Goal: Task Accomplishment & Management: Complete application form

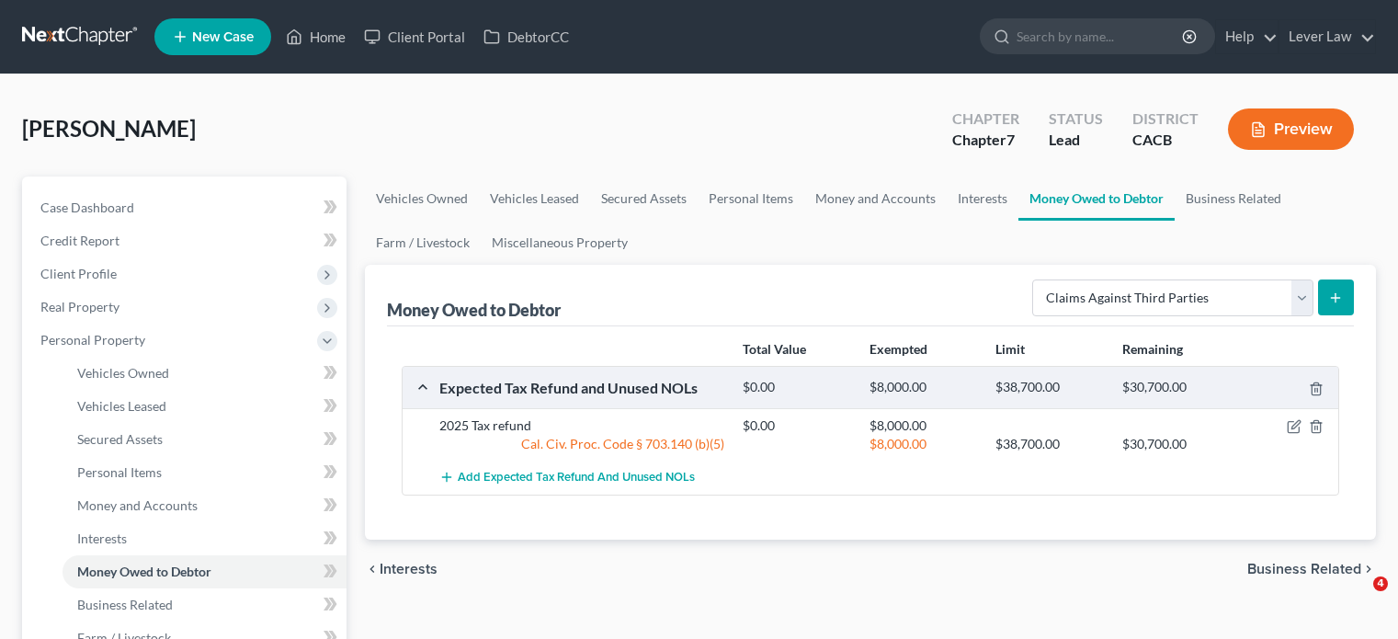
select select "claims_against_third_parties"
click at [64, 30] on link at bounding box center [81, 36] width 118 height 33
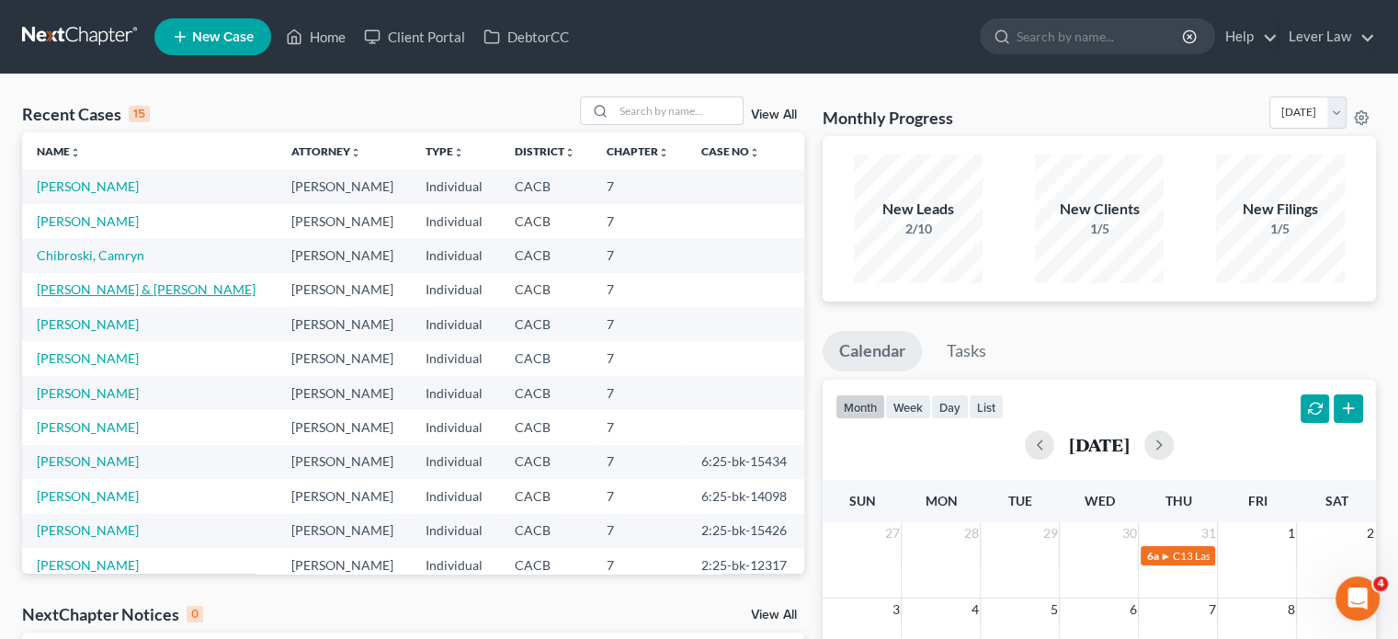
click at [140, 293] on link "[PERSON_NAME] & [PERSON_NAME]" at bounding box center [146, 289] width 219 height 16
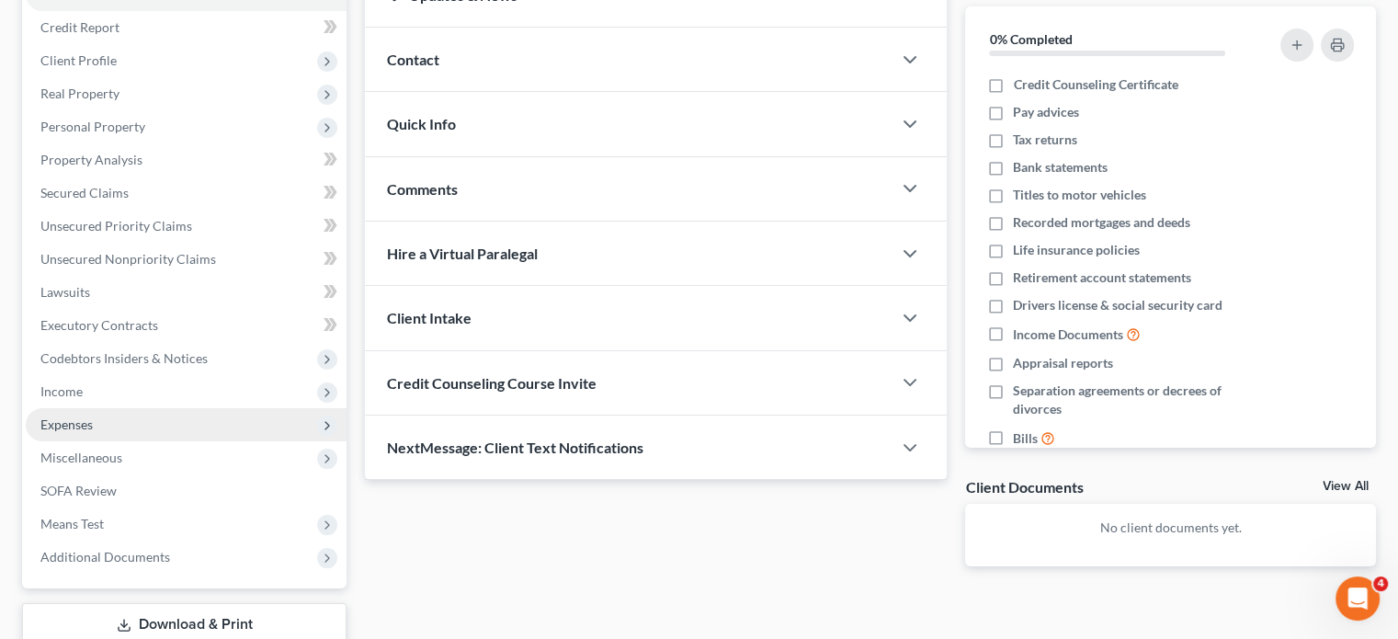
scroll to position [337, 0]
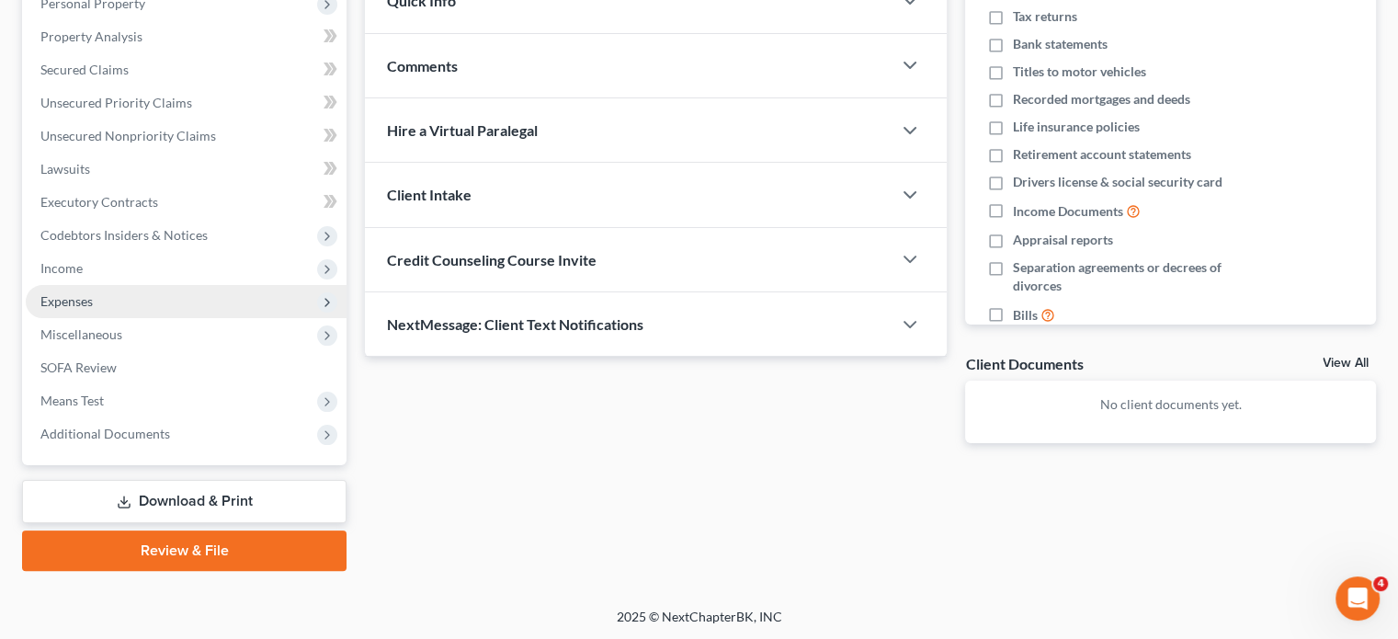
click at [103, 306] on span "Expenses" at bounding box center [186, 301] width 321 height 33
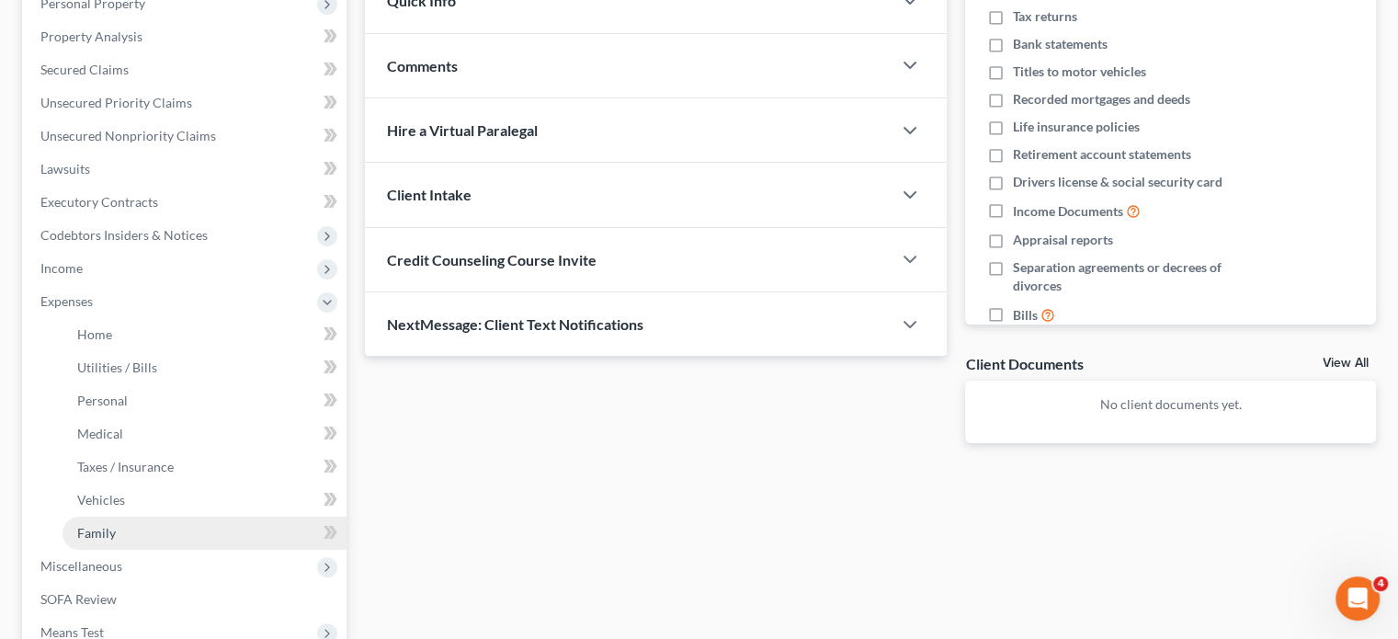
drag, startPoint x: 132, startPoint y: 537, endPoint x: 147, endPoint y: 534, distance: 15.0
click at [132, 536] on link "Family" at bounding box center [205, 533] width 284 height 33
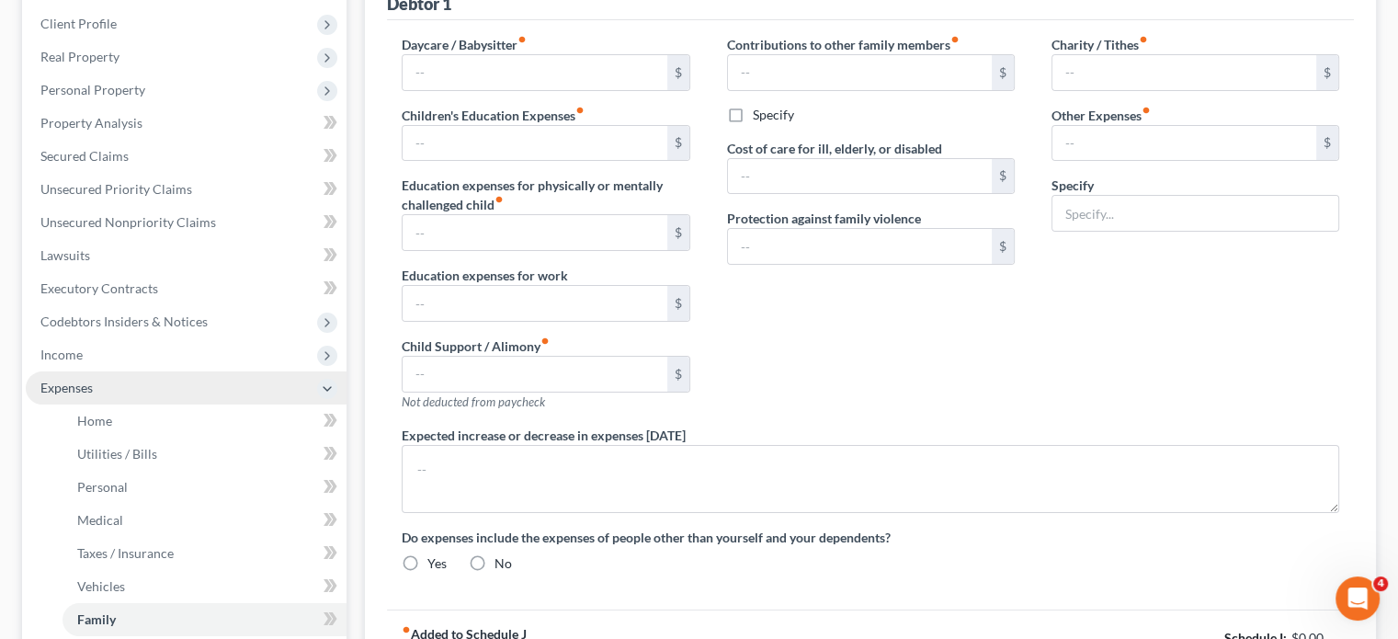
scroll to position [120, 0]
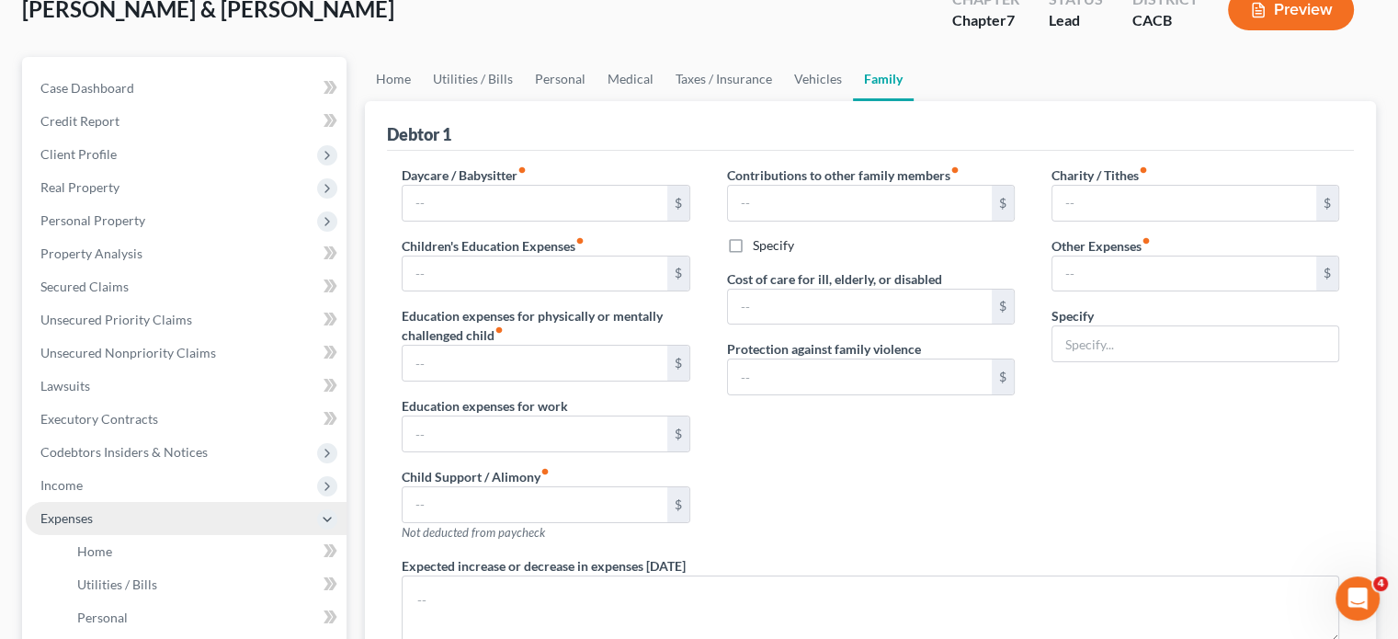
type input "200.00"
type input "0.00"
type input "600.00"
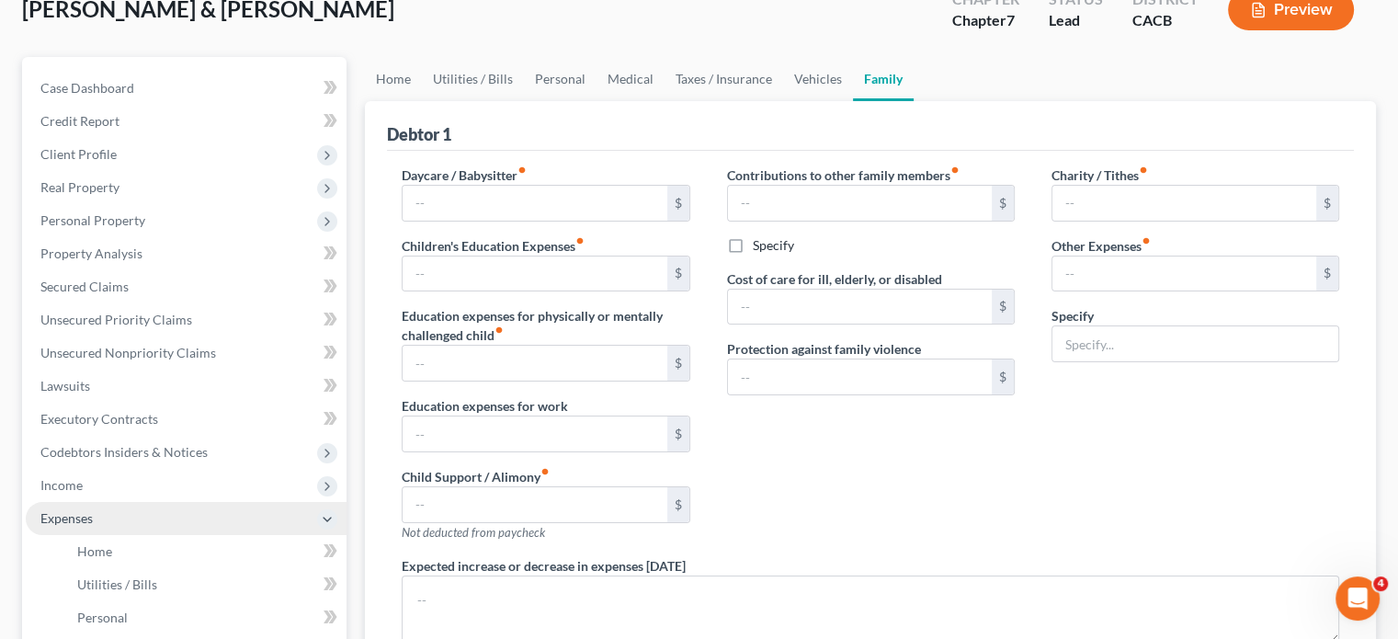
type input "0.00"
type input "120.00"
type input "250.00"
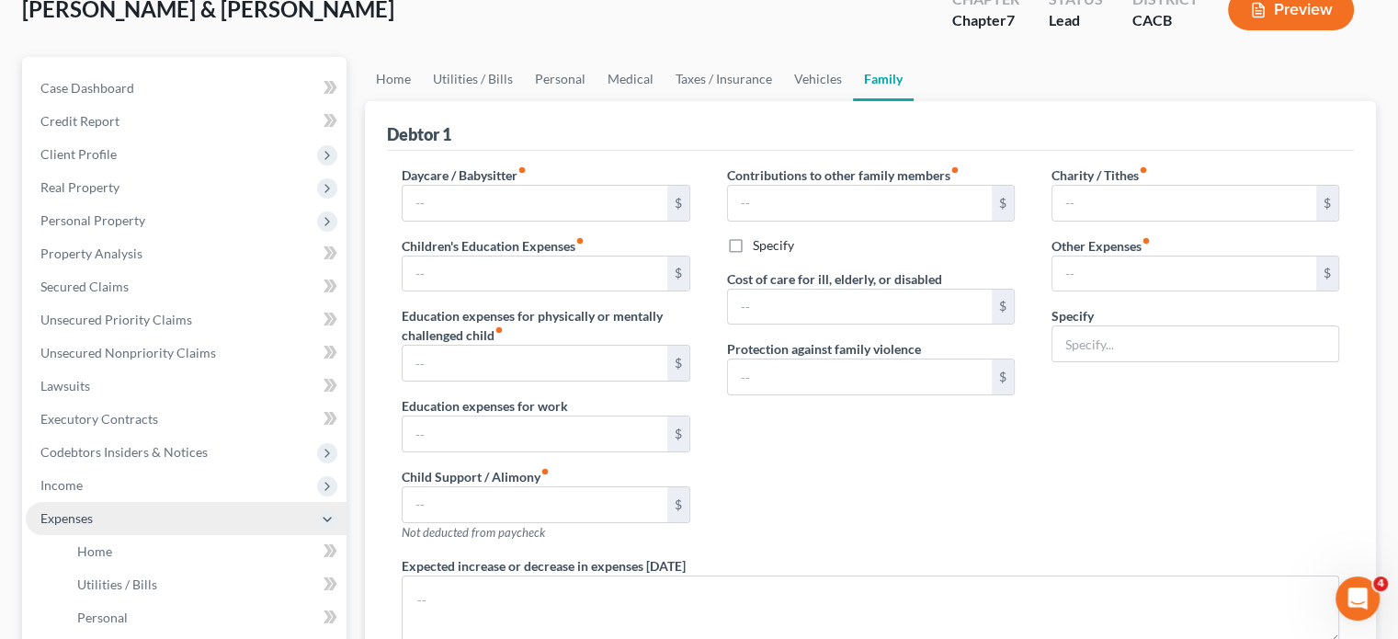
type input "Student Loans"
radio input "true"
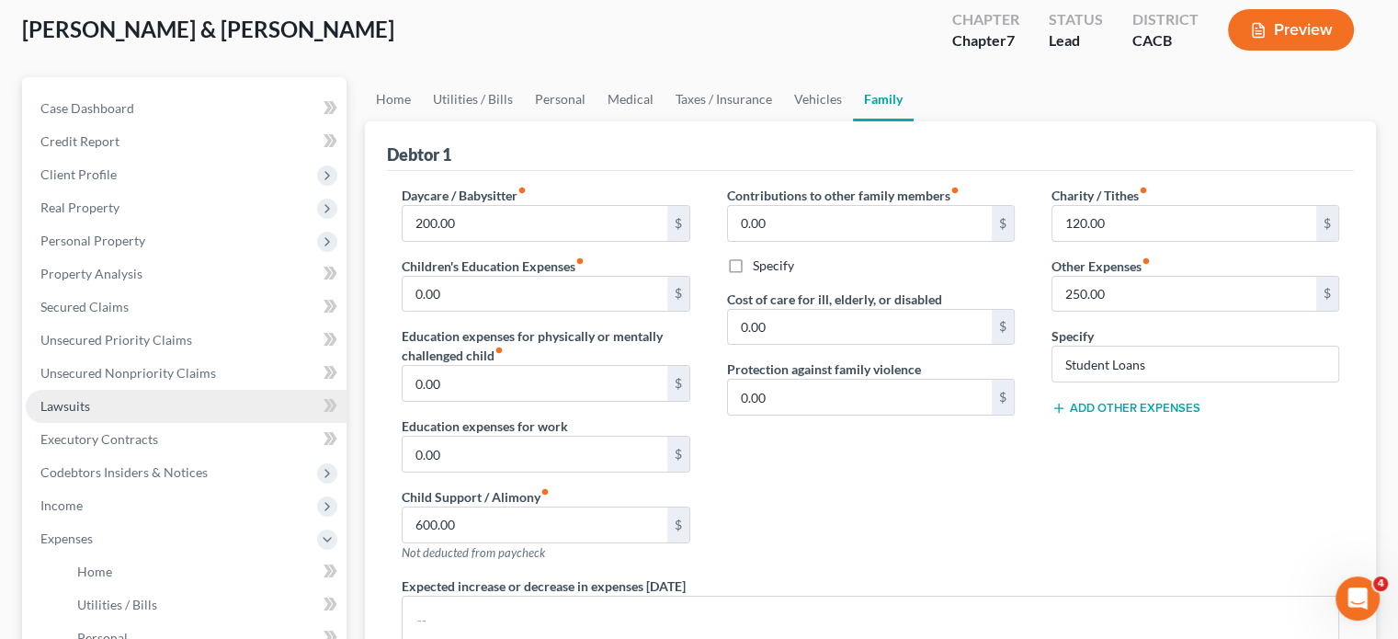
scroll to position [92, 0]
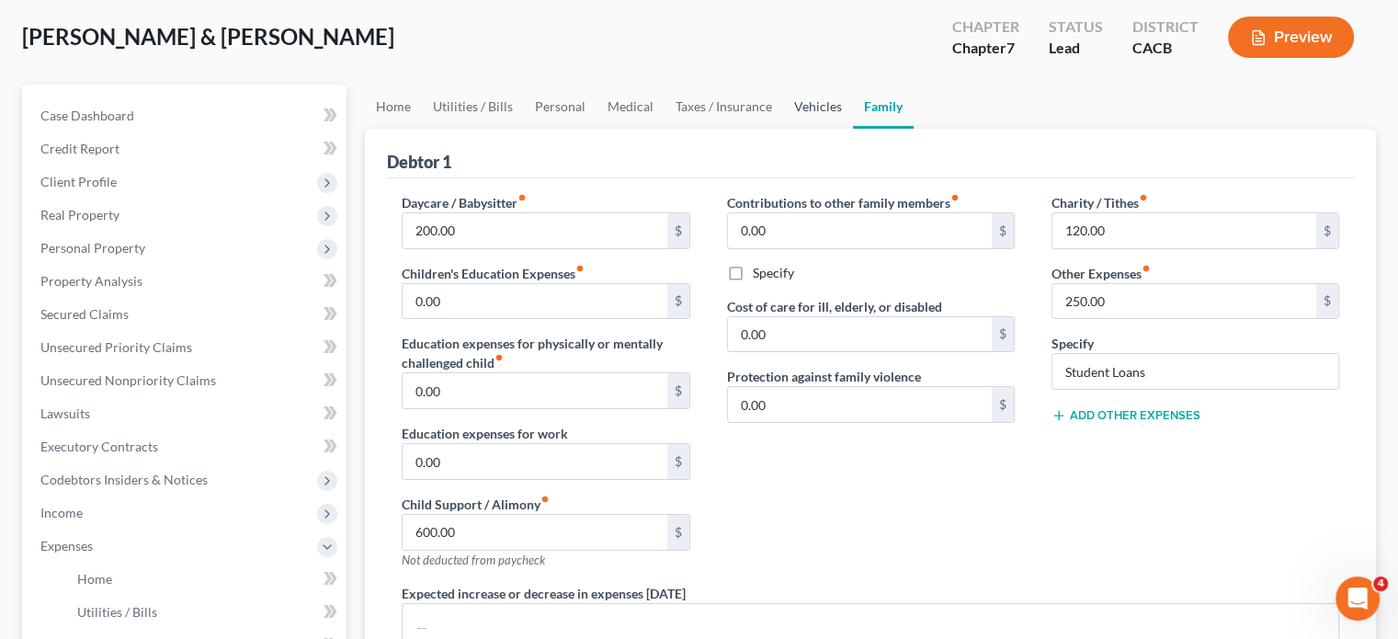
click at [785, 110] on link "Vehicles" at bounding box center [818, 107] width 70 height 44
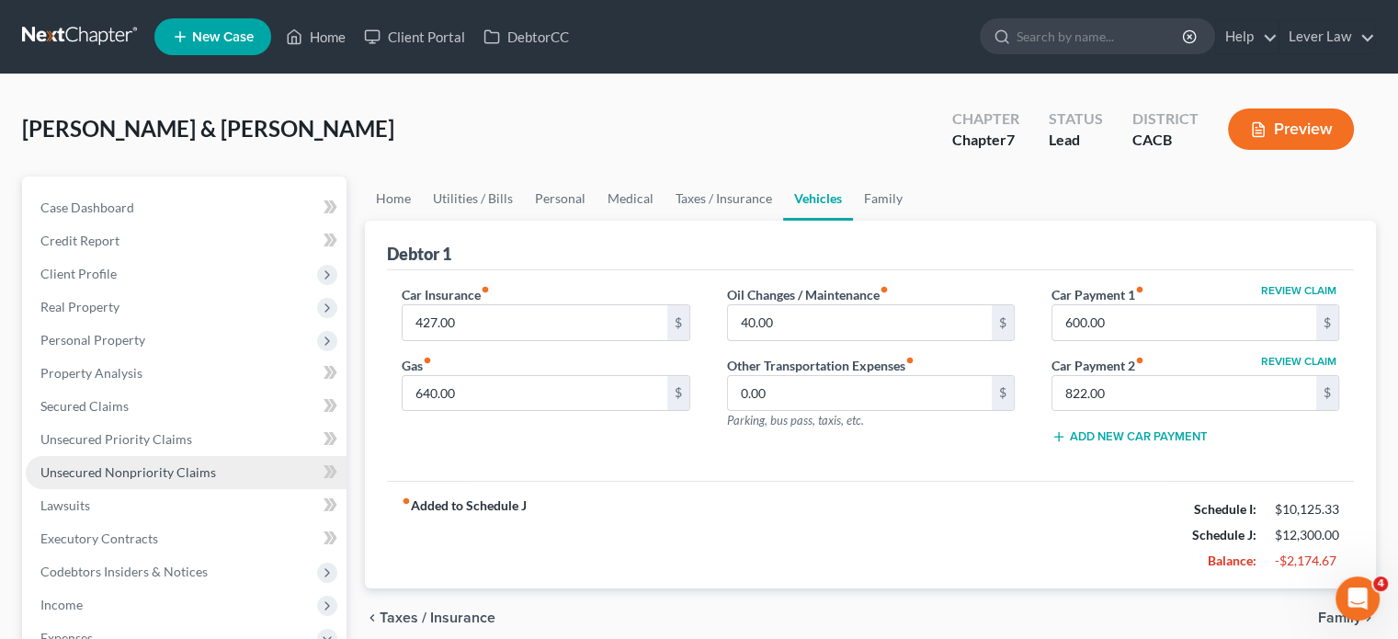
click at [130, 472] on span "Unsecured Nonpriority Claims" at bounding box center [128, 472] width 176 height 16
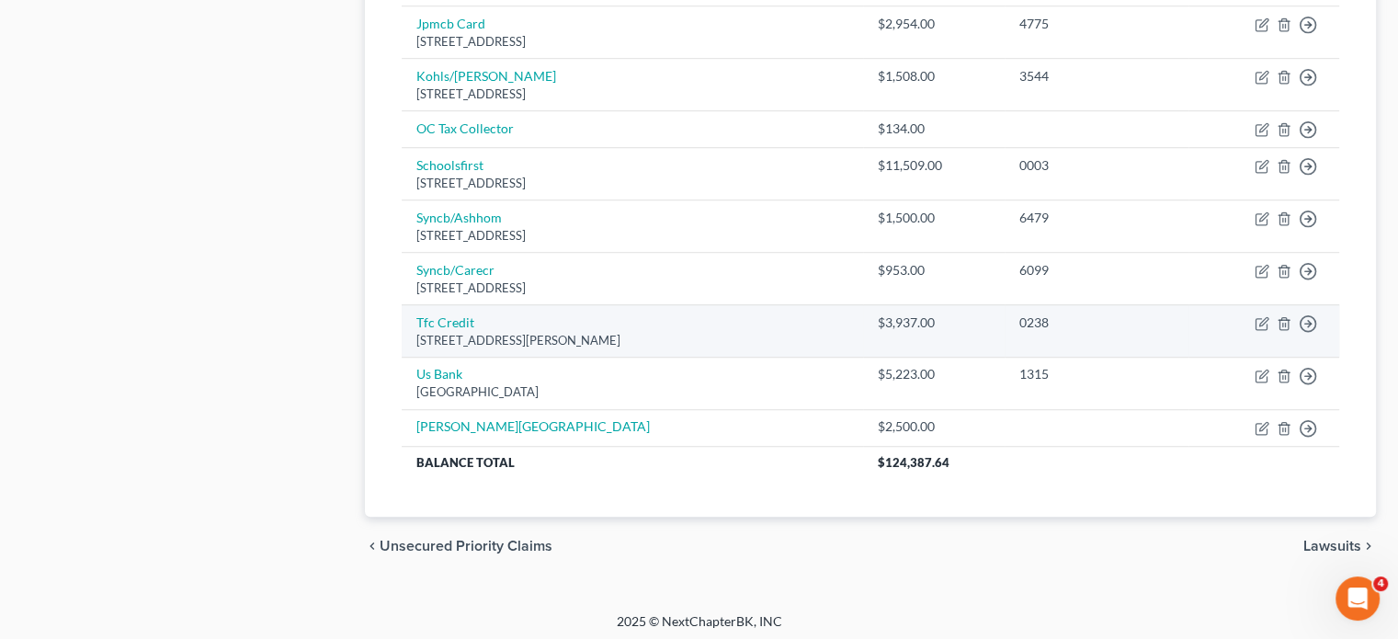
scroll to position [935, 0]
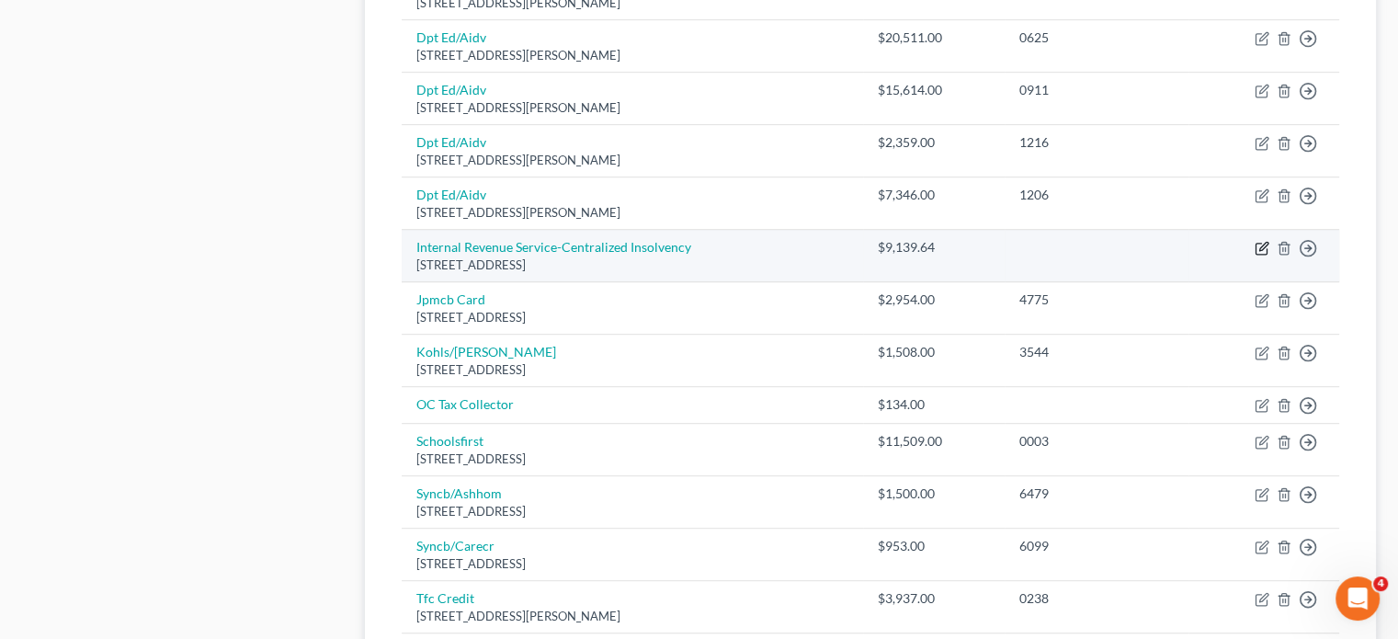
click at [1262, 243] on icon "button" at bounding box center [1262, 248] width 15 height 15
select select "39"
select select "4"
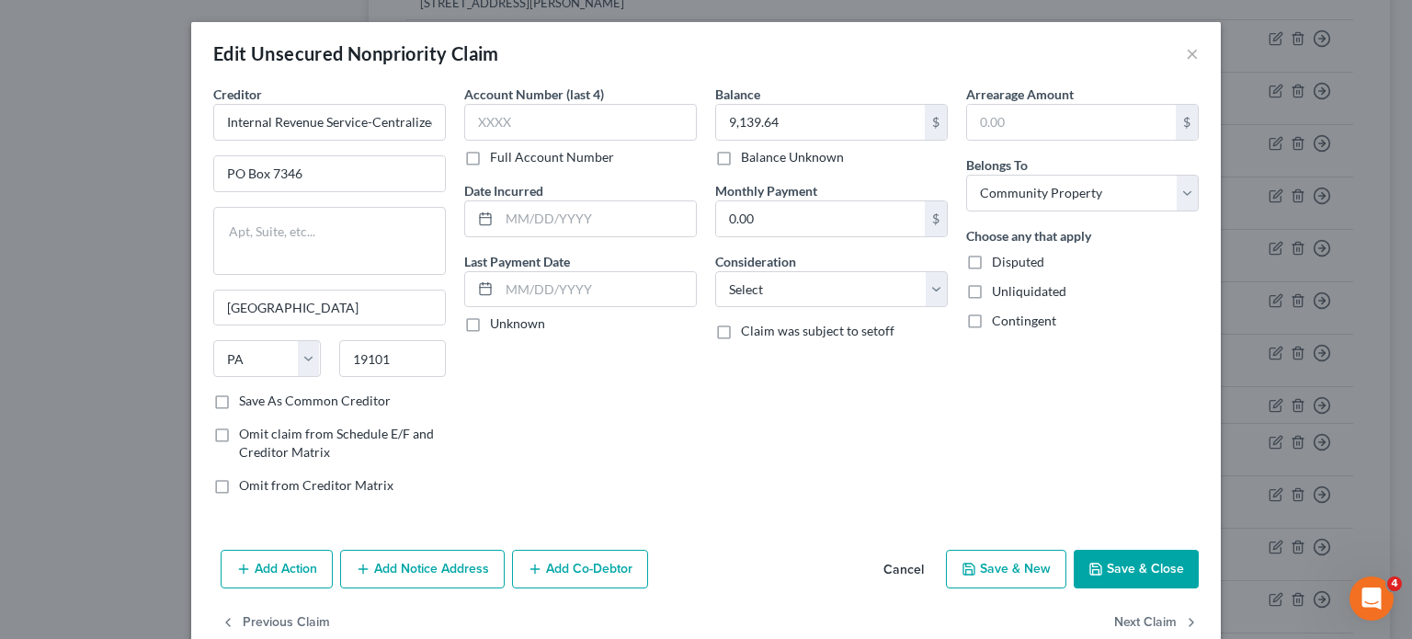
click at [1118, 587] on div "Add Action Add Notice Address Add Co-Debtor Cancel Save & New Save & Close" at bounding box center [706, 572] width 1030 height 61
click at [1122, 576] on button "Save & Close" at bounding box center [1136, 569] width 125 height 39
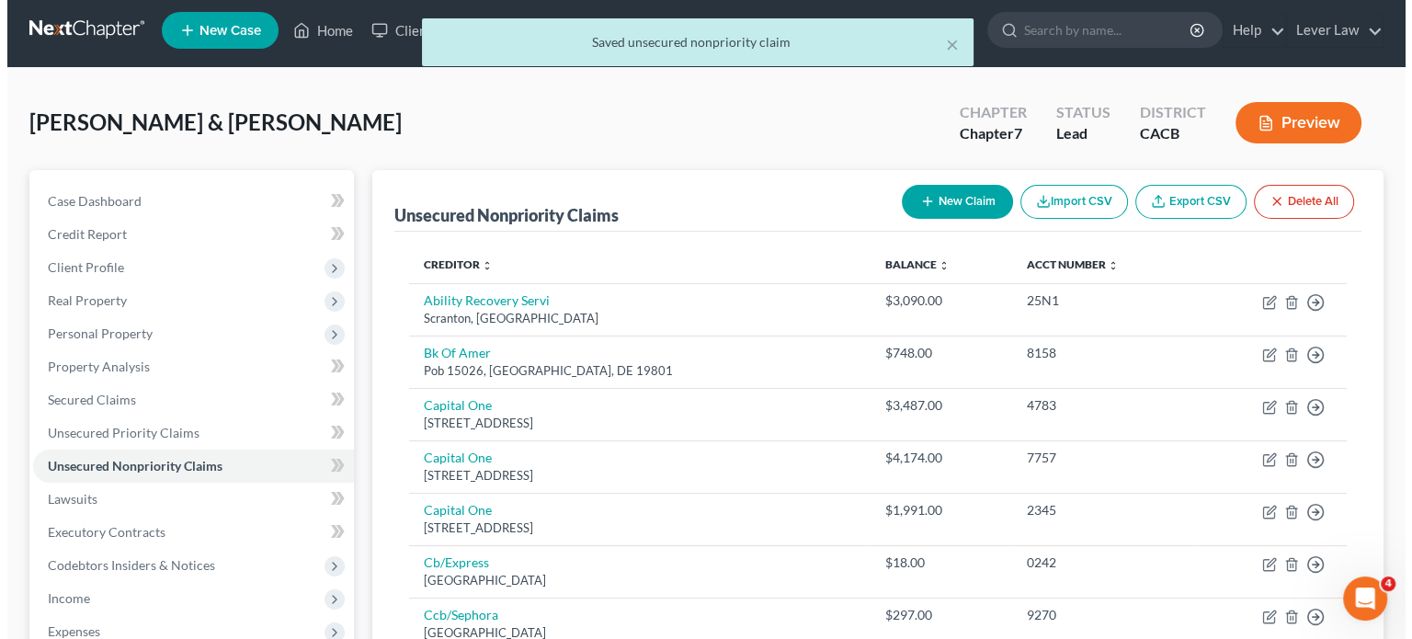
scroll to position [0, 0]
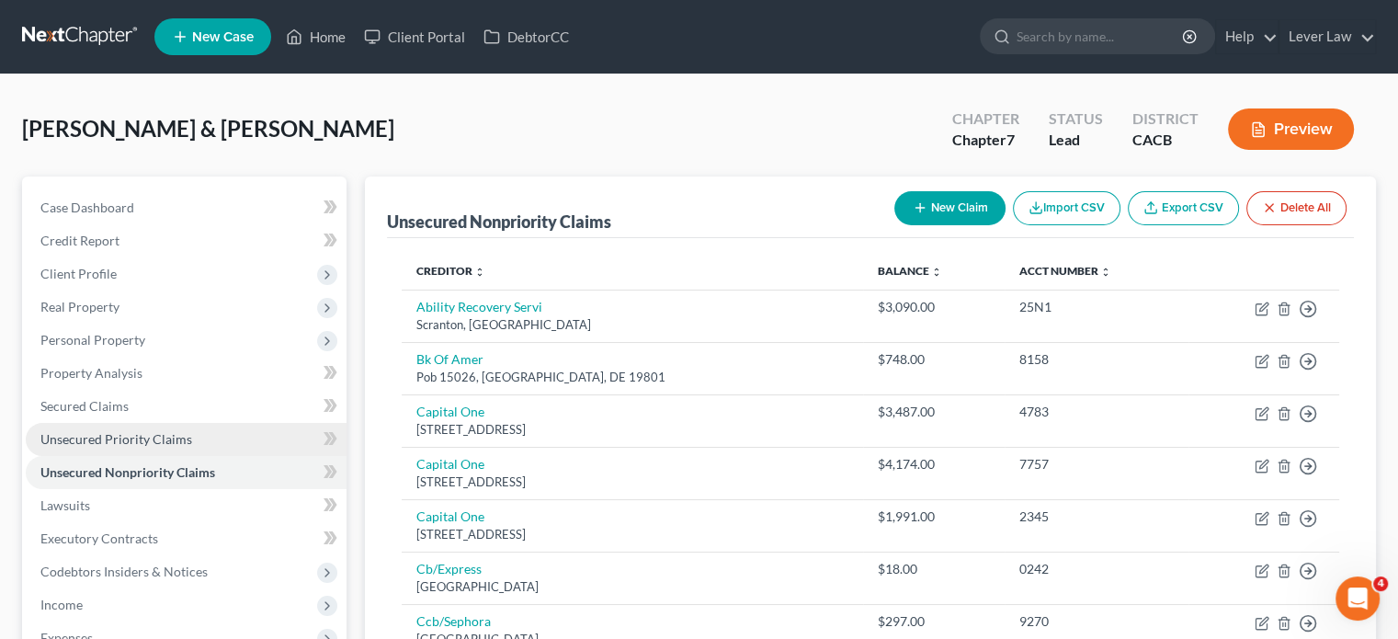
click at [152, 424] on link "Unsecured Priority Claims" at bounding box center [186, 439] width 321 height 33
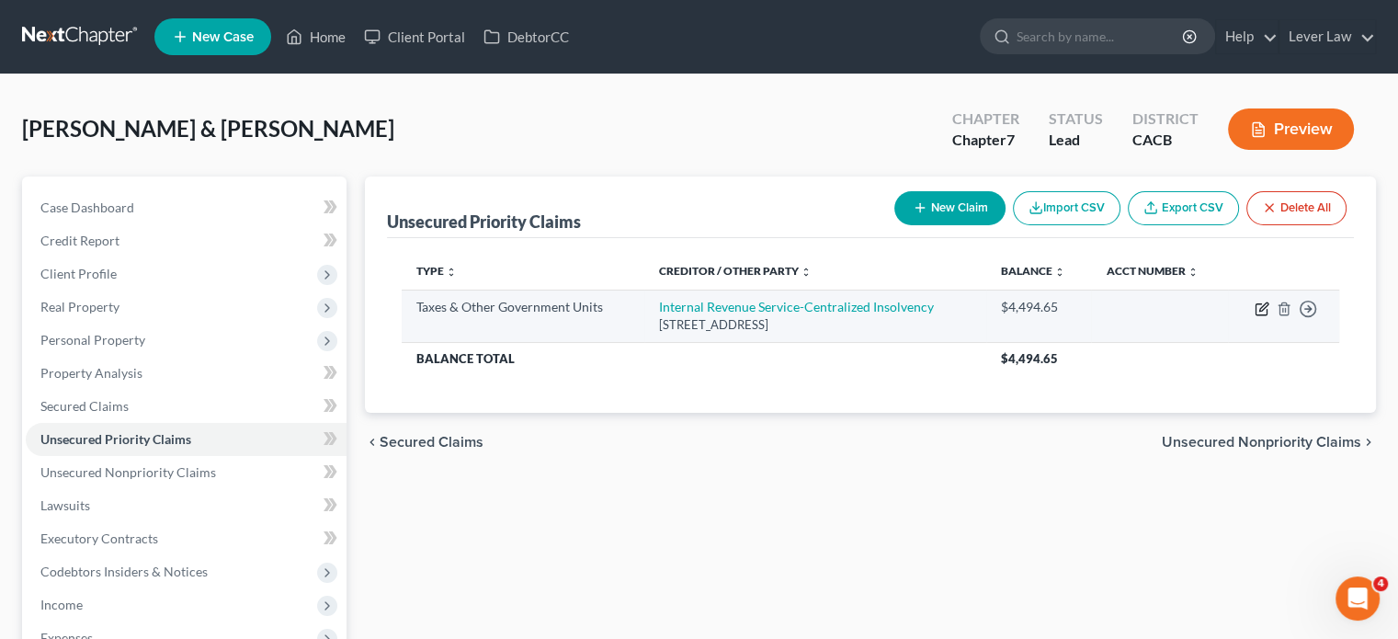
click at [1261, 308] on icon "button" at bounding box center [1262, 309] width 15 height 15
select select "0"
select select "39"
select select "4"
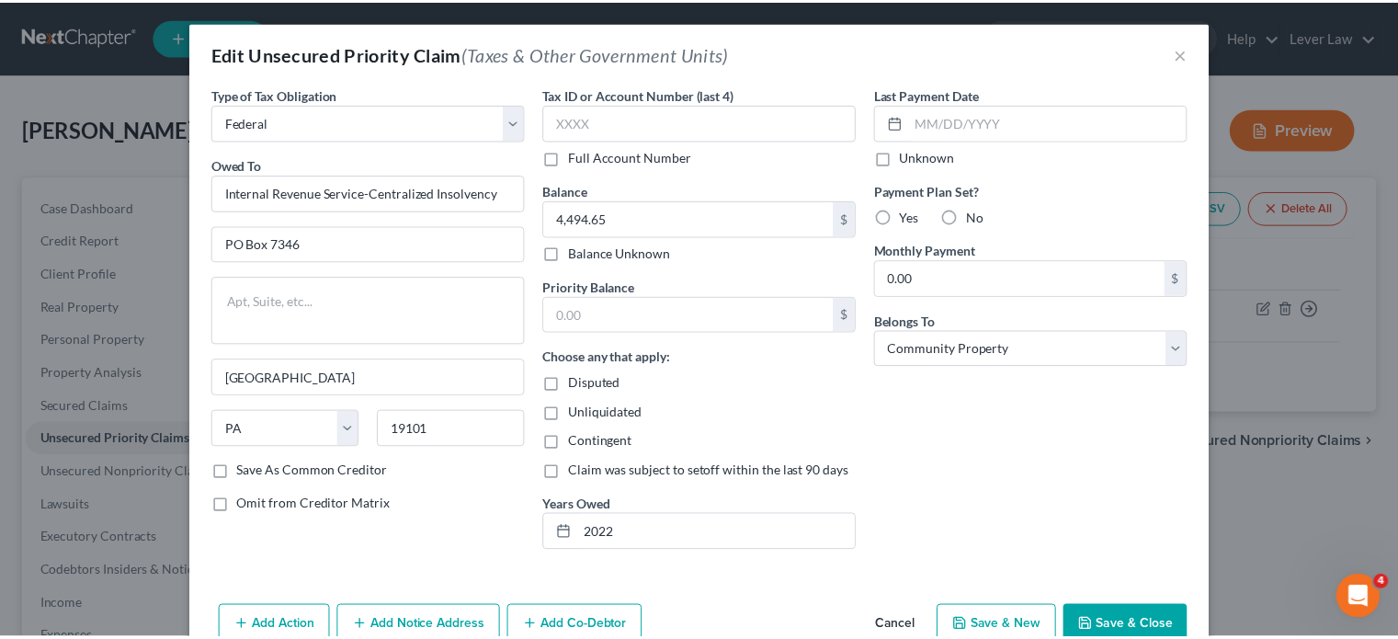
scroll to position [55, 0]
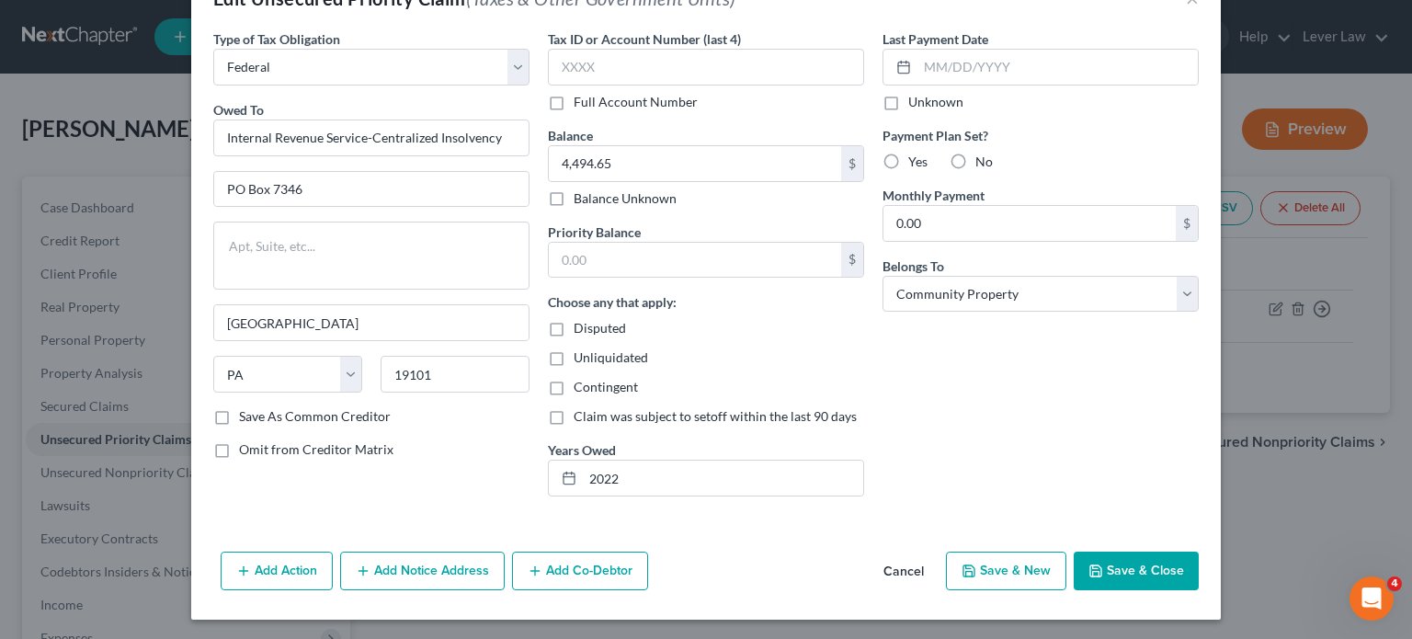
click at [1129, 565] on button "Save & Close" at bounding box center [1136, 571] width 125 height 39
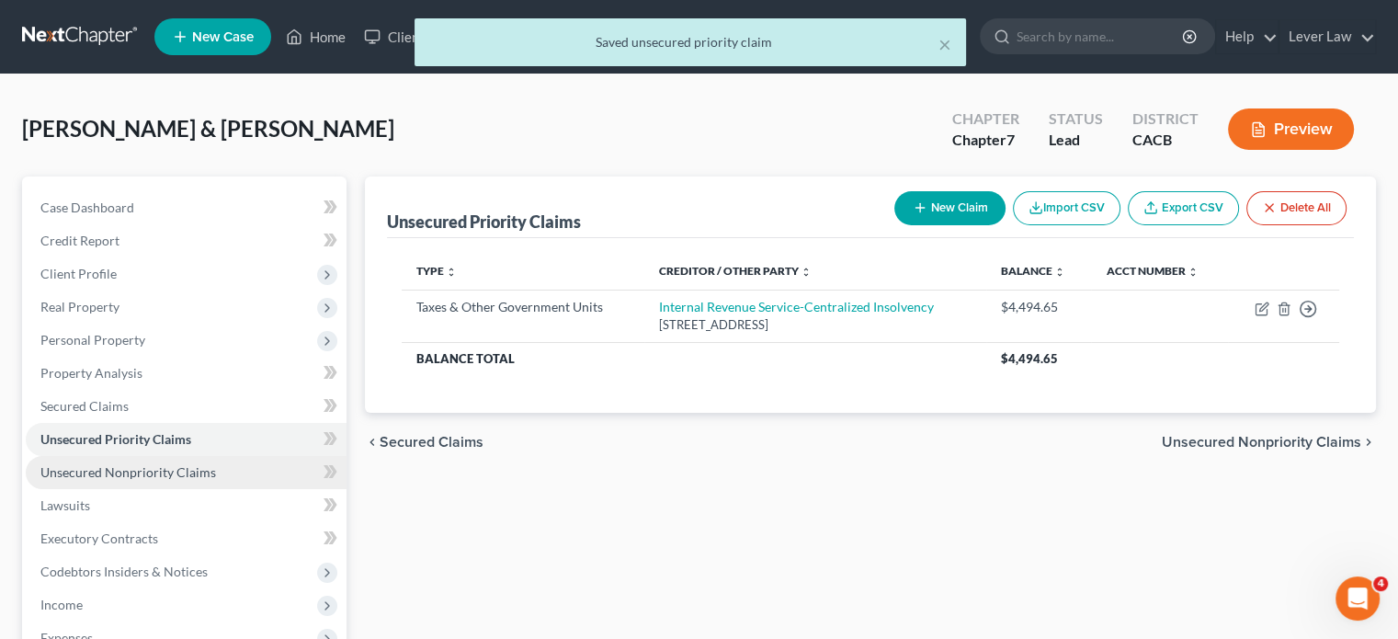
drag, startPoint x: 51, startPoint y: 455, endPoint x: 63, endPoint y: 463, distance: 13.8
click at [51, 456] on link "Unsecured Nonpriority Claims" at bounding box center [186, 472] width 321 height 33
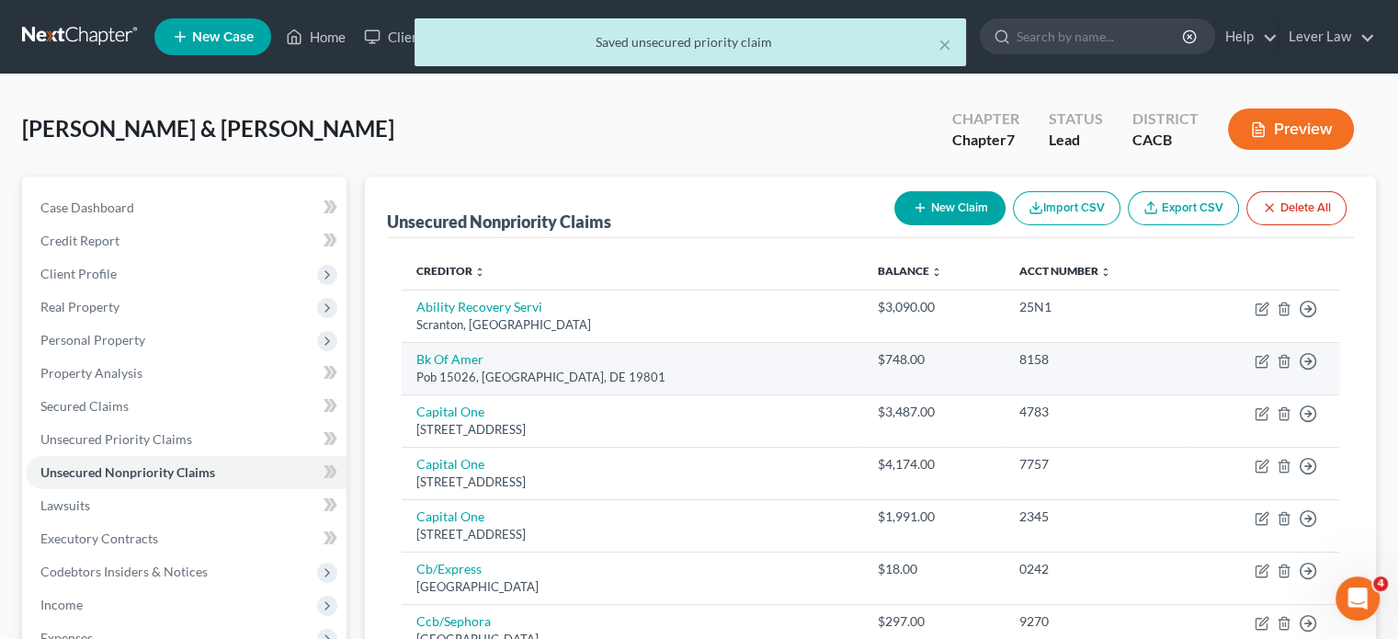
drag, startPoint x: 956, startPoint y: 215, endPoint x: 721, endPoint y: 369, distance: 281.0
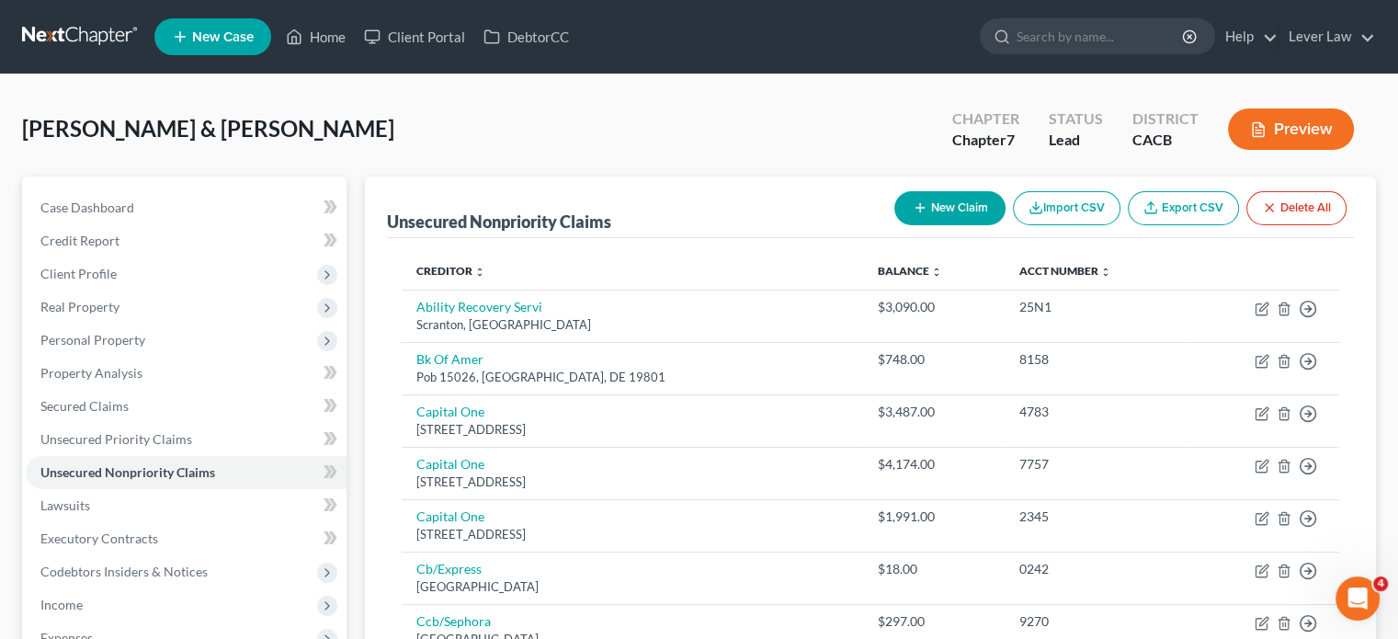
click at [913, 213] on icon "button" at bounding box center [920, 207] width 15 height 15
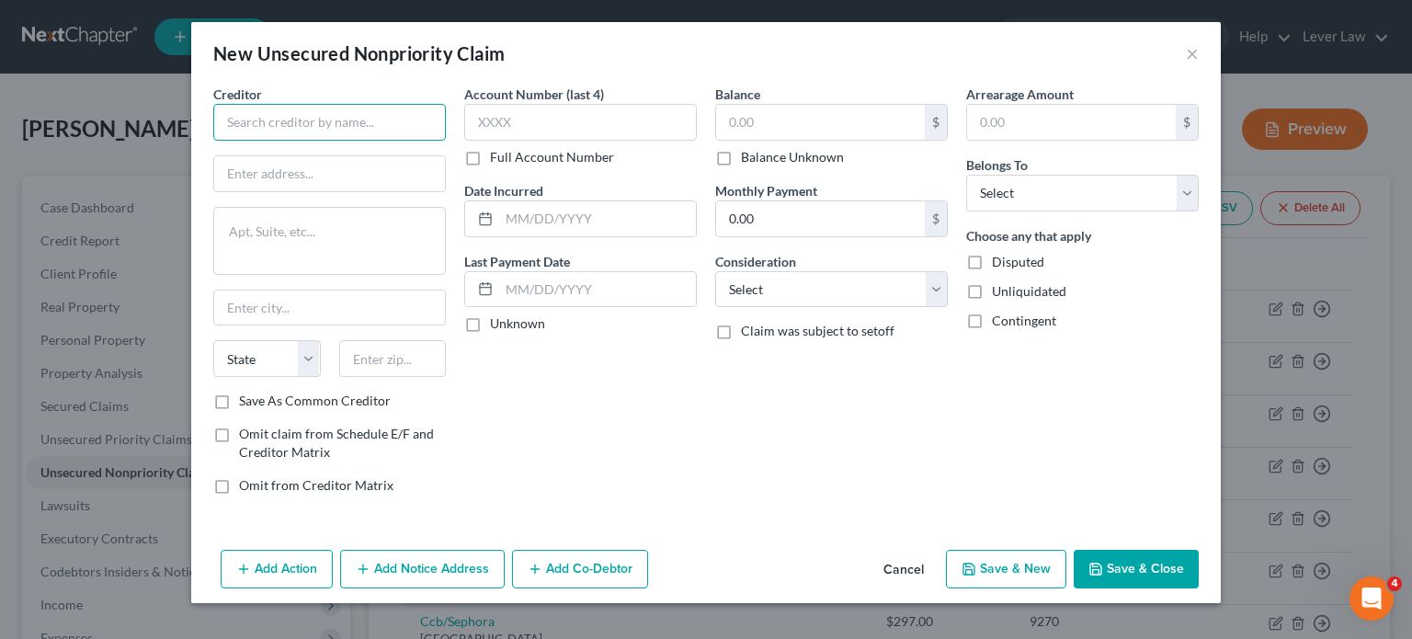
click at [356, 127] on input "text" at bounding box center [329, 122] width 233 height 37
click at [898, 561] on button "Cancel" at bounding box center [904, 570] width 70 height 37
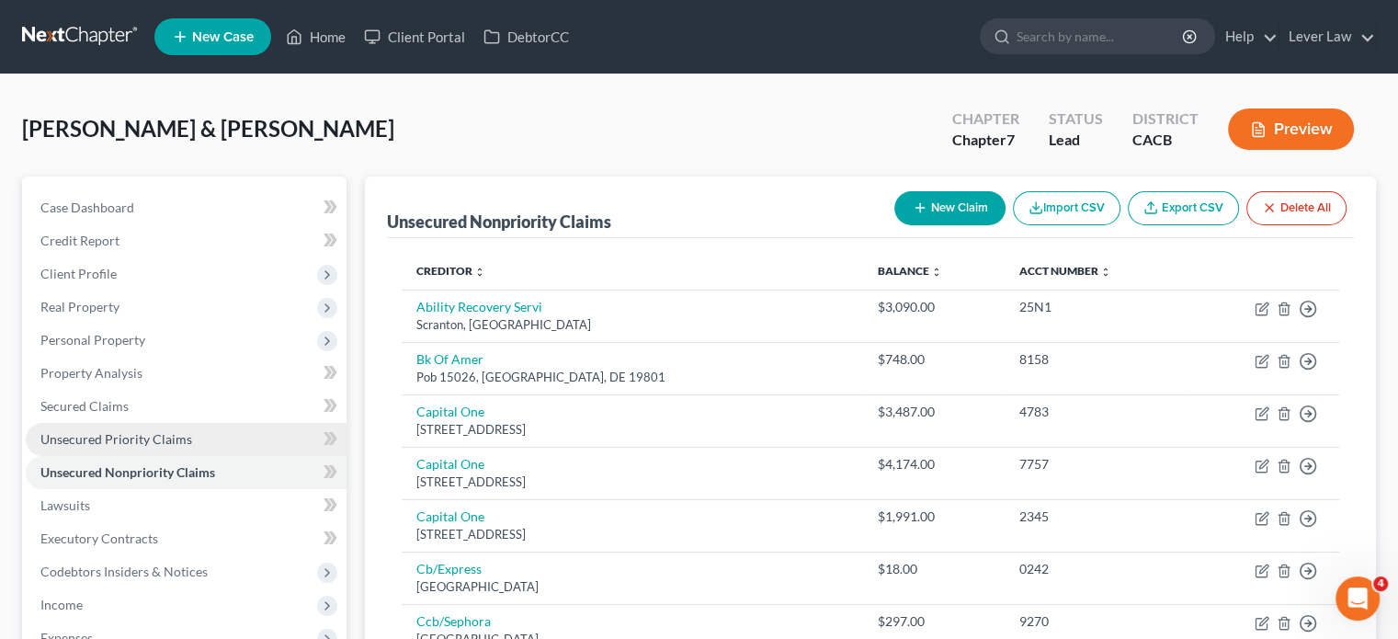
click at [173, 448] on link "Unsecured Priority Claims" at bounding box center [186, 439] width 321 height 33
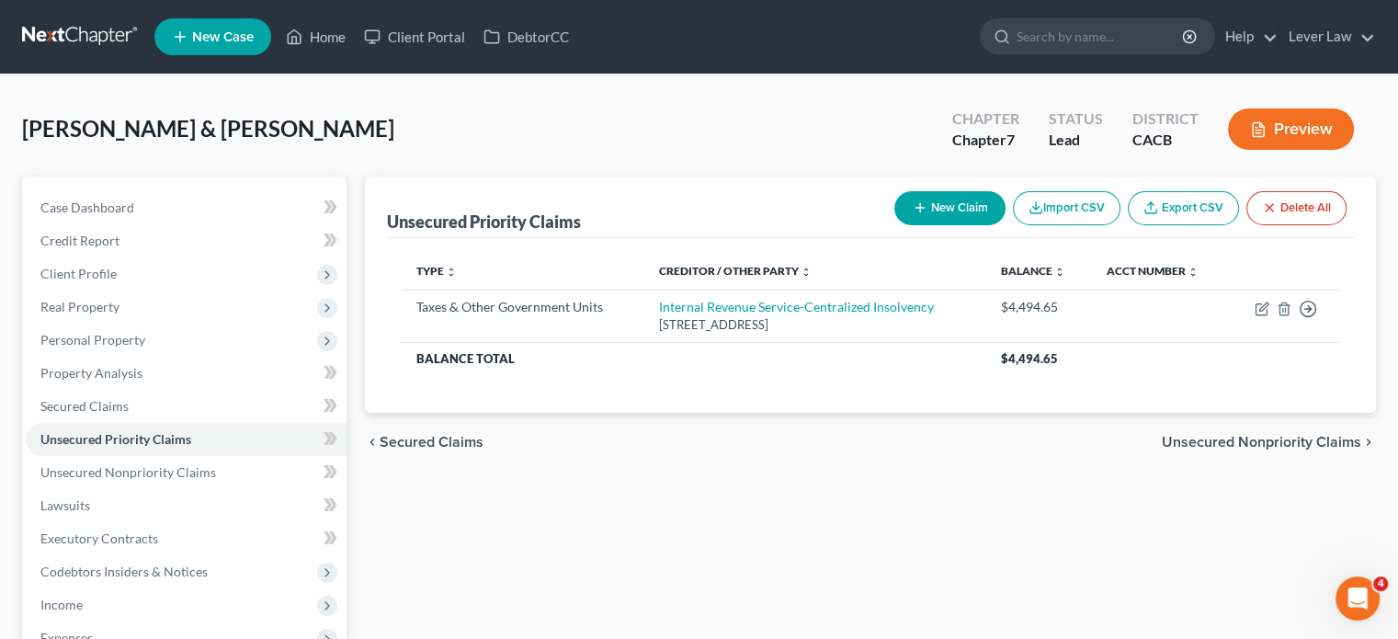
click at [905, 213] on button "New Claim" at bounding box center [950, 208] width 111 height 34
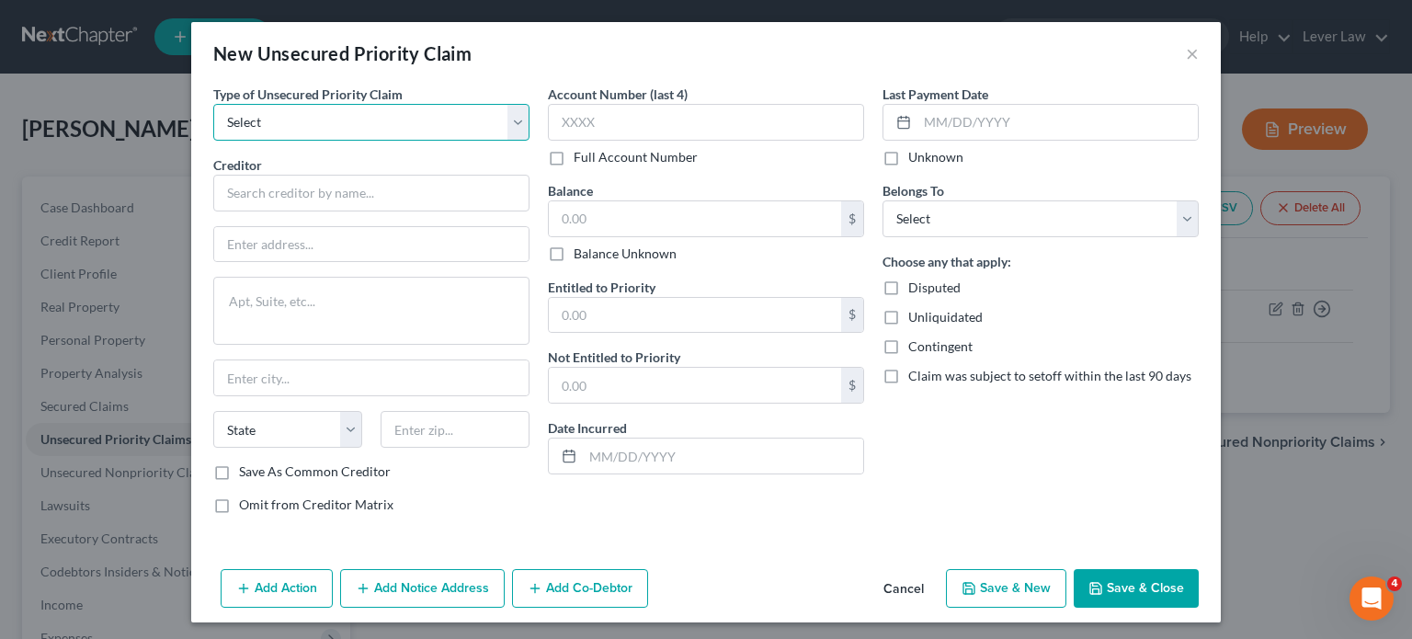
click at [354, 139] on select "Select Taxes & Other Government Units Domestic Support Obligations Extensions o…" at bounding box center [371, 122] width 316 height 37
select select "0"
click at [213, 104] on select "Select Taxes & Other Government Units Domestic Support Obligations Extensions o…" at bounding box center [371, 122] width 316 height 37
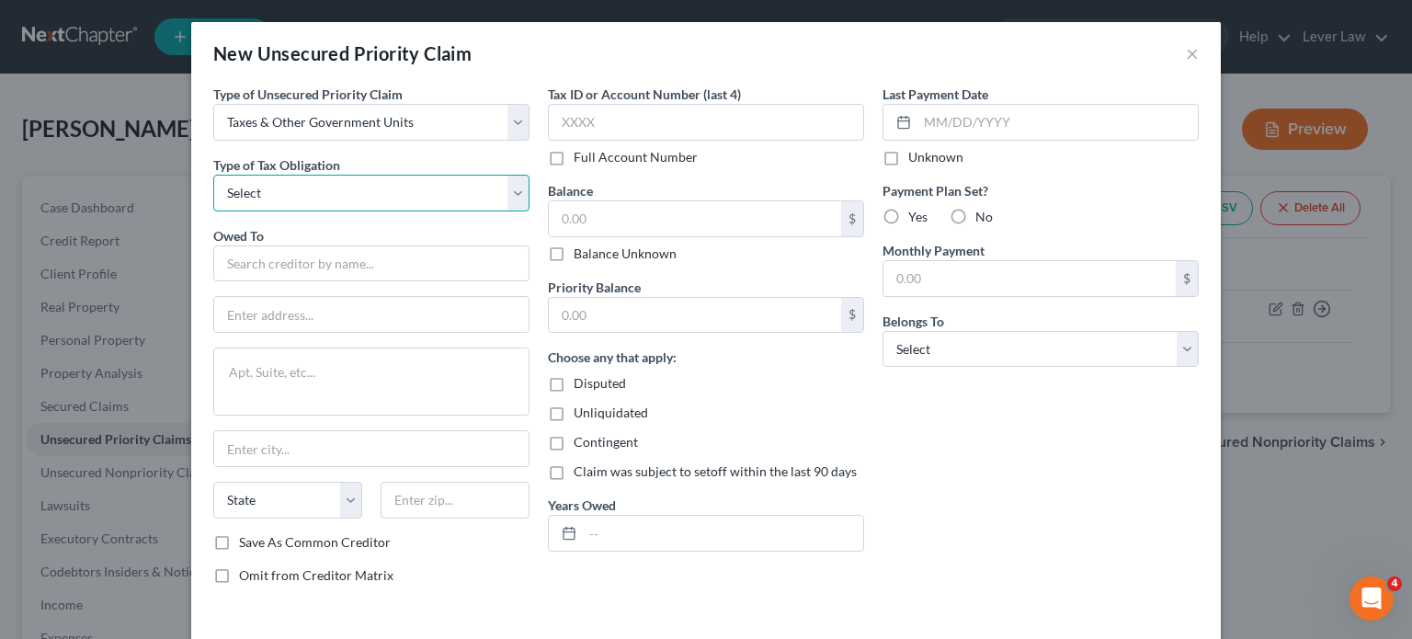
drag, startPoint x: 332, startPoint y: 191, endPoint x: 328, endPoint y: 209, distance: 17.9
click at [332, 191] on select "Select Federal City State Franchise Tax Board Other" at bounding box center [371, 193] width 316 height 37
select select "0"
click at [213, 175] on select "Select Federal City State Franchise Tax Board Other" at bounding box center [371, 193] width 316 height 37
click at [319, 257] on input "text" at bounding box center [371, 263] width 316 height 37
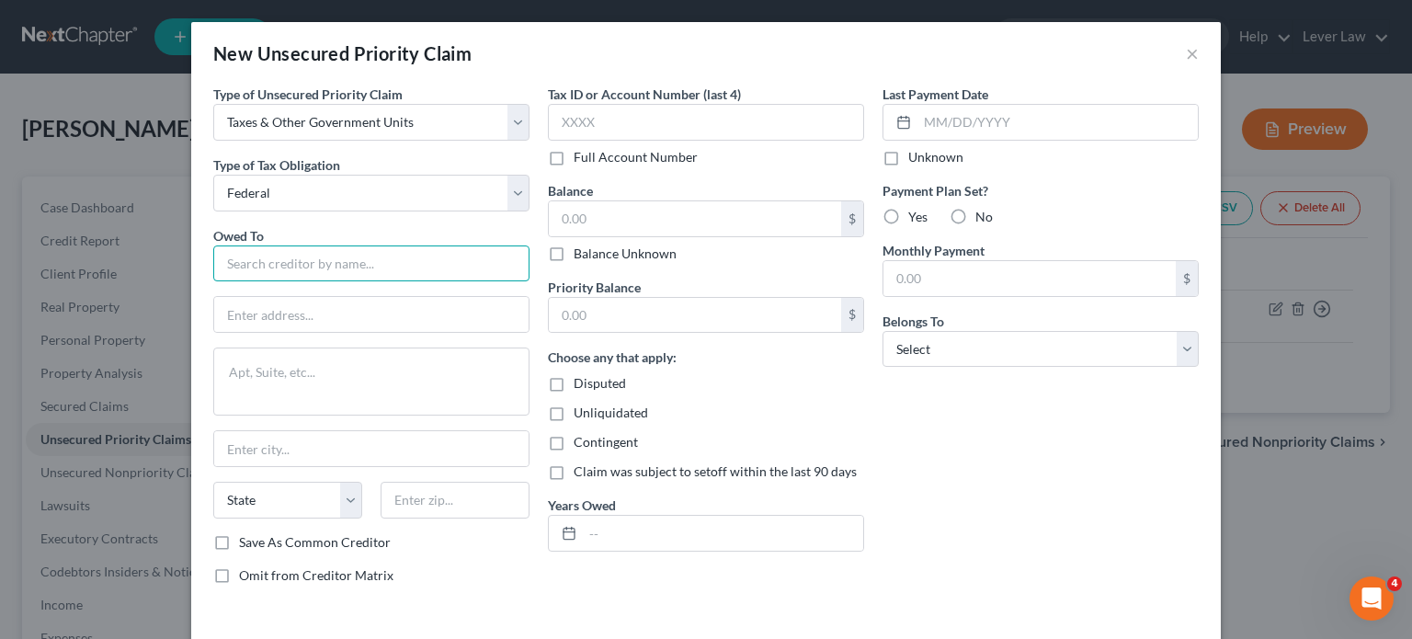
type input "I"
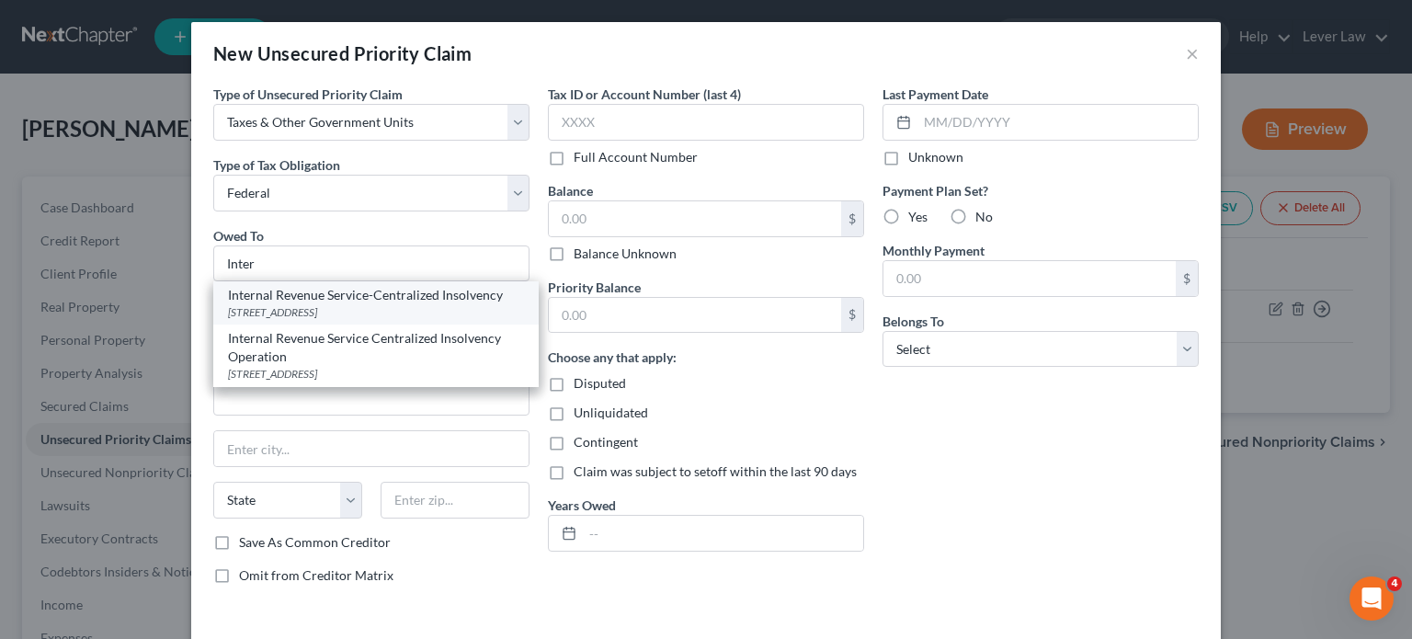
click at [305, 306] on div "[STREET_ADDRESS]" at bounding box center [376, 312] width 296 height 16
type input "Internal Revenue Service-Centralized Insolvency"
type input "PO Box 7346"
type input "[GEOGRAPHIC_DATA]"
select select "39"
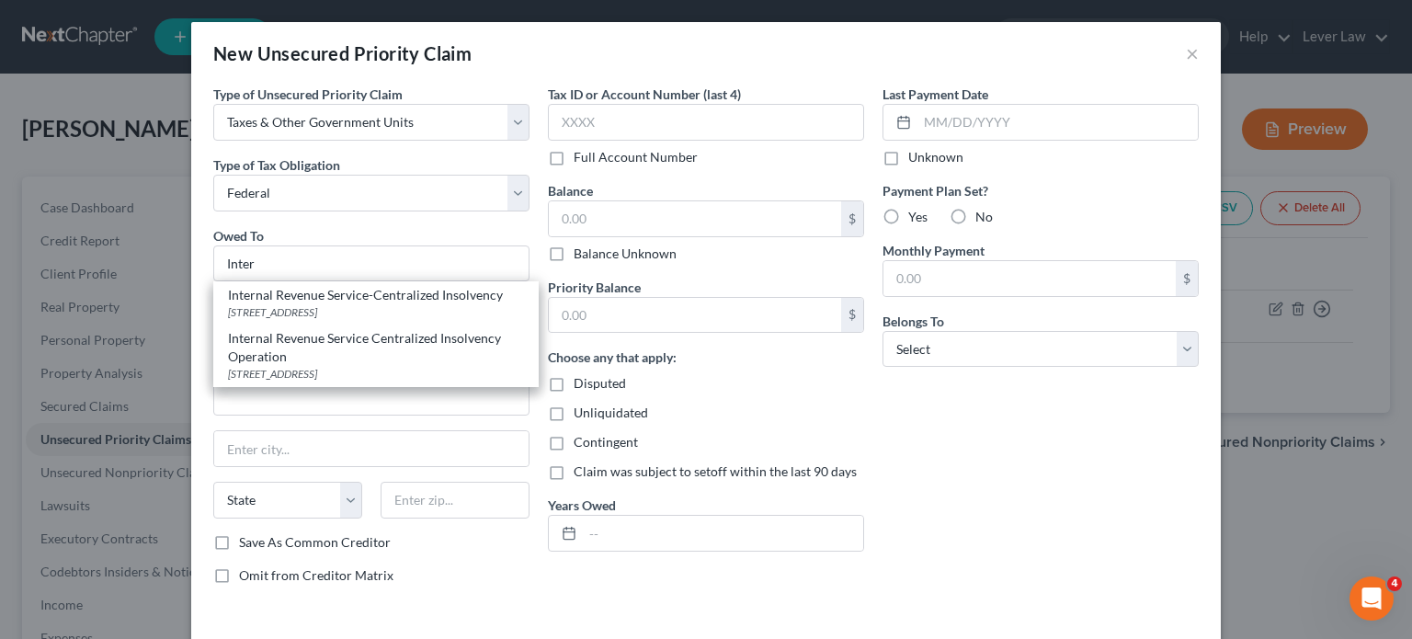
type input "19101"
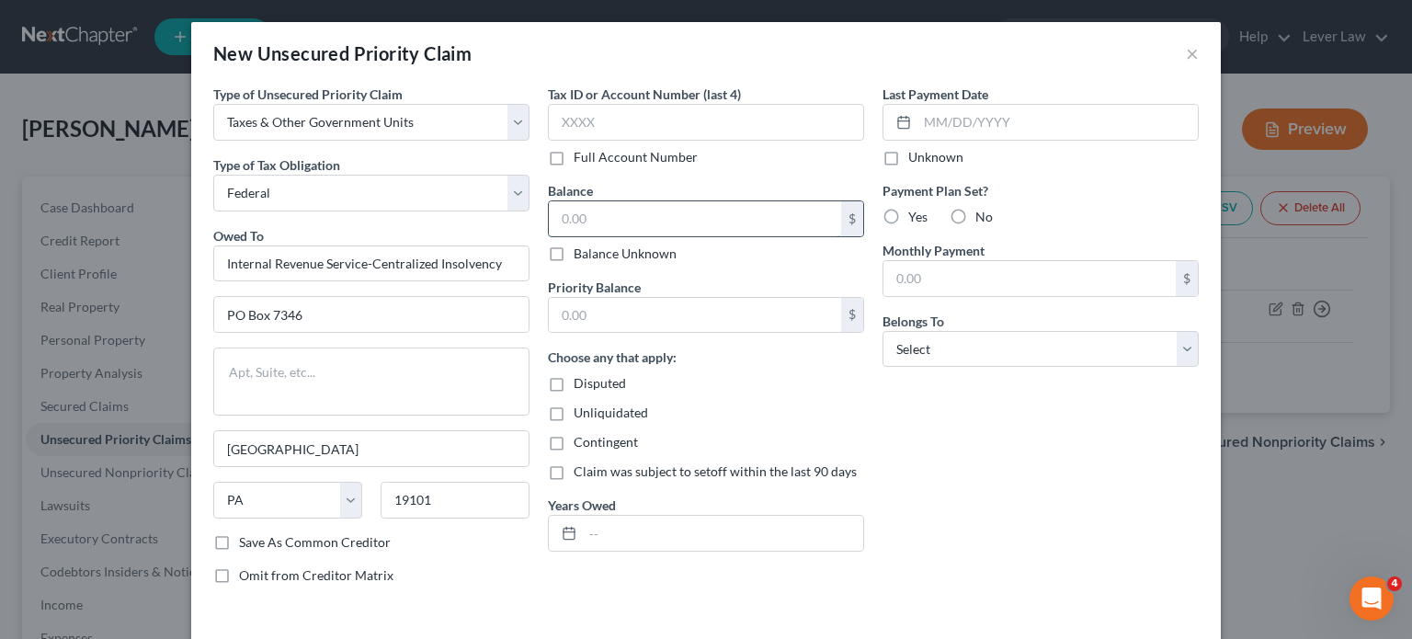
click at [645, 228] on input "text" at bounding box center [695, 218] width 292 height 35
type input "9,279.01"
click at [634, 538] on input "text" at bounding box center [723, 533] width 280 height 35
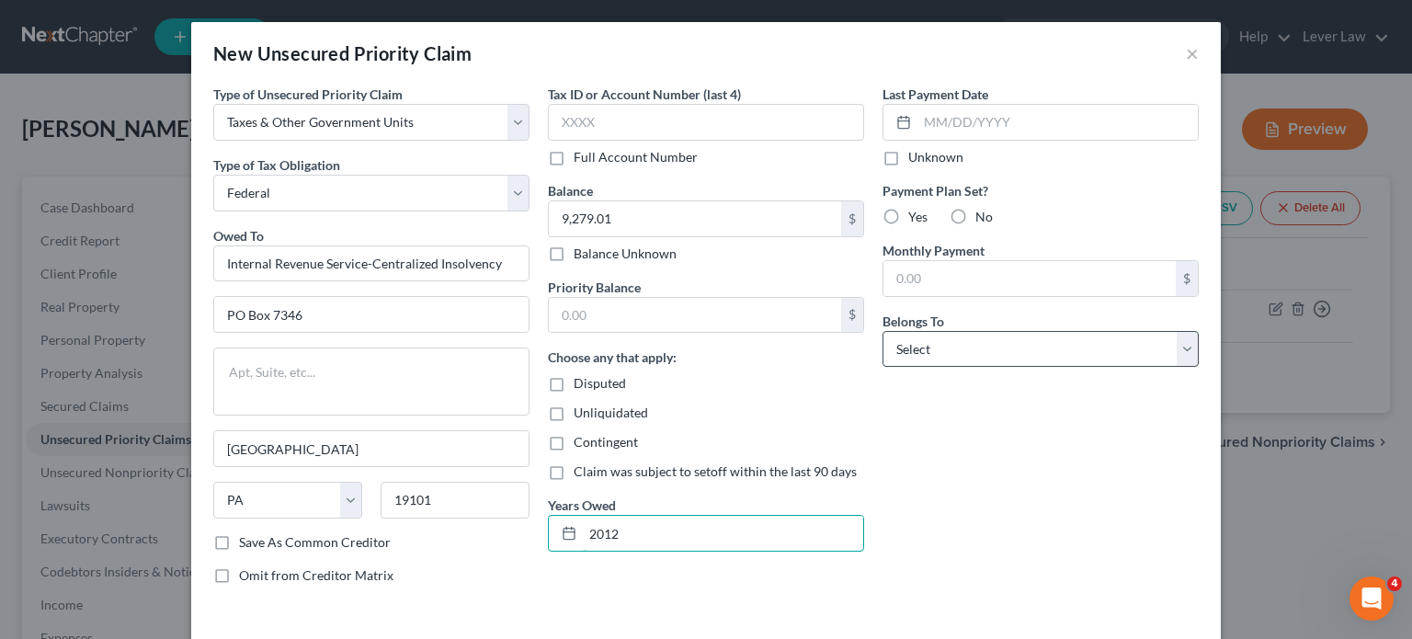
type input "2012"
drag, startPoint x: 944, startPoint y: 340, endPoint x: 949, endPoint y: 361, distance: 21.6
click at [944, 341] on select "Select Debtor 1 Only Debtor 2 Only Debtor 1 And Debtor 2 Only At Least One Of T…" at bounding box center [1041, 349] width 316 height 37
select select "4"
click at [883, 331] on select "Select Debtor 1 Only Debtor 2 Only Debtor 1 And Debtor 2 Only At Least One Of T…" at bounding box center [1041, 349] width 316 height 37
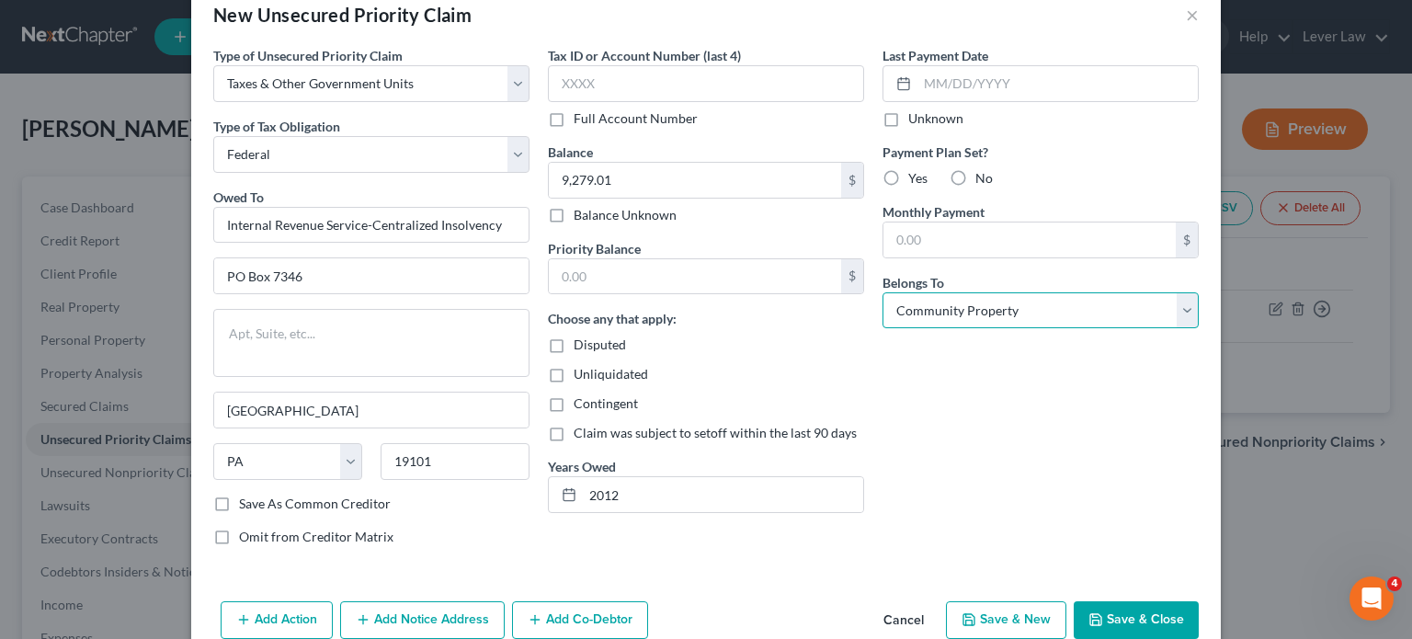
scroll to position [73, 0]
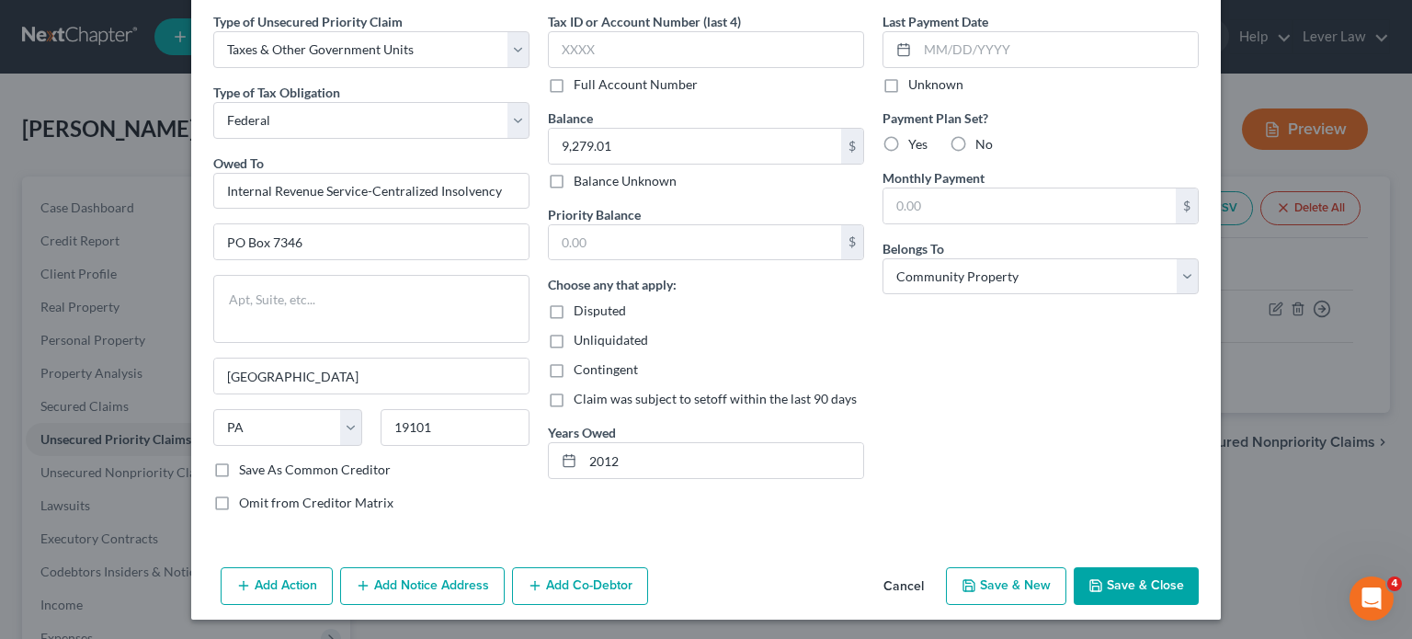
click at [1132, 576] on button "Save & Close" at bounding box center [1136, 586] width 125 height 39
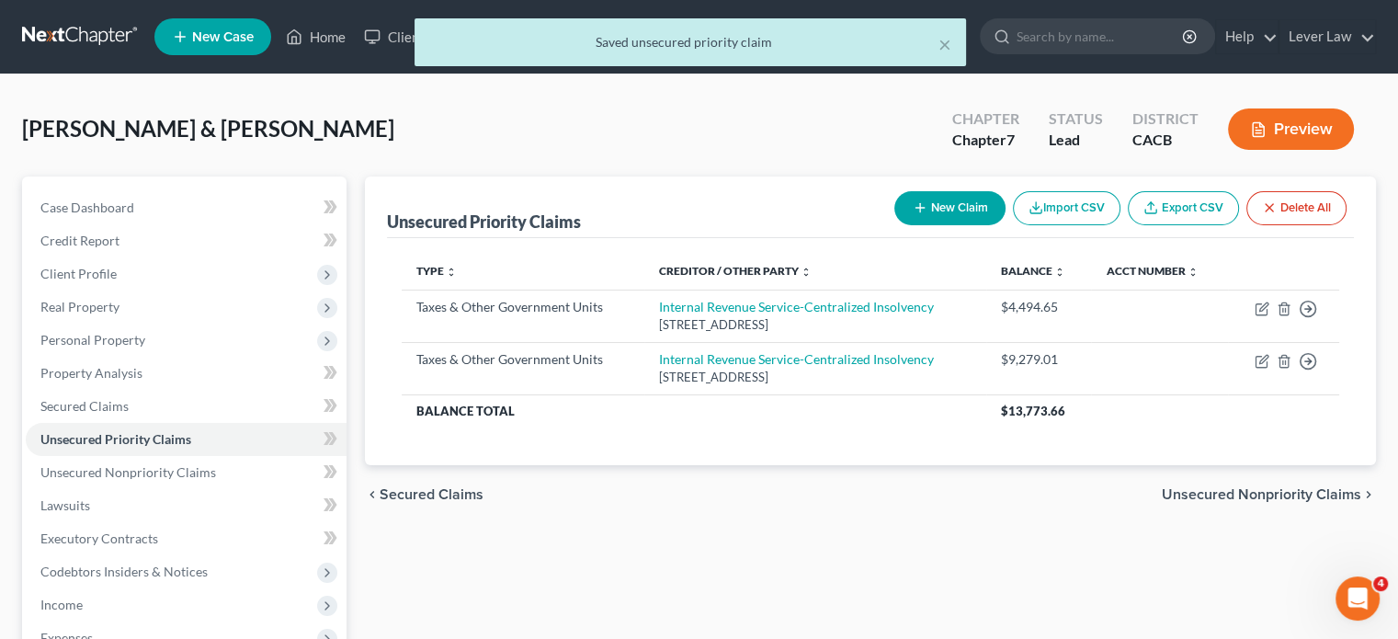
click at [967, 199] on button "New Claim" at bounding box center [950, 208] width 111 height 34
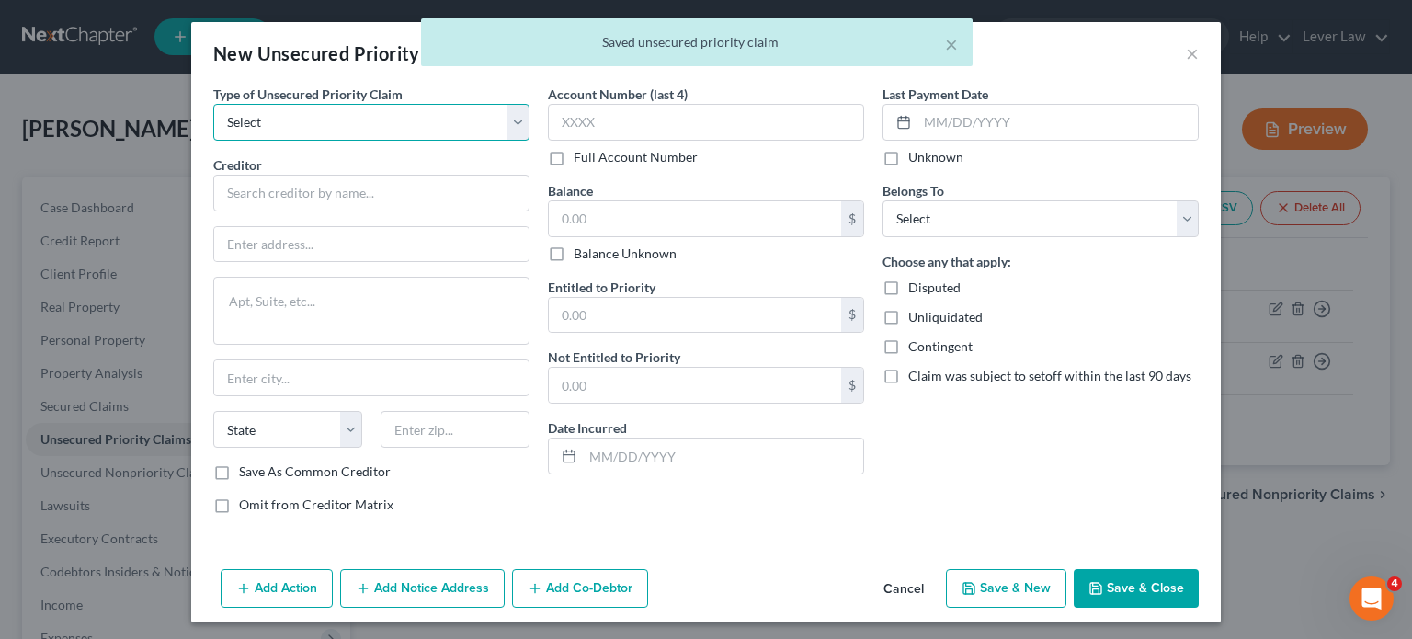
drag, startPoint x: 373, startPoint y: 117, endPoint x: 375, endPoint y: 139, distance: 22.1
click at [373, 117] on select "Select Taxes & Other Government Units Domestic Support Obligations Extensions o…" at bounding box center [371, 122] width 316 height 37
select select "0"
click at [213, 104] on select "Select Taxes & Other Government Units Domestic Support Obligations Extensions o…" at bounding box center [371, 122] width 316 height 37
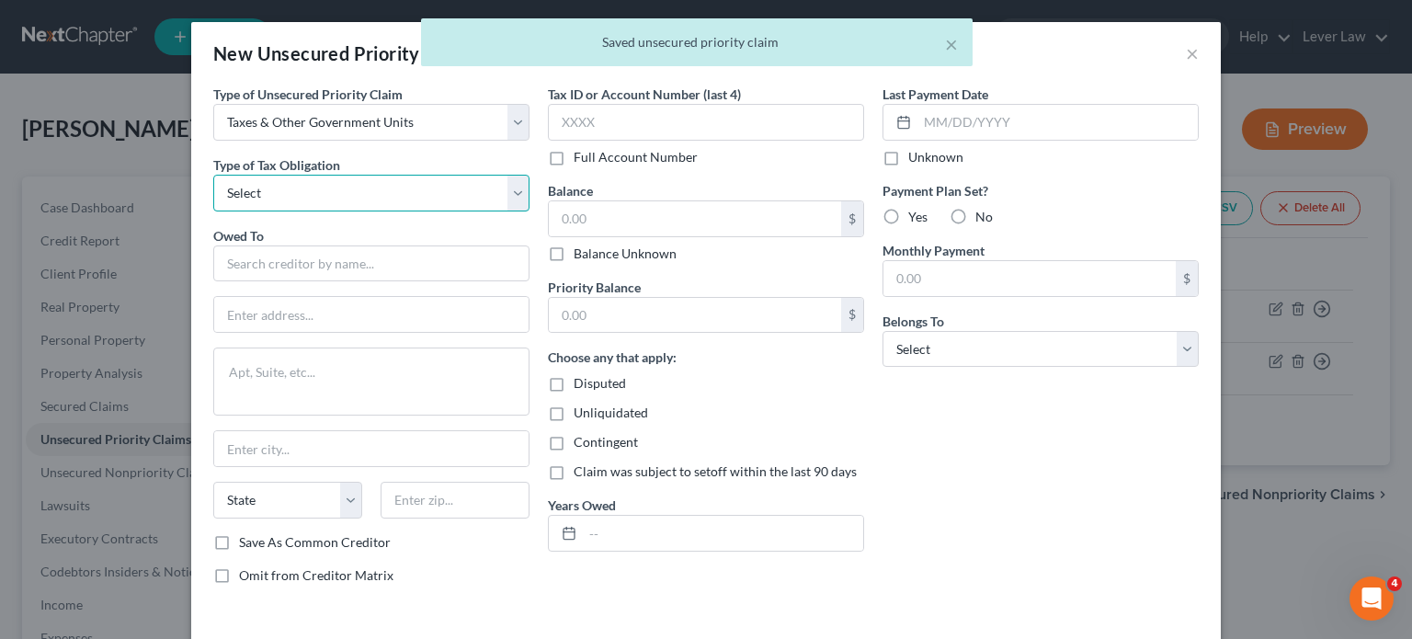
click at [357, 204] on select "Select Federal City State Franchise Tax Board Other" at bounding box center [371, 193] width 316 height 37
select select "0"
click at [213, 175] on select "Select Federal City State Franchise Tax Board Other" at bounding box center [371, 193] width 316 height 37
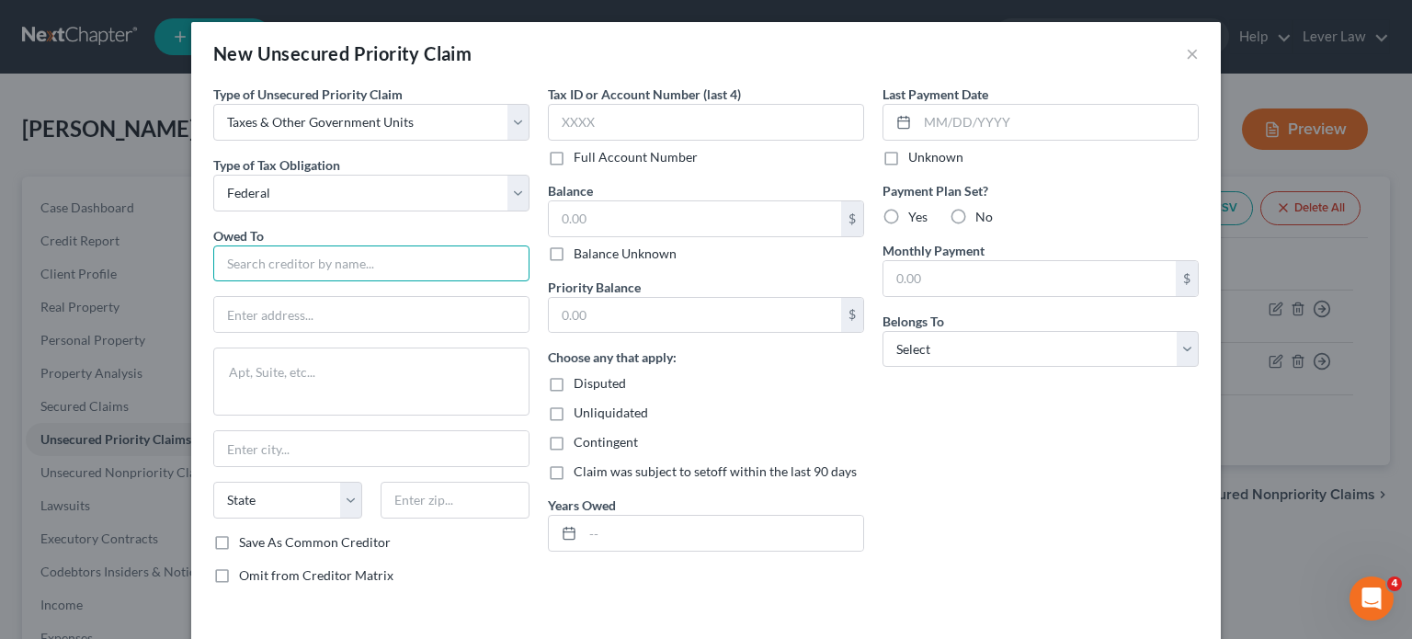
click at [319, 264] on input "text" at bounding box center [371, 263] width 316 height 37
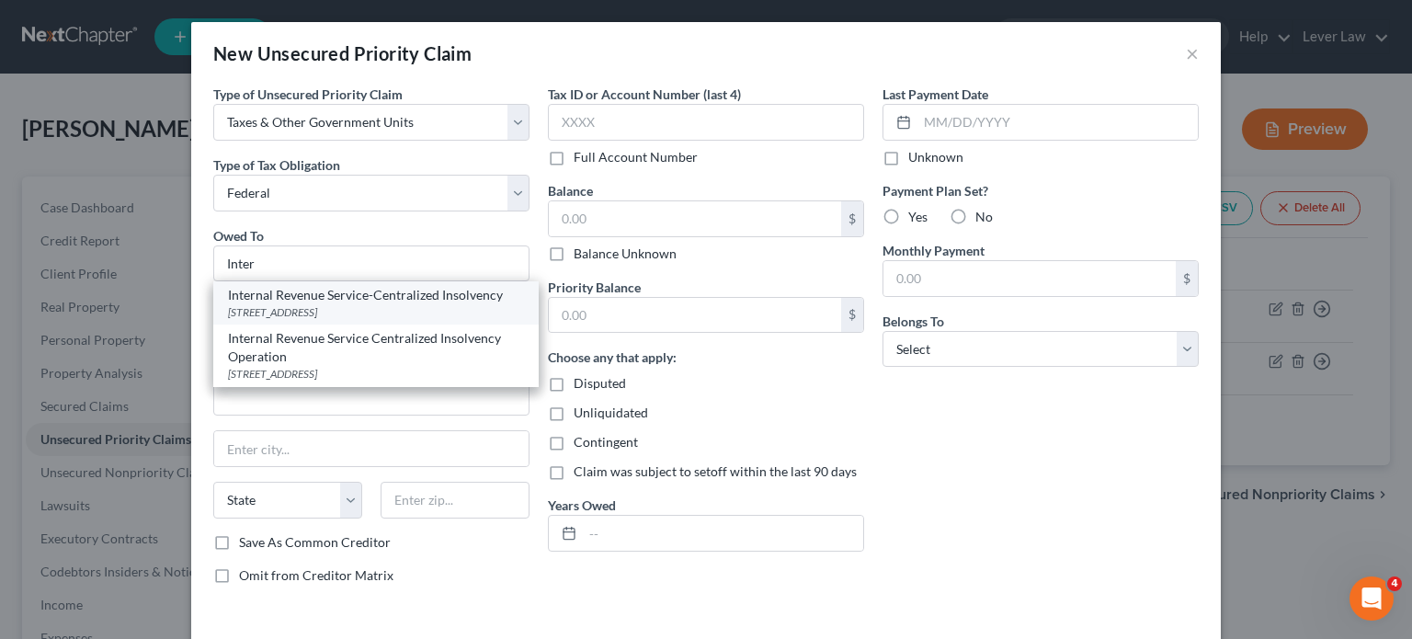
click at [285, 308] on div "[STREET_ADDRESS]" at bounding box center [376, 312] width 296 height 16
type input "Internal Revenue Service-Centralized Insolvency"
type input "PO Box 7346"
type input "[GEOGRAPHIC_DATA]"
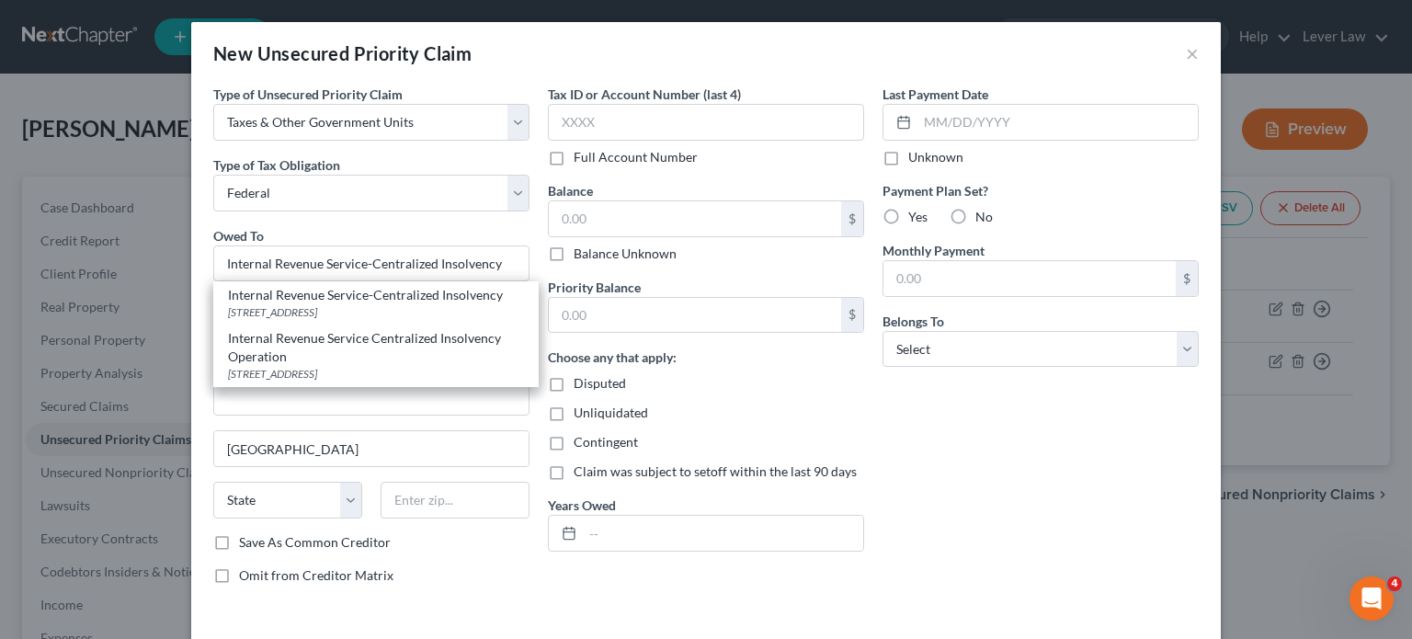
select select "39"
type input "19101"
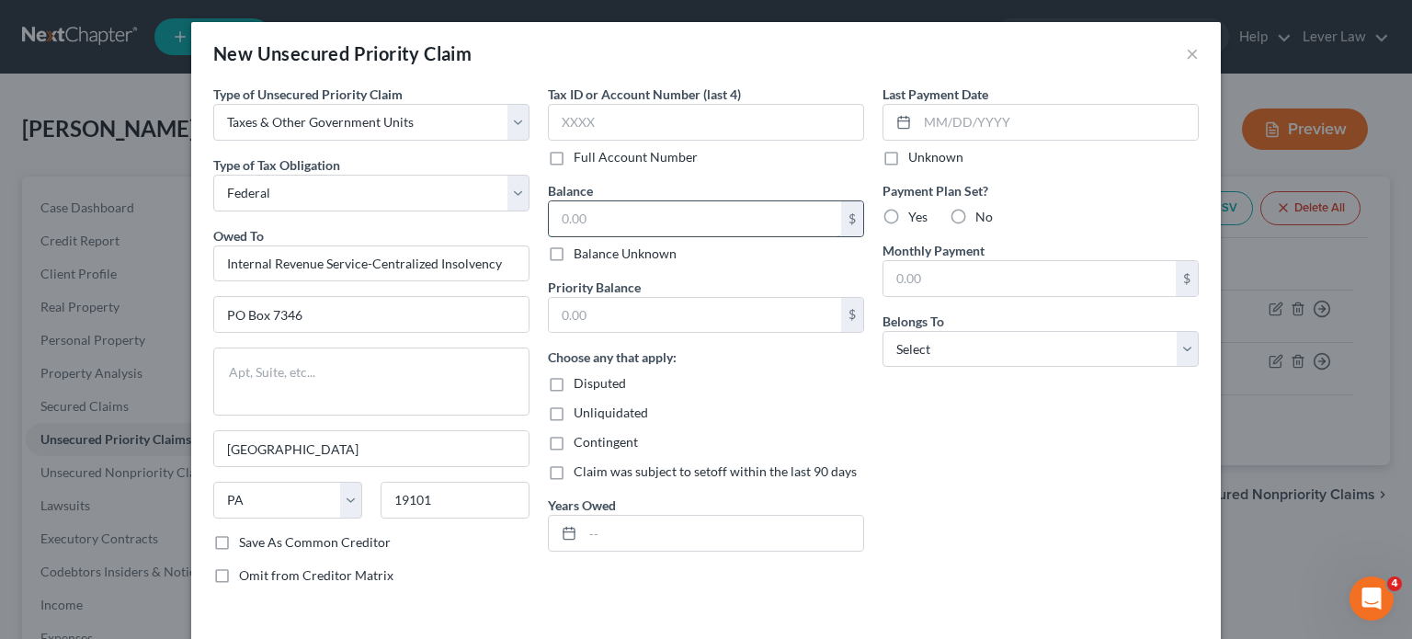
click at [610, 212] on input "text" at bounding box center [695, 218] width 292 height 35
type input "8,309.72"
click at [631, 521] on input "text" at bounding box center [723, 533] width 280 height 35
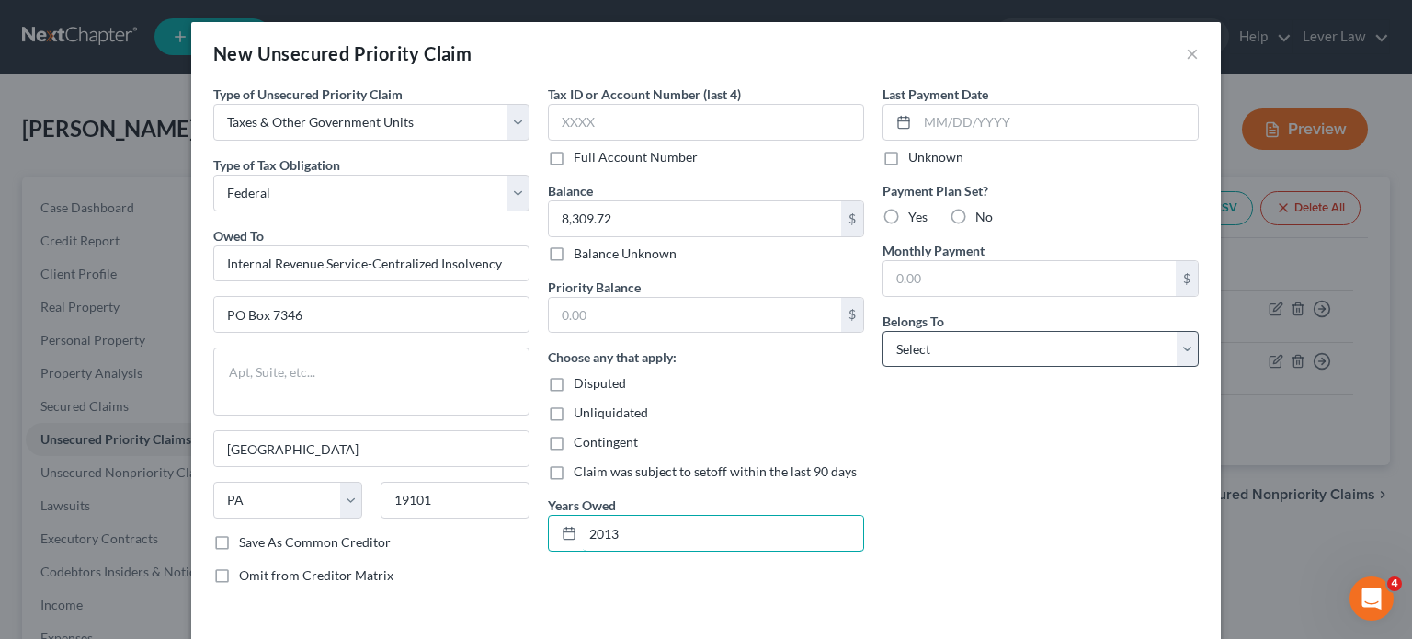
type input "2013"
drag, startPoint x: 980, startPoint y: 338, endPoint x: 993, endPoint y: 364, distance: 28.8
click at [980, 338] on select "Select Debtor 1 Only Debtor 2 Only Debtor 1 And Debtor 2 Only At Least One Of T…" at bounding box center [1041, 349] width 316 height 37
select select "4"
click at [883, 331] on select "Select Debtor 1 Only Debtor 2 Only Debtor 1 And Debtor 2 Only At Least One Of T…" at bounding box center [1041, 349] width 316 height 37
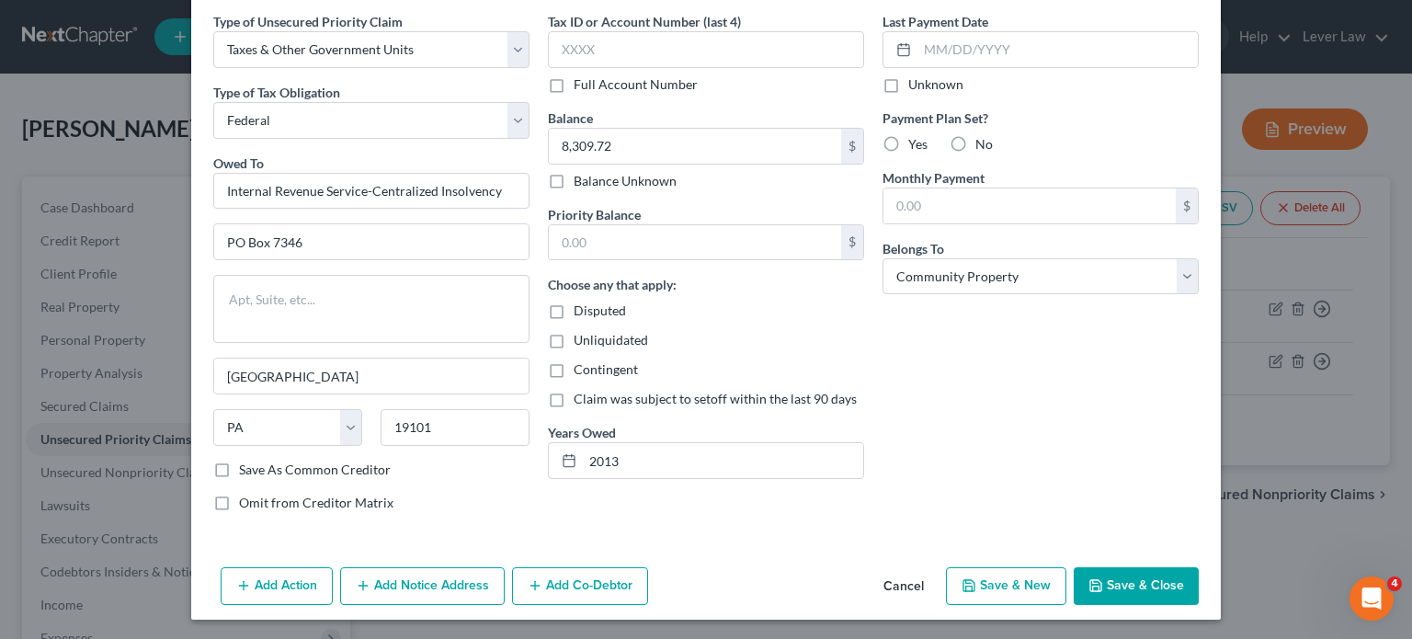
click at [1147, 589] on button "Save & Close" at bounding box center [1136, 586] width 125 height 39
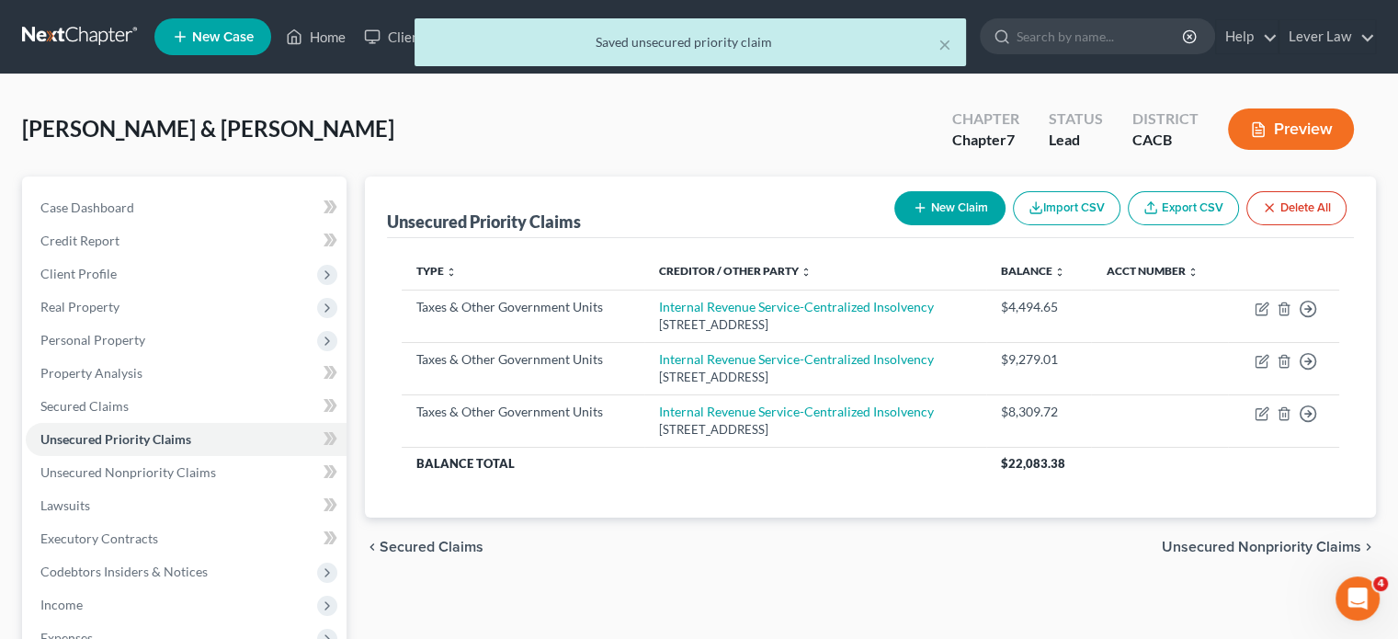
click at [950, 201] on button "New Claim" at bounding box center [950, 208] width 111 height 34
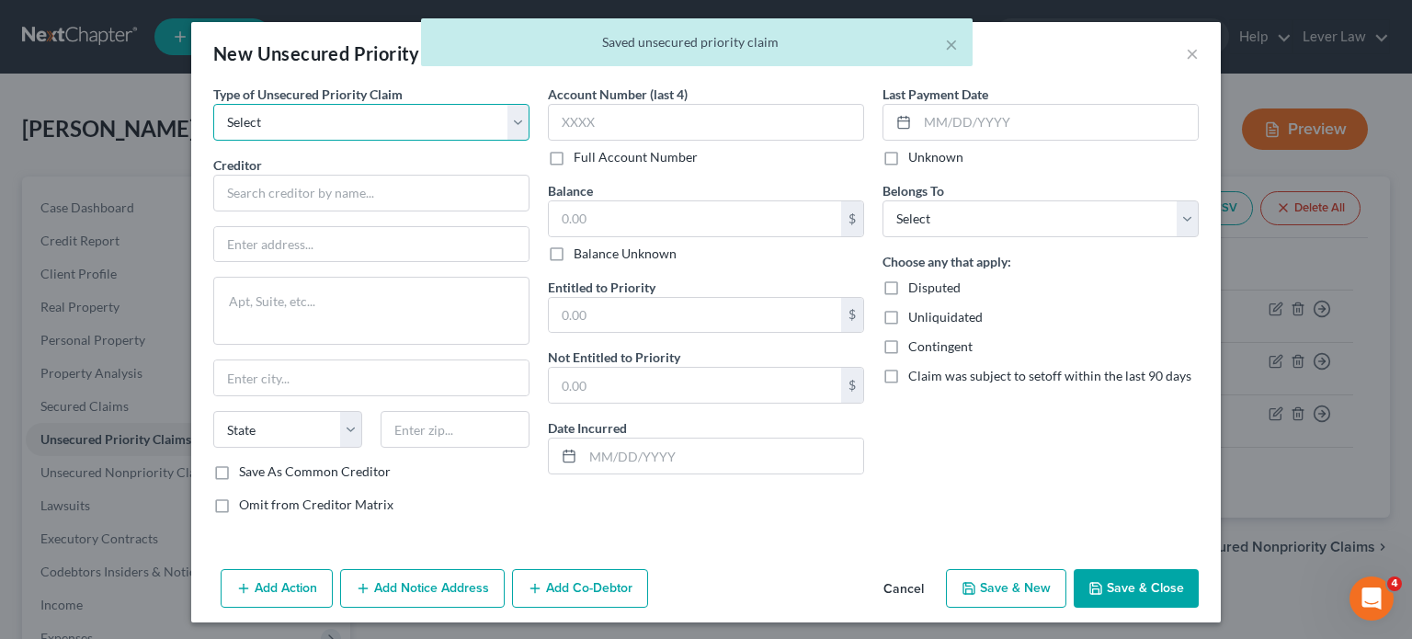
drag, startPoint x: 376, startPoint y: 120, endPoint x: 375, endPoint y: 137, distance: 16.6
click at [376, 120] on select "Select Taxes & Other Government Units Domestic Support Obligations Extensions o…" at bounding box center [371, 122] width 316 height 37
select select "0"
click at [213, 104] on select "Select Taxes & Other Government Units Domestic Support Obligations Extensions o…" at bounding box center [371, 122] width 316 height 37
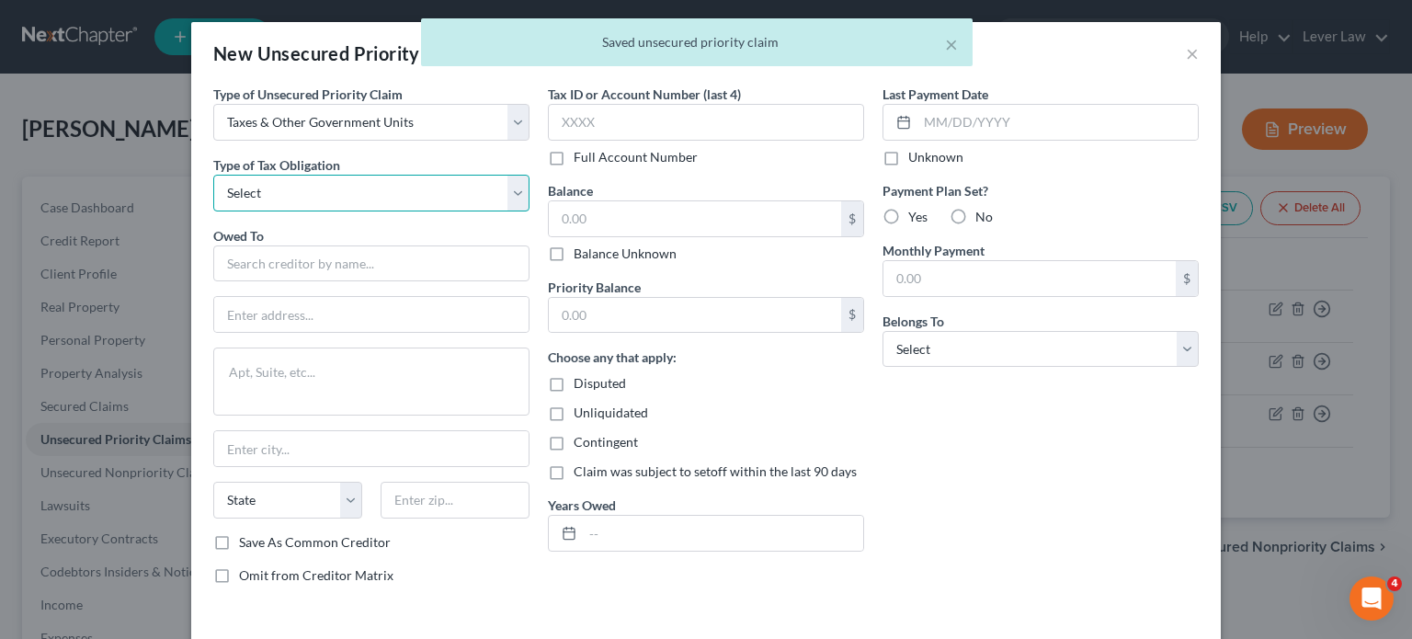
click at [350, 204] on select "Select Federal City State Franchise Tax Board Other" at bounding box center [371, 193] width 316 height 37
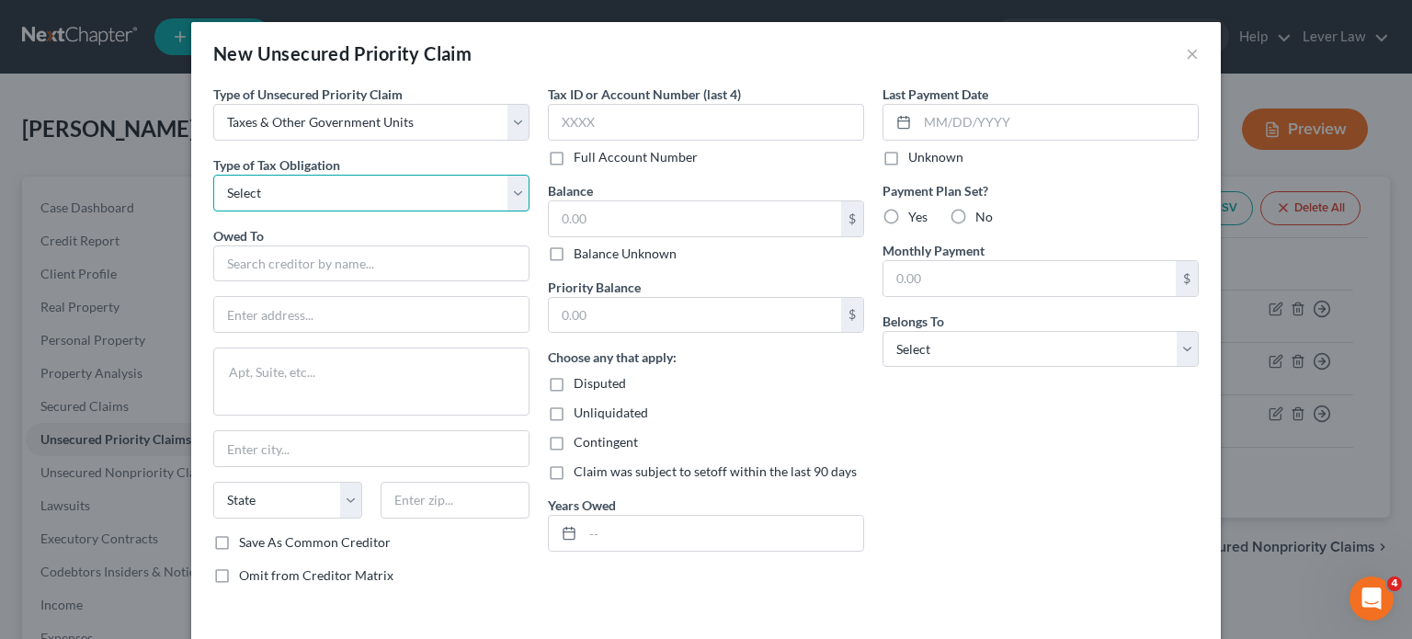
select select "0"
click at [213, 175] on select "Select Federal City State Franchise Tax Board Other" at bounding box center [371, 193] width 316 height 37
click at [297, 265] on input "text" at bounding box center [371, 263] width 316 height 37
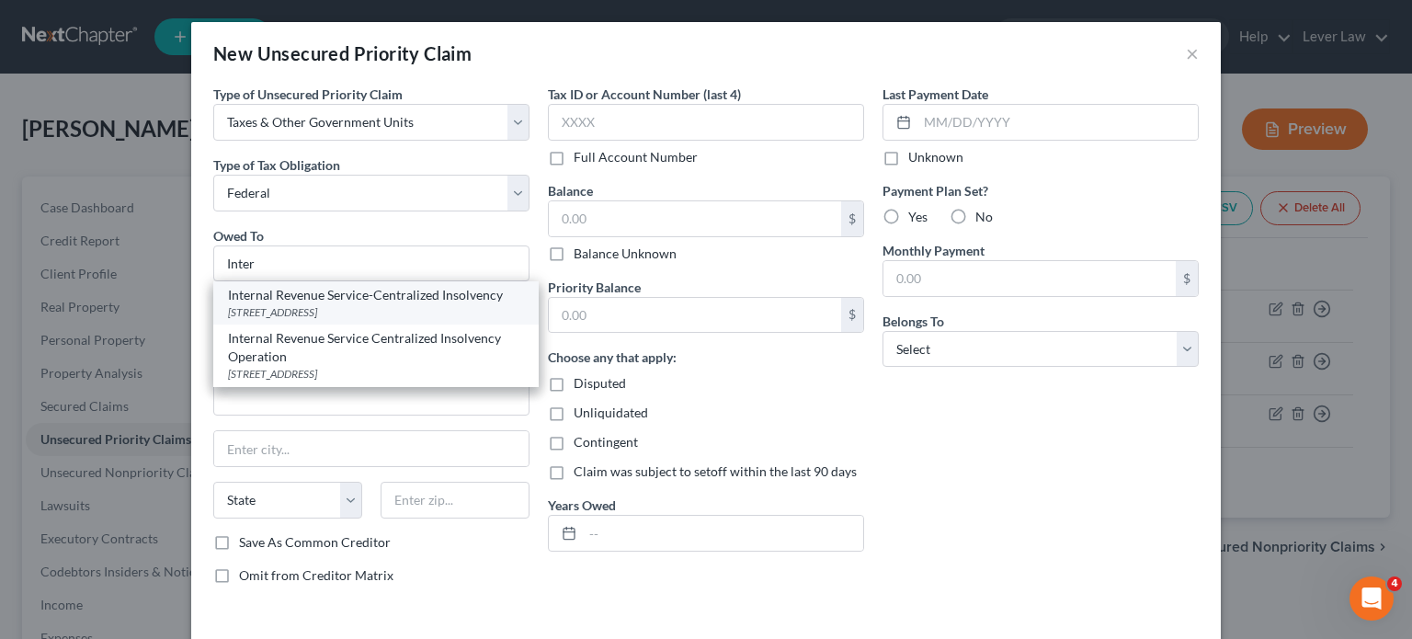
click at [324, 302] on div "Internal Revenue Service-Centralized Insolvency" at bounding box center [376, 295] width 296 height 18
type input "Internal Revenue Service-Centralized Insolvency"
type input "PO Box 7346"
type input "[GEOGRAPHIC_DATA]"
select select "39"
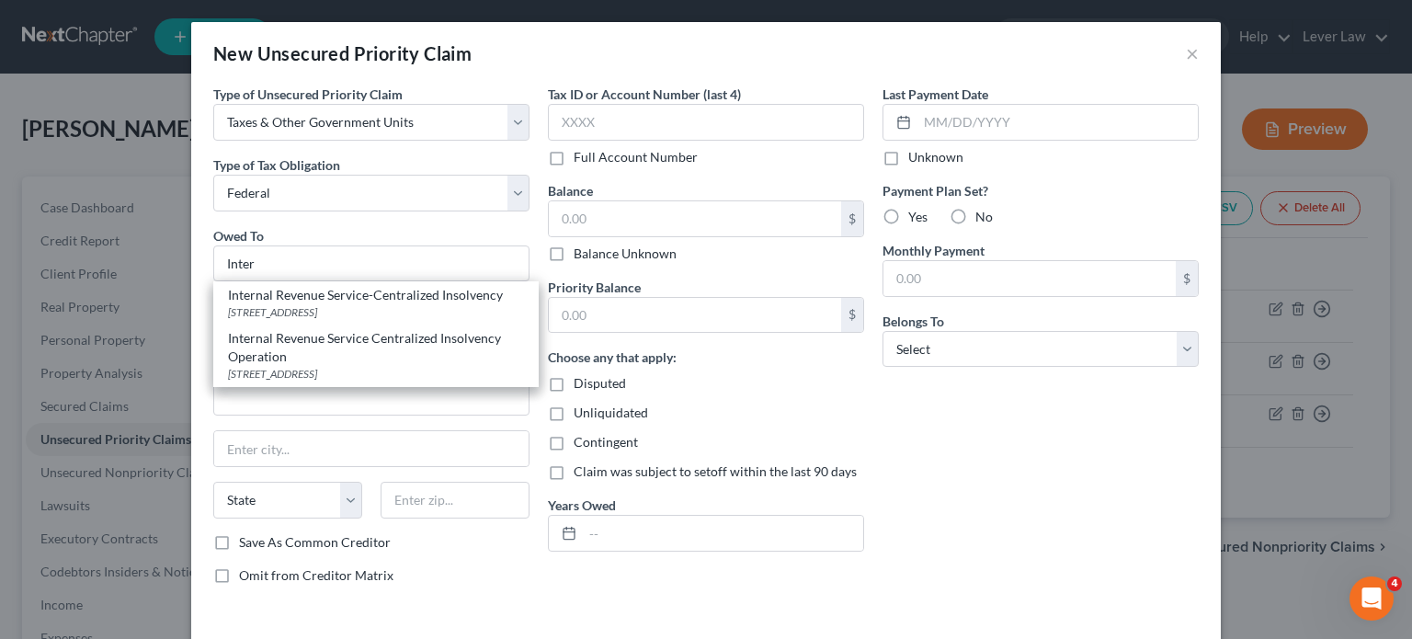
type input "19101"
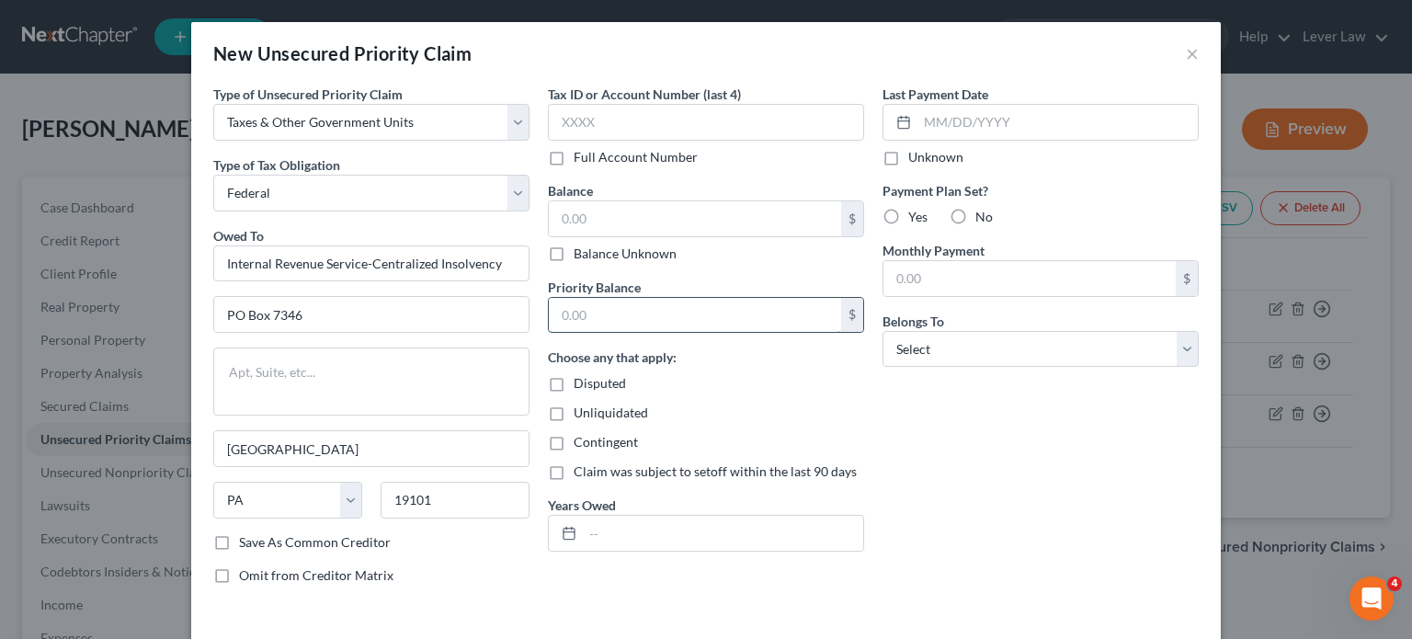
click at [720, 302] on input "text" at bounding box center [695, 315] width 292 height 35
click at [678, 210] on input "text" at bounding box center [695, 218] width 292 height 35
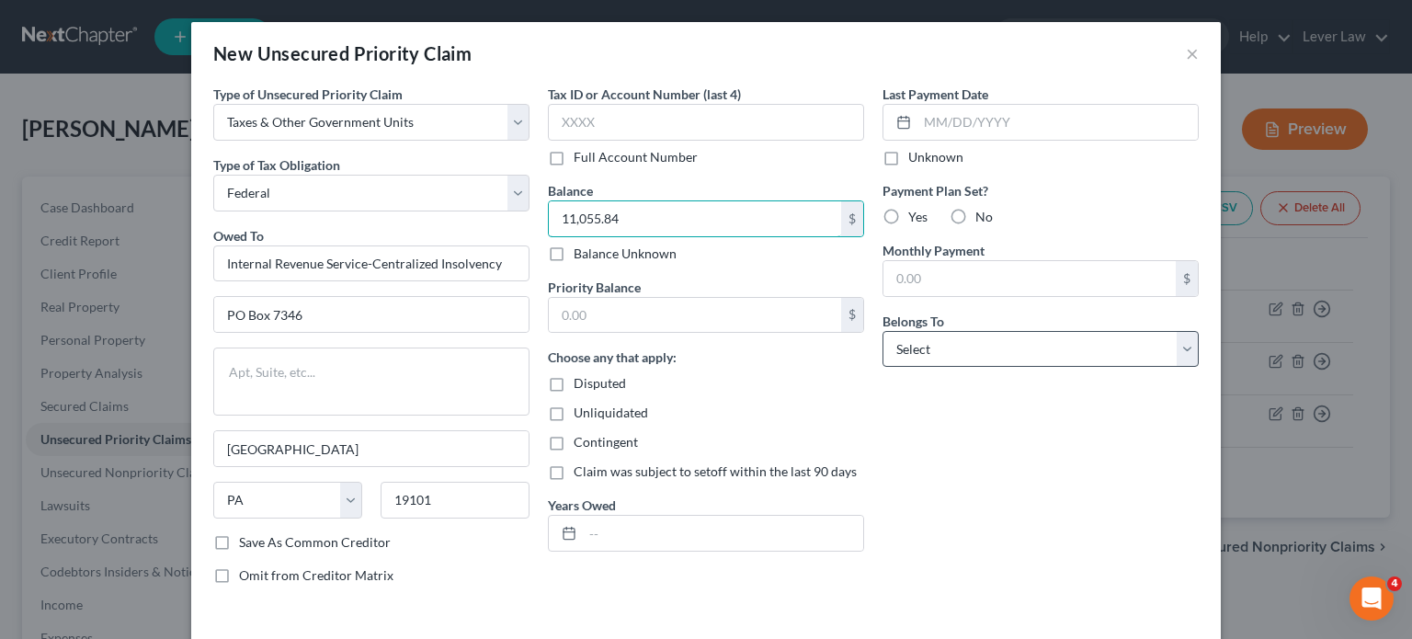
type input "11,055.84"
drag, startPoint x: 1055, startPoint y: 345, endPoint x: 1033, endPoint y: 363, distance: 28.0
click at [1055, 345] on select "Select Debtor 1 Only Debtor 2 Only Debtor 1 And Debtor 2 Only At Least One Of T…" at bounding box center [1041, 349] width 316 height 37
select select "4"
click at [883, 331] on select "Select Debtor 1 Only Debtor 2 Only Debtor 1 And Debtor 2 Only At Least One Of T…" at bounding box center [1041, 349] width 316 height 37
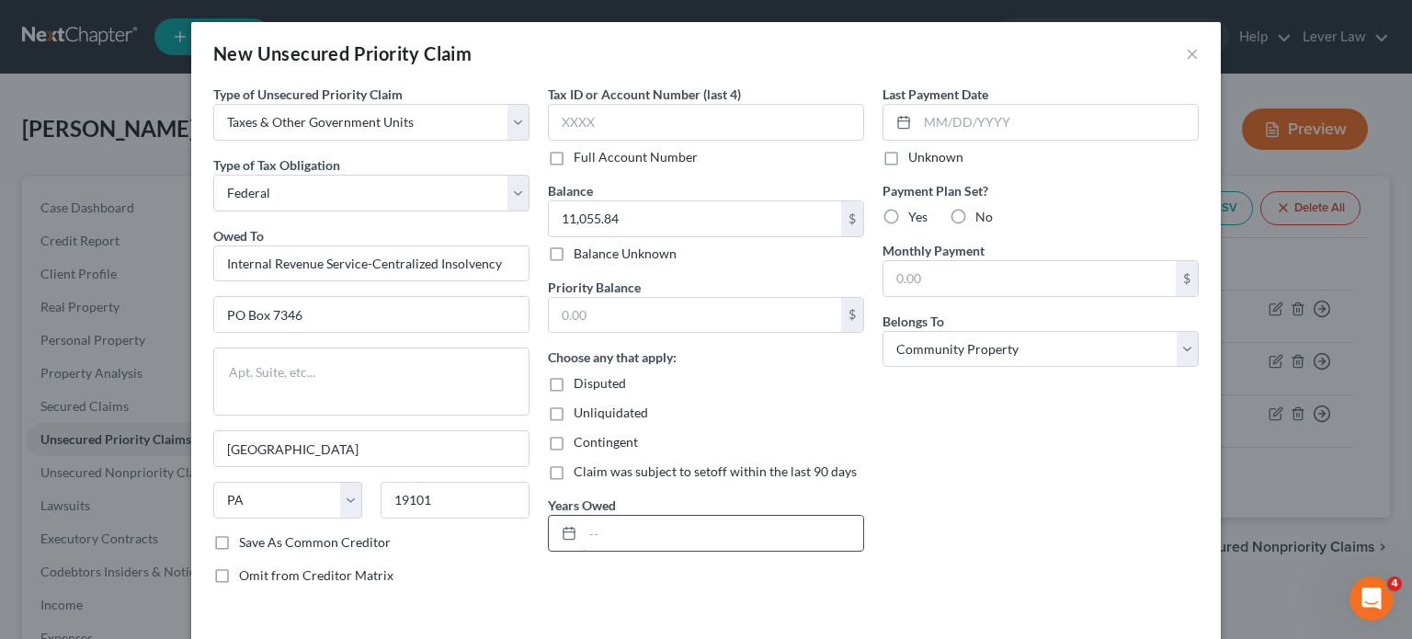
click at [746, 522] on input "text" at bounding box center [723, 533] width 280 height 35
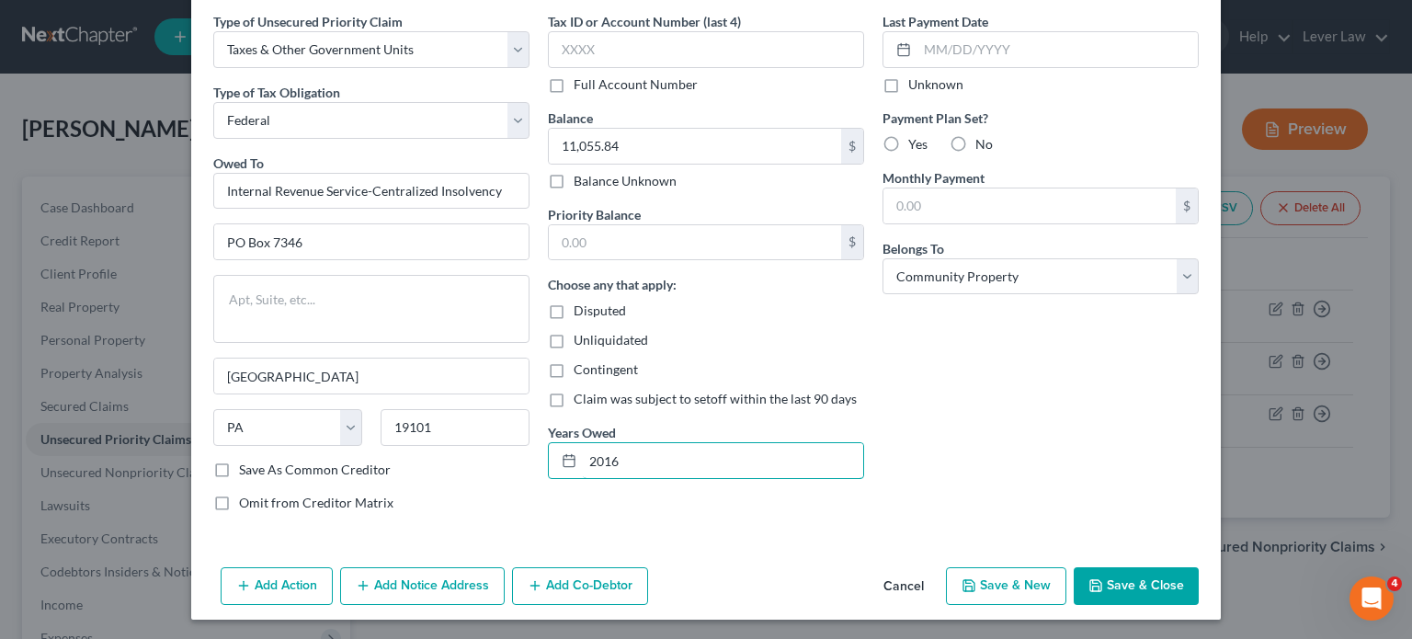
type input "2016"
click at [1130, 584] on button "Save & Close" at bounding box center [1136, 586] width 125 height 39
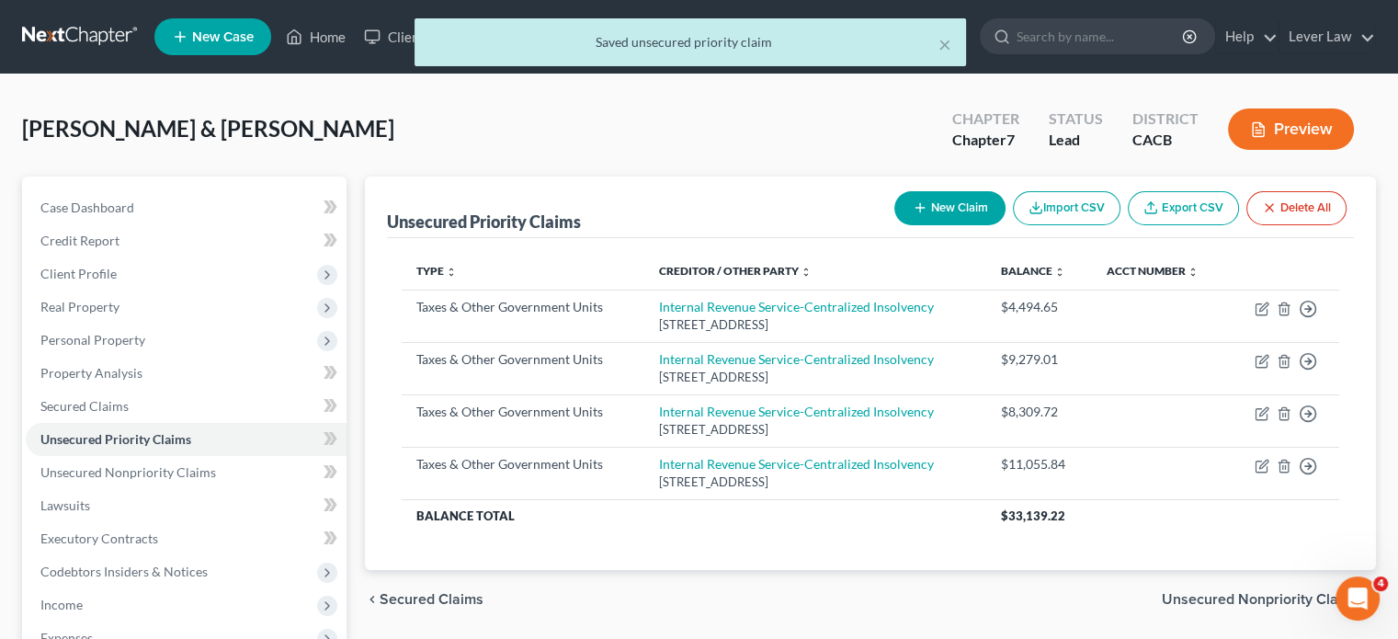
click at [975, 224] on div "New Claim Import CSV Export CSV Delete All" at bounding box center [1120, 208] width 467 height 49
click at [975, 204] on button "New Claim" at bounding box center [950, 208] width 111 height 34
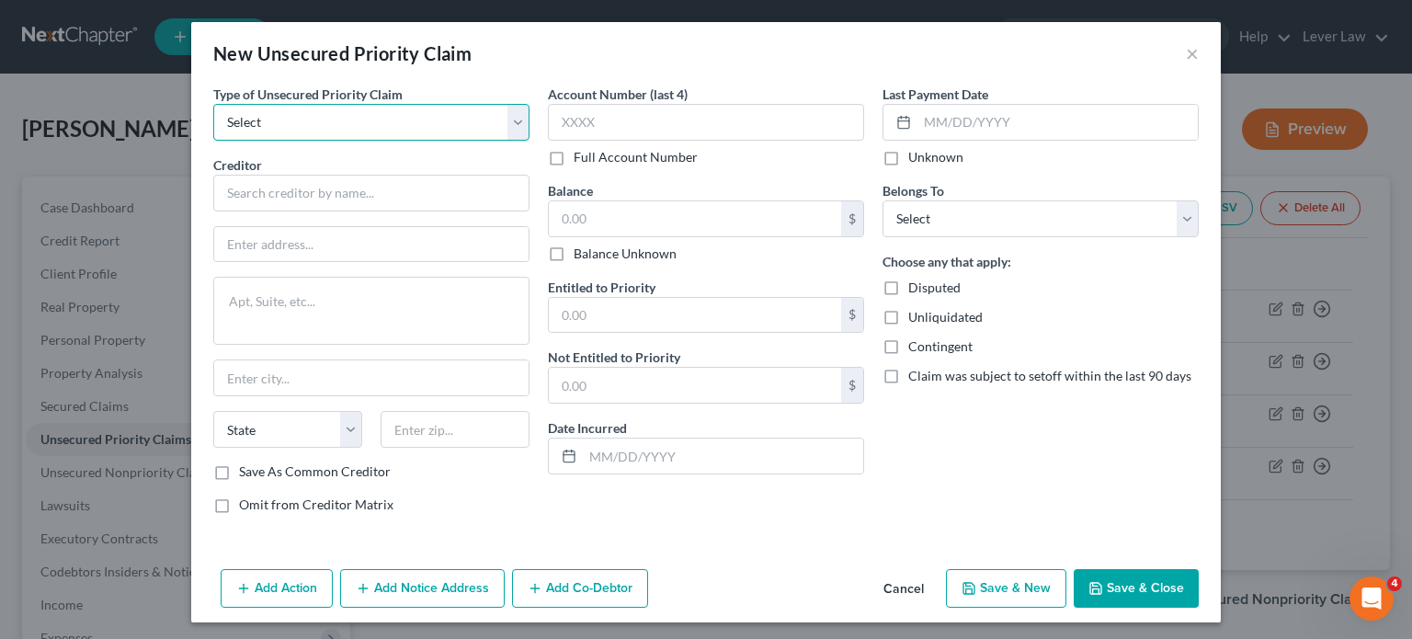
drag, startPoint x: 327, startPoint y: 124, endPoint x: 329, endPoint y: 139, distance: 14.8
click at [328, 124] on select "Select Taxes & Other Government Units Domestic Support Obligations Extensions o…" at bounding box center [371, 122] width 316 height 37
select select "0"
click at [213, 104] on select "Select Taxes & Other Government Units Domestic Support Obligations Extensions o…" at bounding box center [371, 122] width 316 height 37
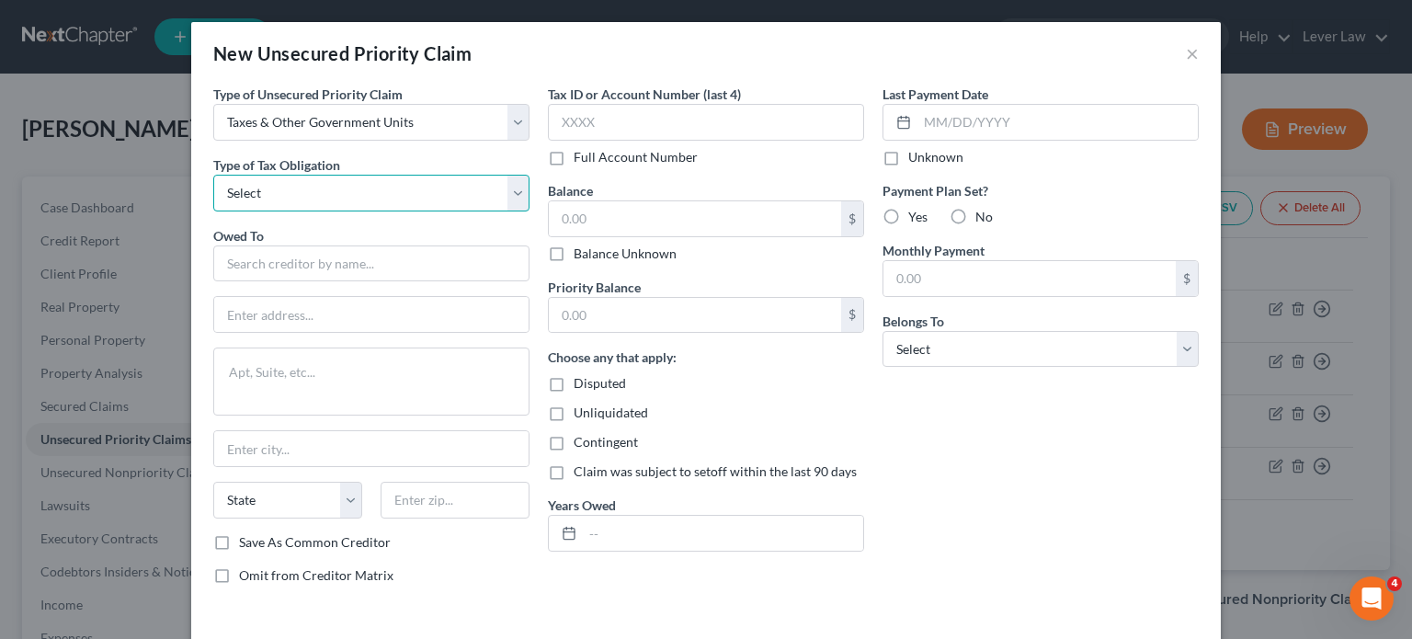
click at [324, 198] on select "Select Federal City State Franchise Tax Board Other" at bounding box center [371, 193] width 316 height 37
select select "0"
click at [213, 175] on select "Select Federal City State Franchise Tax Board Other" at bounding box center [371, 193] width 316 height 37
click at [309, 245] on input "text" at bounding box center [371, 263] width 316 height 37
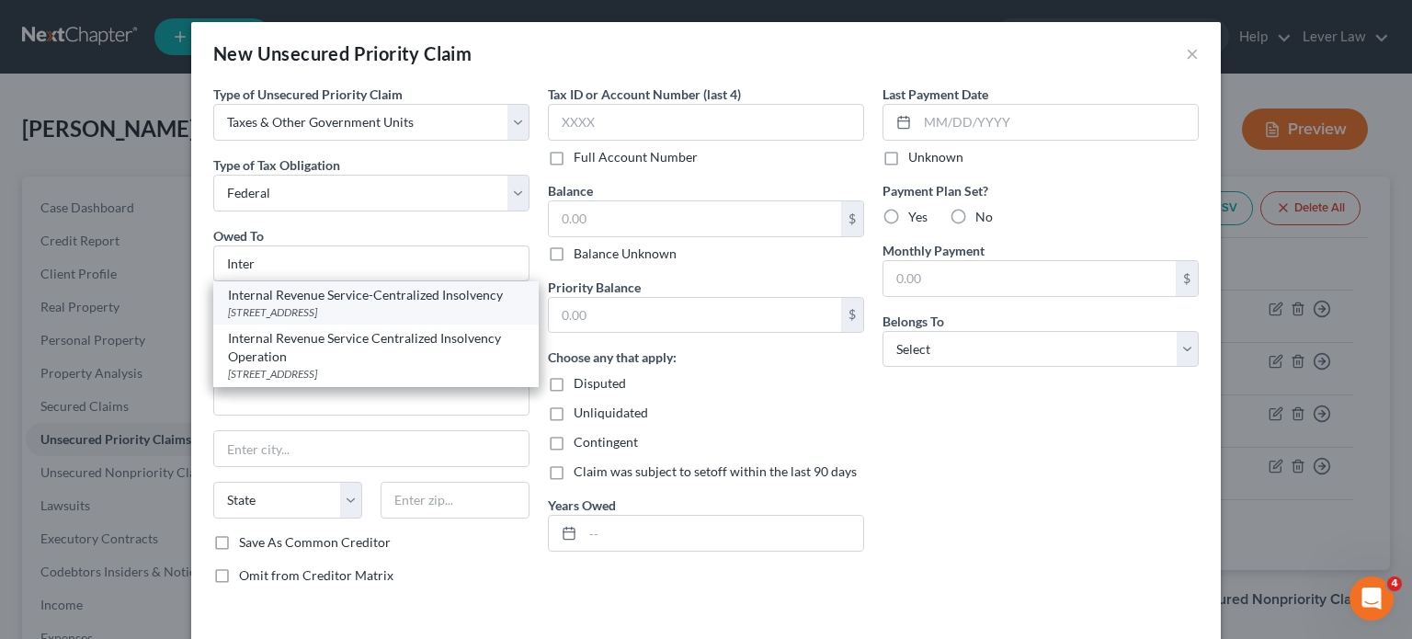
click at [318, 302] on div "Internal Revenue Service-Centralized Insolvency" at bounding box center [376, 295] width 296 height 18
type input "Internal Revenue Service-Centralized Insolvency"
type input "PO Box 7346"
type input "[GEOGRAPHIC_DATA]"
select select "39"
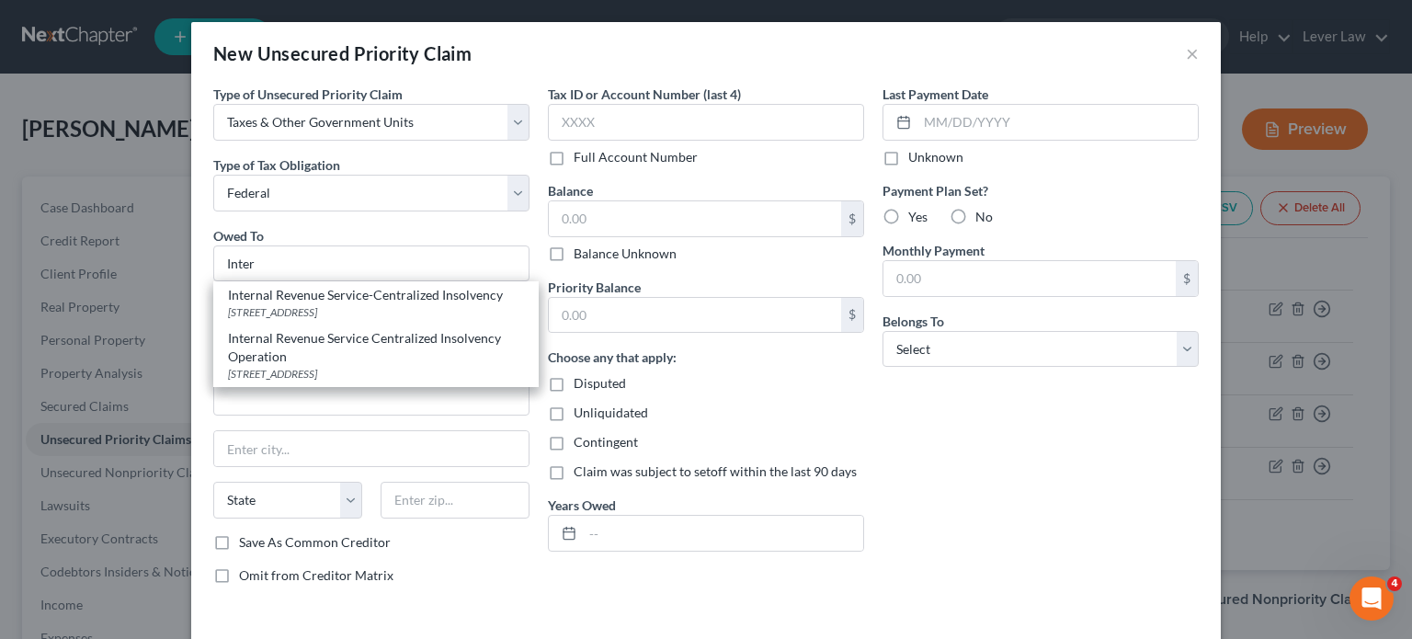
type input "19101"
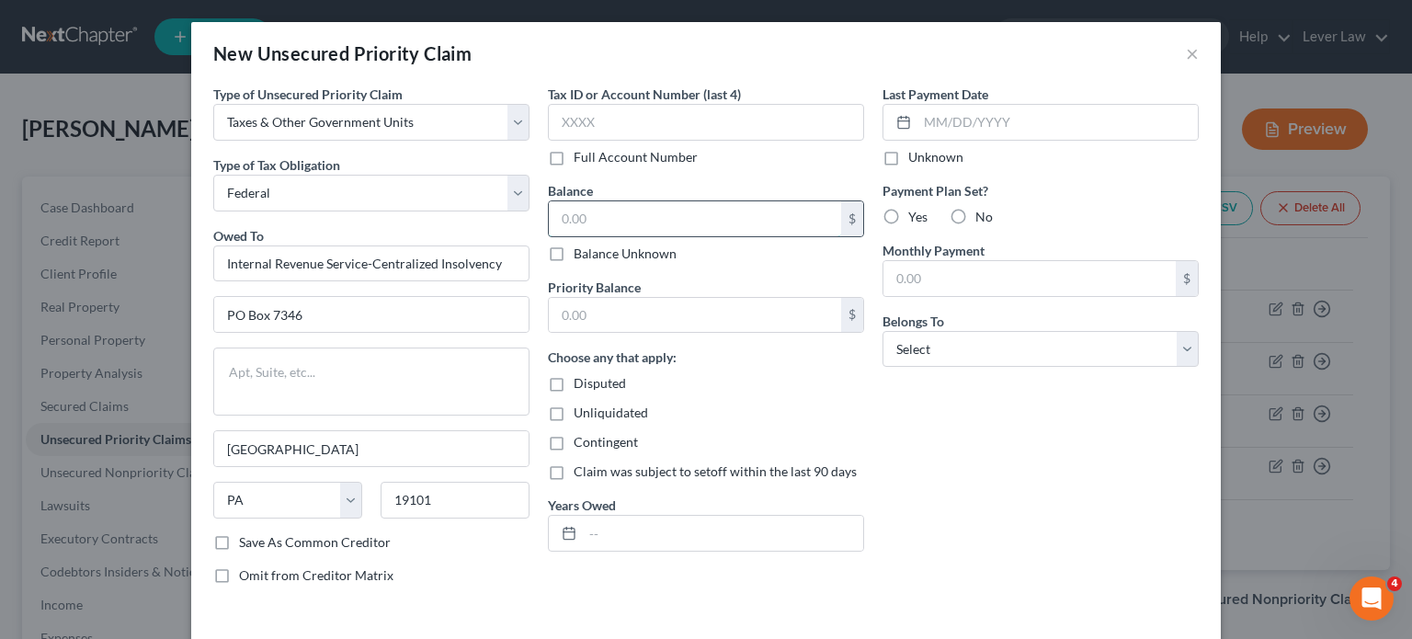
click at [649, 234] on input "text" at bounding box center [695, 218] width 292 height 35
type input "5,255.80"
drag, startPoint x: 1084, startPoint y: 348, endPoint x: 1083, endPoint y: 361, distance: 12.9
click at [1084, 348] on select "Select Debtor 1 Only Debtor 2 Only Debtor 1 And Debtor 2 Only At Least One Of T…" at bounding box center [1041, 349] width 316 height 37
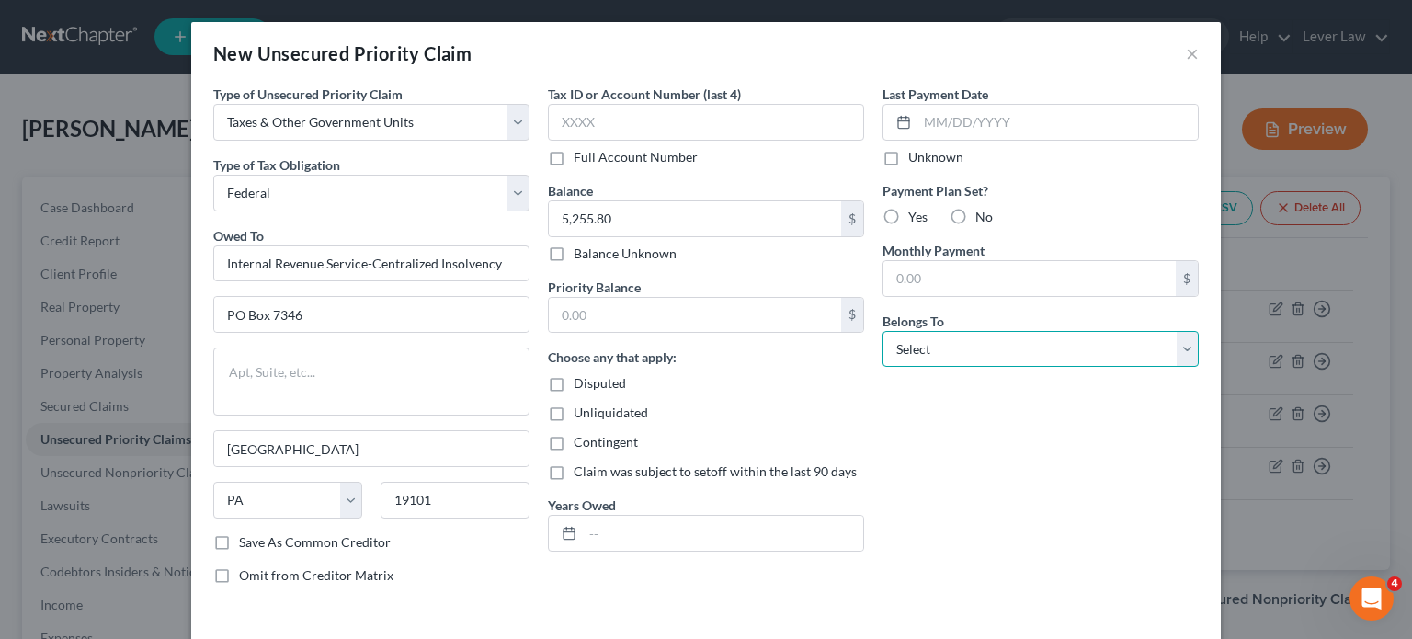
select select "4"
click at [883, 331] on select "Select Debtor 1 Only Debtor 2 Only Debtor 1 And Debtor 2 Only At Least One Of T…" at bounding box center [1041, 349] width 316 height 37
click at [734, 529] on input "text" at bounding box center [723, 533] width 280 height 35
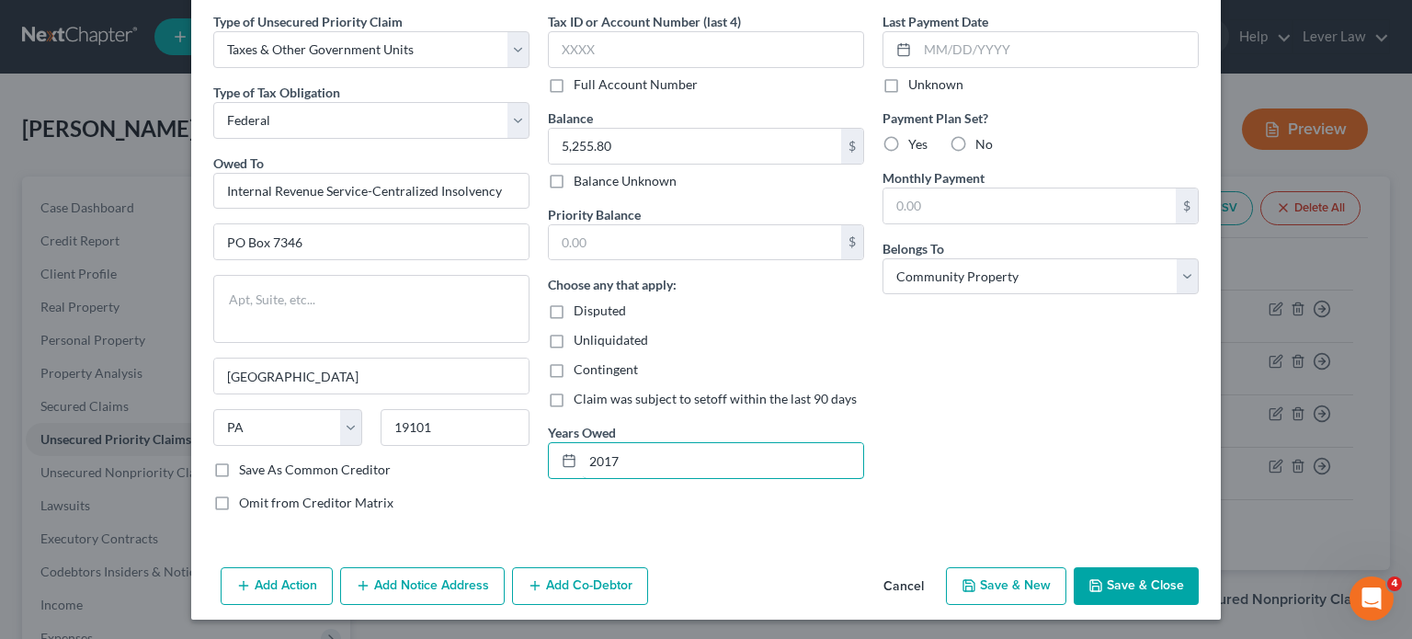
type input "2017"
click at [1100, 596] on button "Save & Close" at bounding box center [1136, 586] width 125 height 39
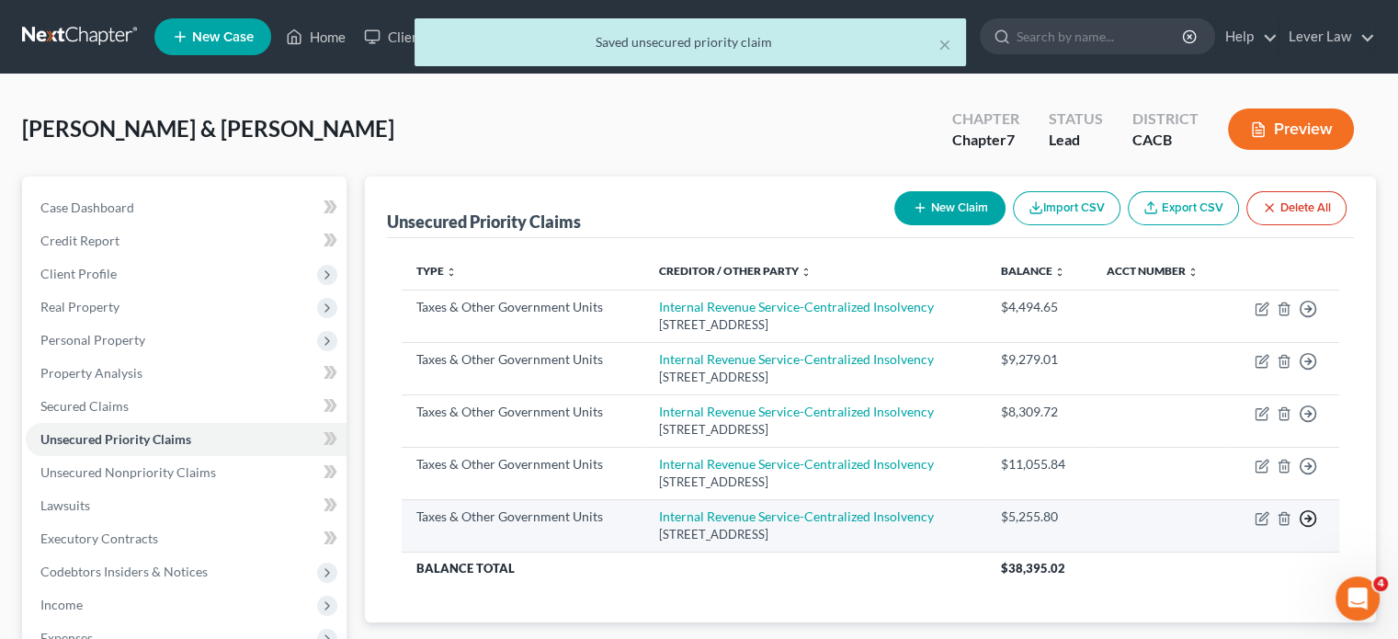
click at [1309, 309] on line "button" at bounding box center [1309, 309] width 6 height 0
drag, startPoint x: 1236, startPoint y: 559, endPoint x: 1291, endPoint y: 532, distance: 61.3
click at [1236, 559] on link "Move to F" at bounding box center [1224, 563] width 154 height 31
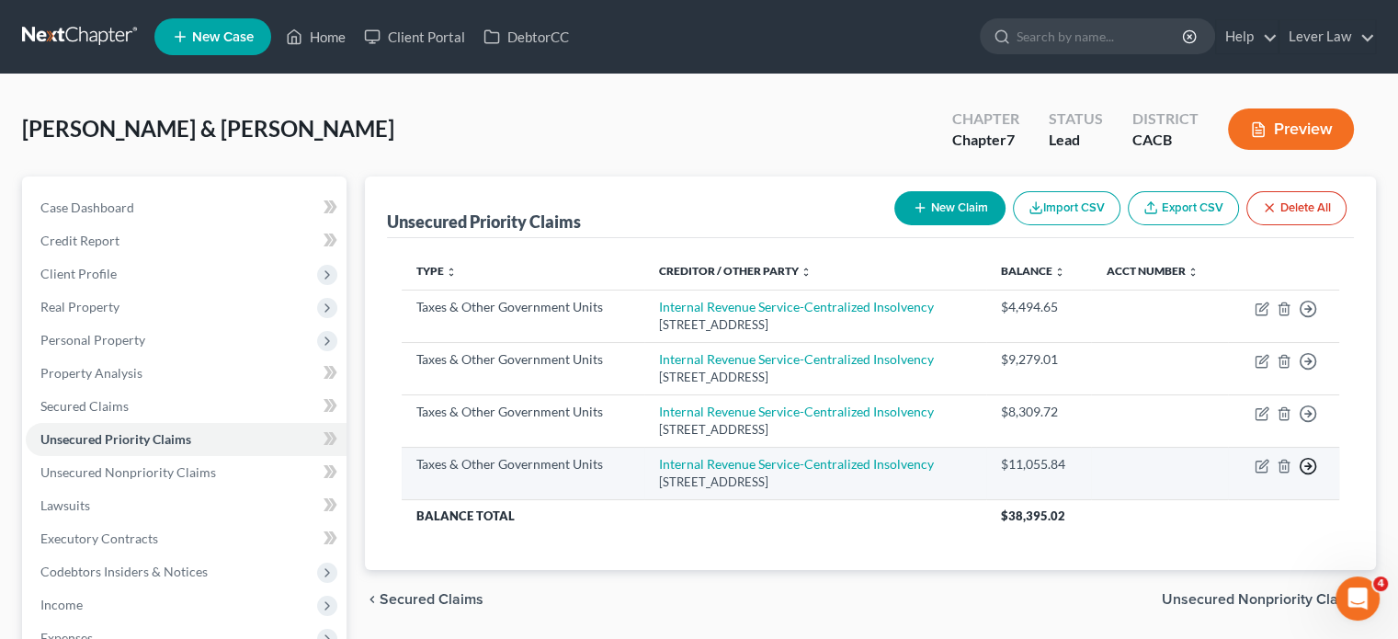
click at [1307, 318] on icon "button" at bounding box center [1308, 309] width 18 height 18
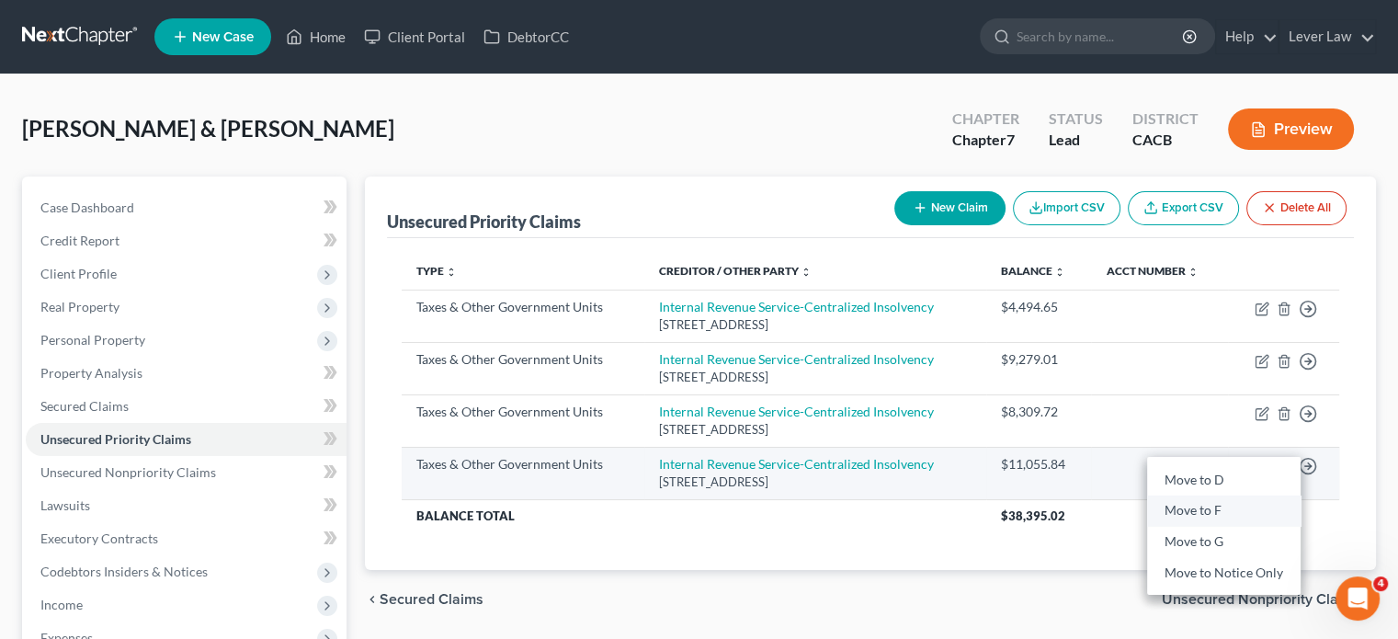
click at [1210, 517] on link "Move to F" at bounding box center [1224, 511] width 154 height 31
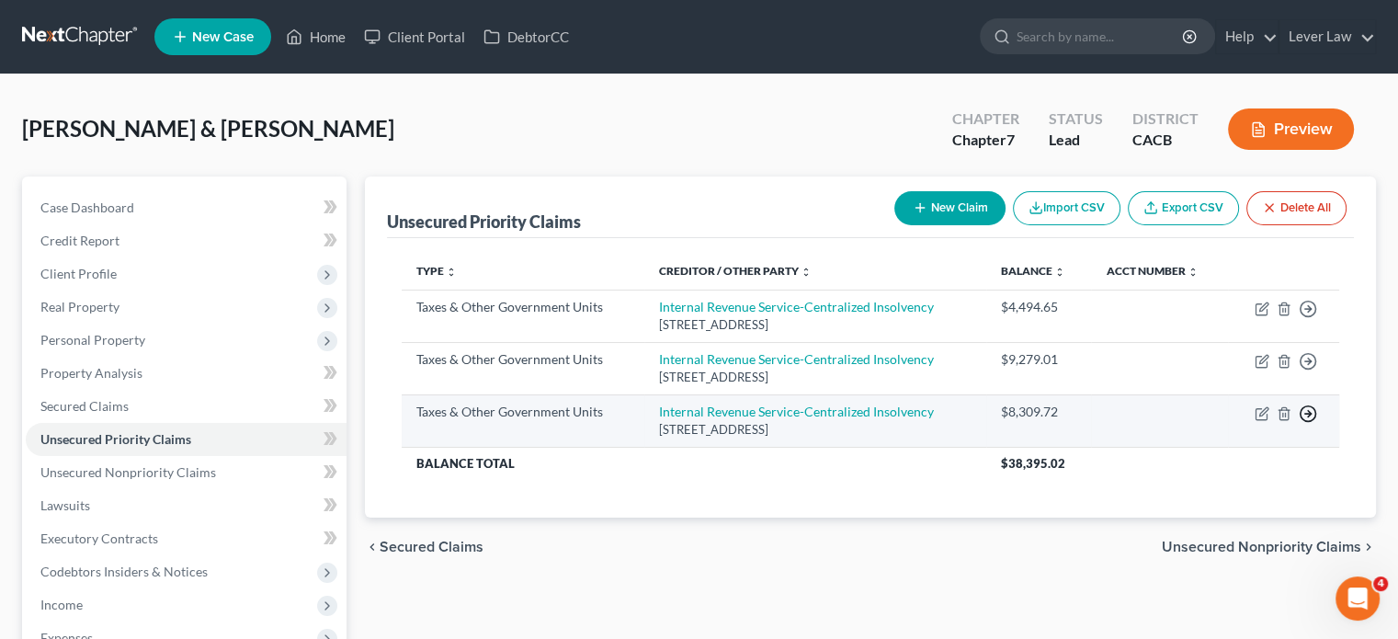
click at [1307, 318] on icon "button" at bounding box center [1308, 309] width 18 height 18
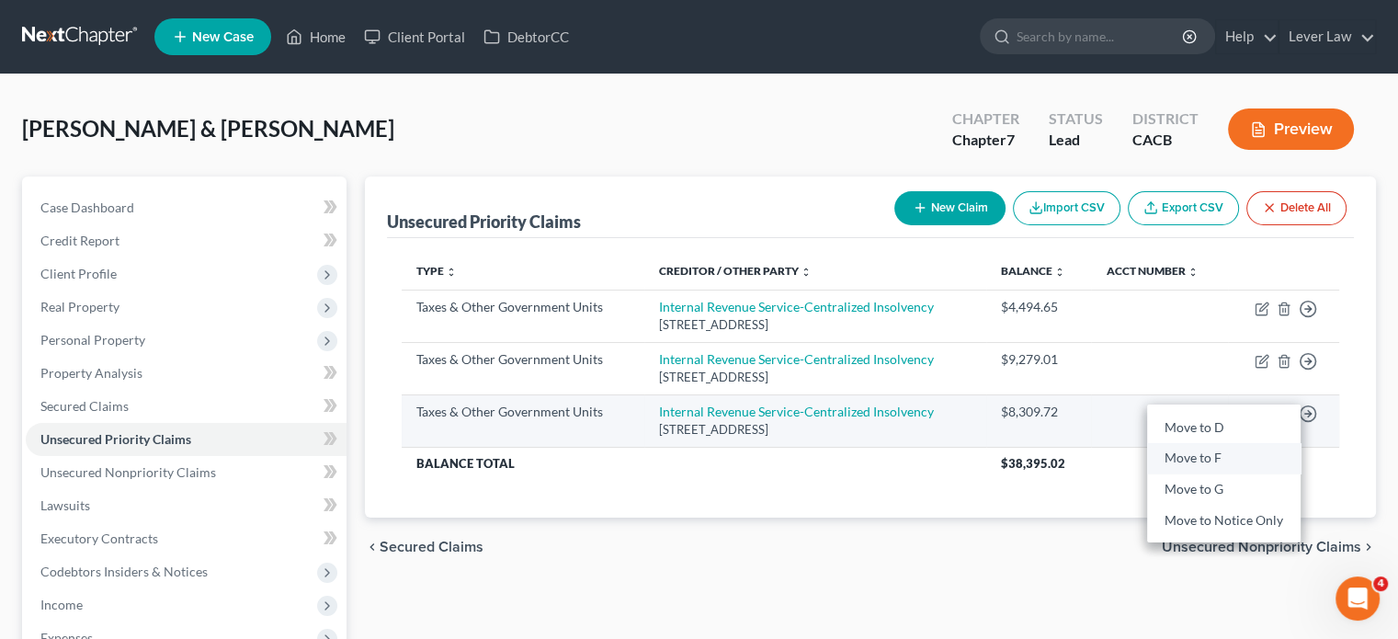
click at [1193, 462] on link "Move to F" at bounding box center [1224, 458] width 154 height 31
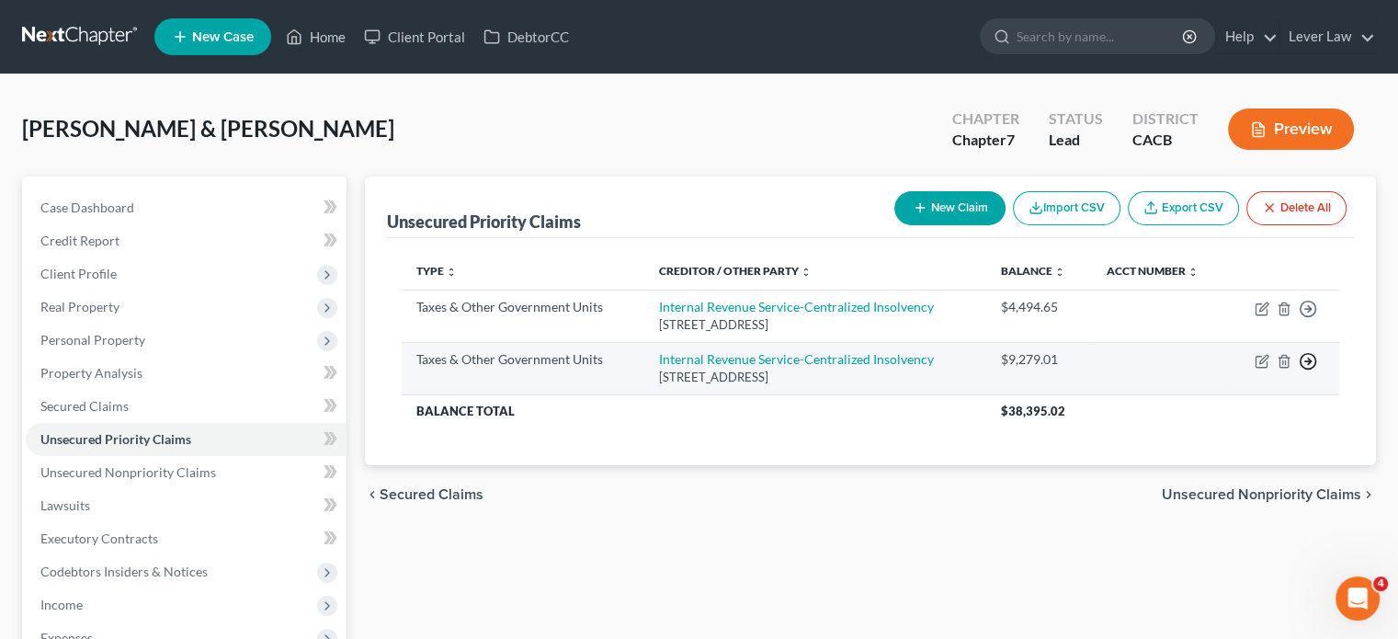
click at [1307, 318] on icon "button" at bounding box center [1308, 309] width 18 height 18
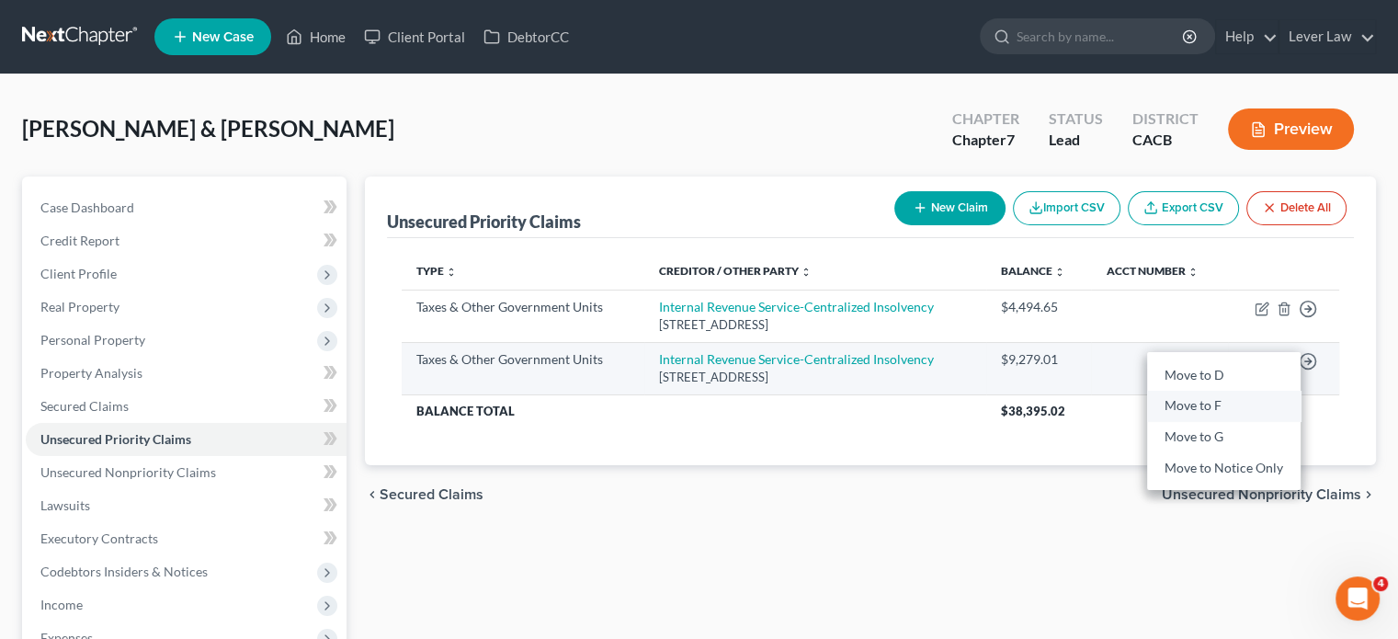
click at [1258, 412] on link "Move to F" at bounding box center [1224, 406] width 154 height 31
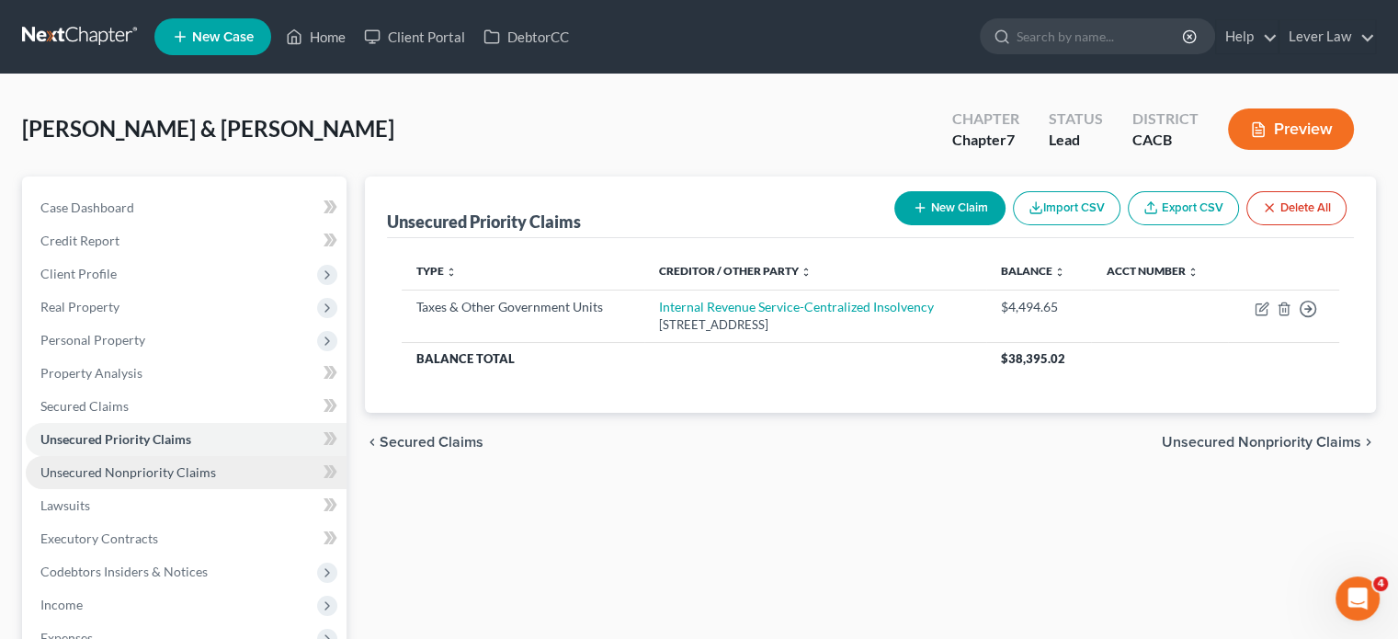
click at [151, 485] on link "Unsecured Nonpriority Claims" at bounding box center [186, 472] width 321 height 33
click at [175, 466] on span "Unsecured Nonpriority Claims" at bounding box center [128, 472] width 176 height 16
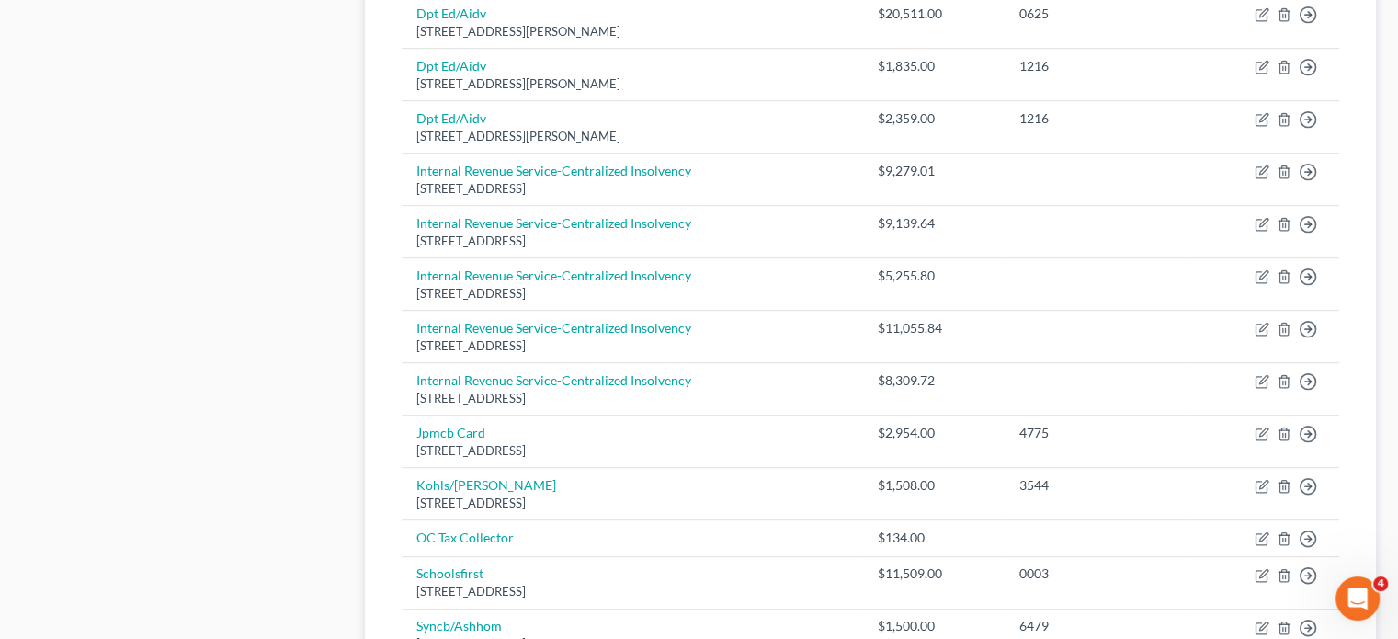
scroll to position [460, 0]
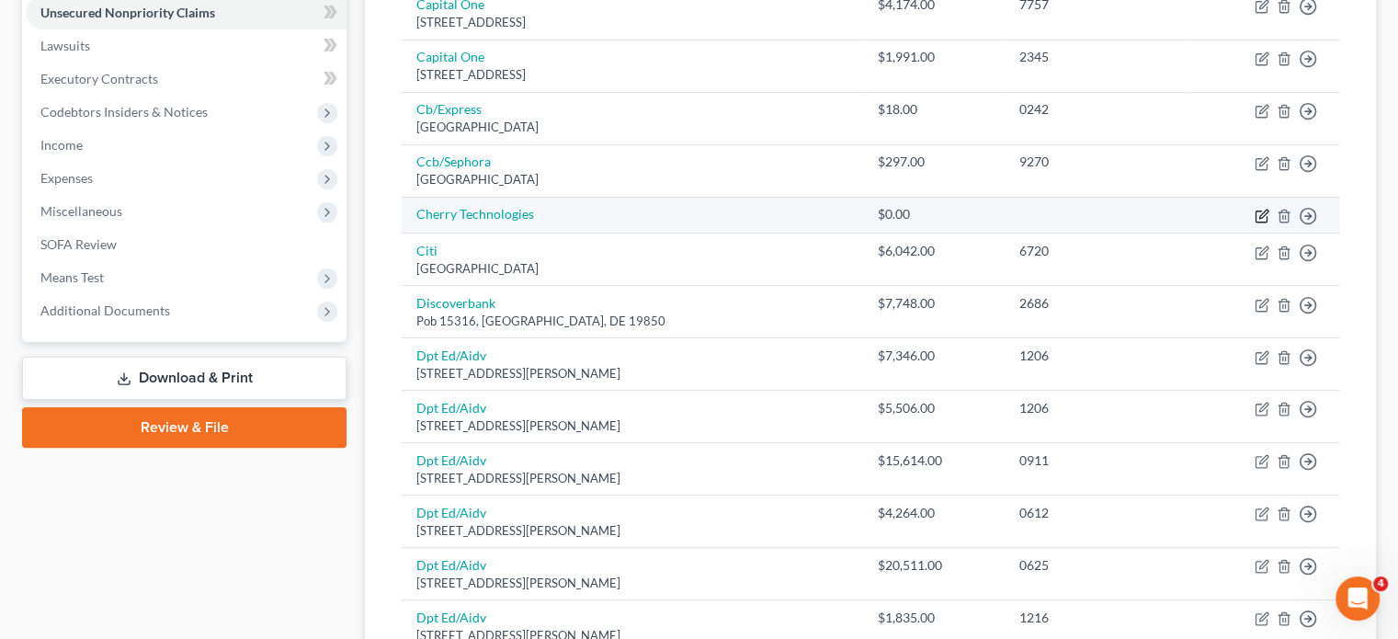
click at [1265, 214] on icon "button" at bounding box center [1262, 216] width 15 height 15
select select "0"
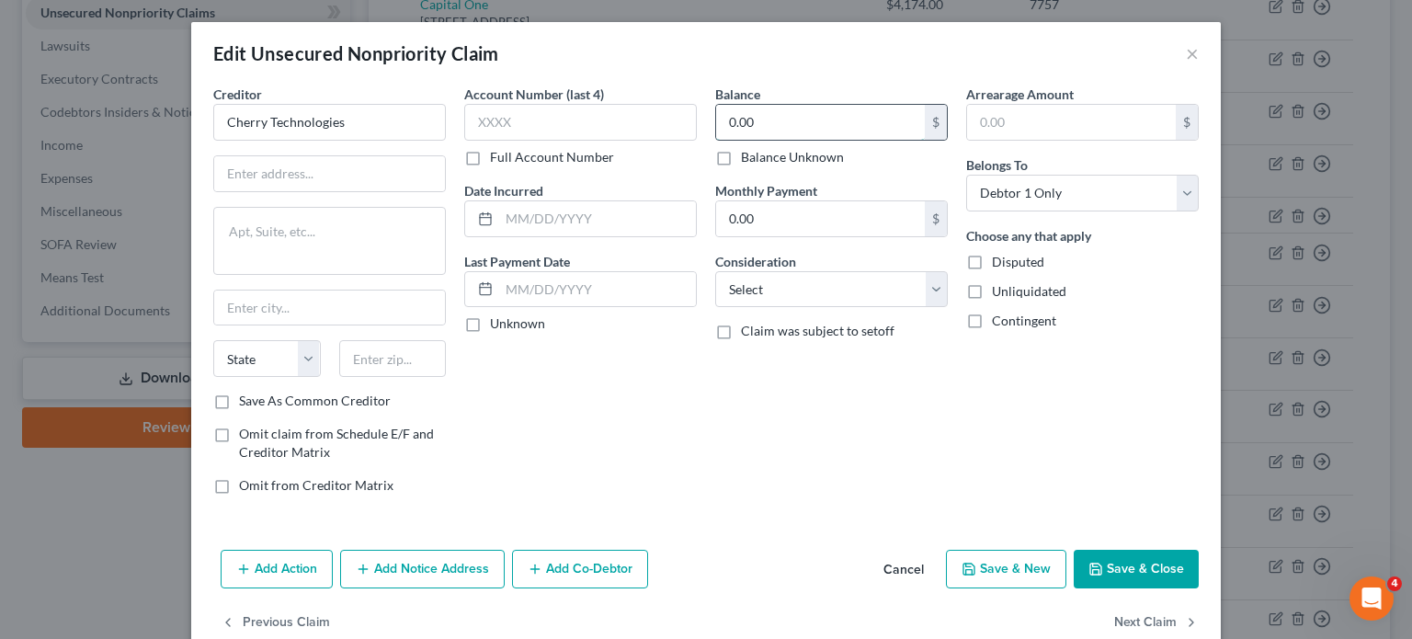
drag, startPoint x: 743, startPoint y: 128, endPoint x: 821, endPoint y: 120, distance: 78.5
click at [743, 127] on input "0.00" at bounding box center [820, 122] width 209 height 35
type input "333.22"
drag, startPoint x: 1102, startPoint y: 573, endPoint x: 981, endPoint y: 555, distance: 122.6
click at [1101, 573] on button "Save & Close" at bounding box center [1136, 569] width 125 height 39
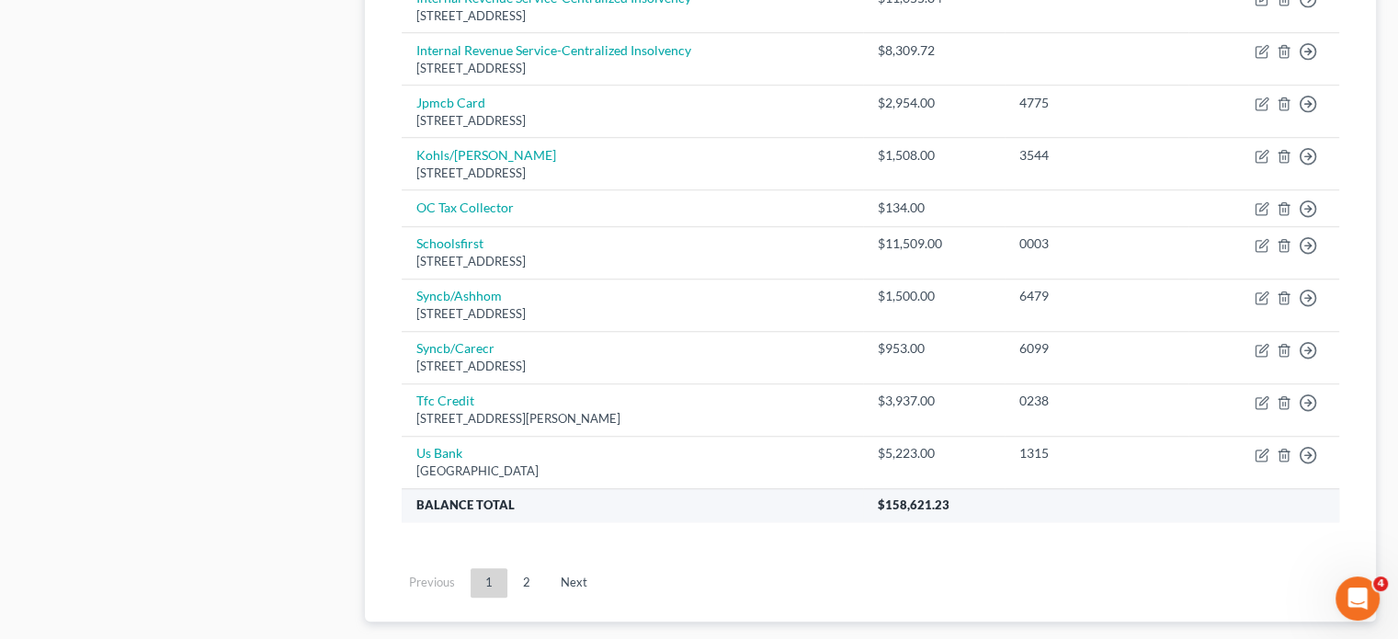
scroll to position [1379, 0]
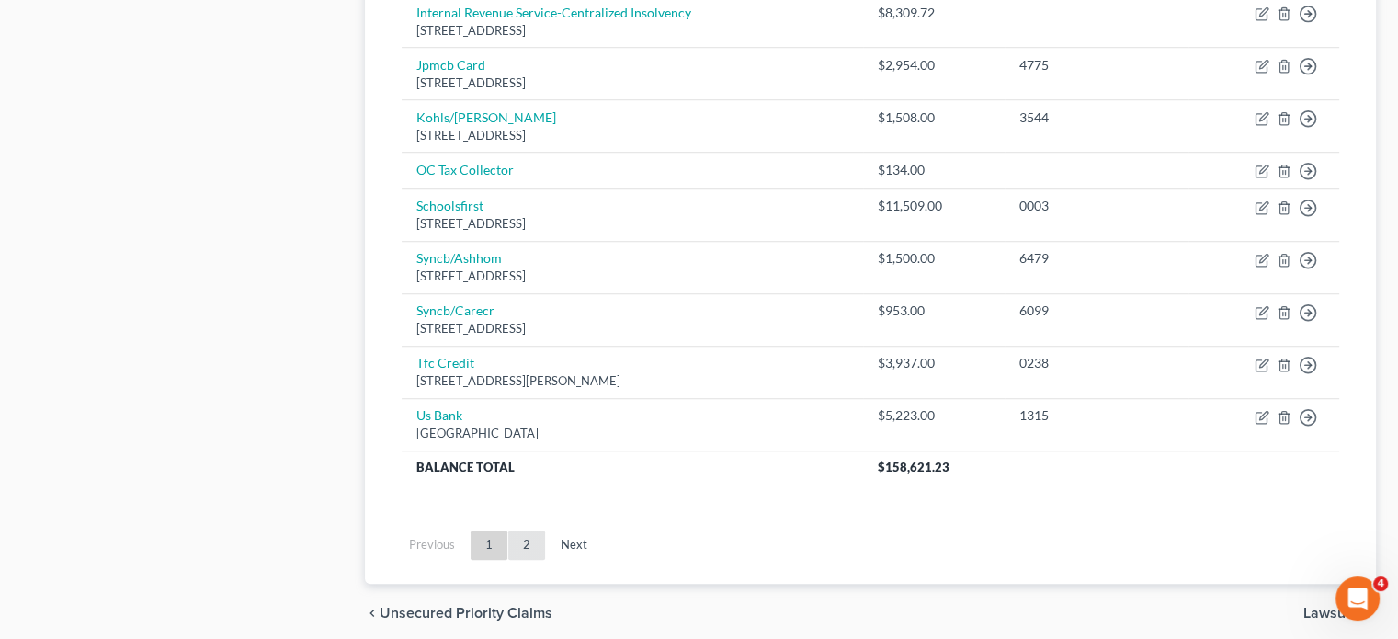
click at [524, 539] on link "2" at bounding box center [526, 545] width 37 height 29
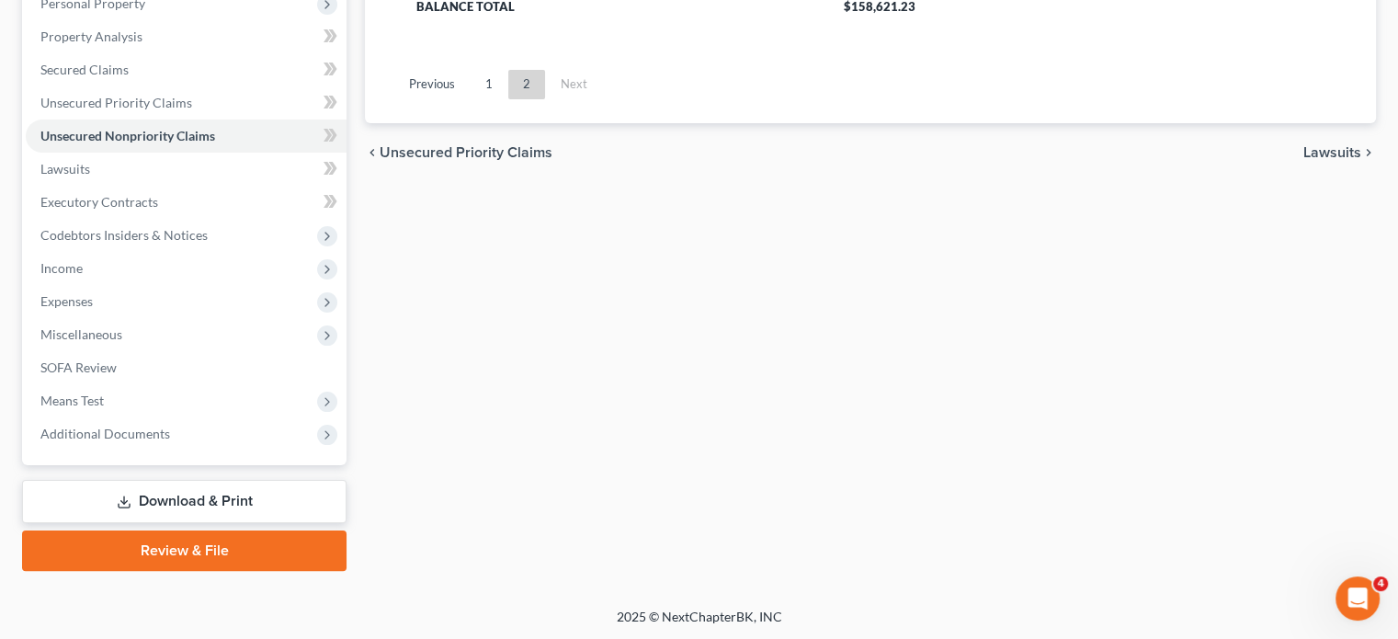
scroll to position [61, 0]
